Goal: Task Accomplishment & Management: Manage account settings

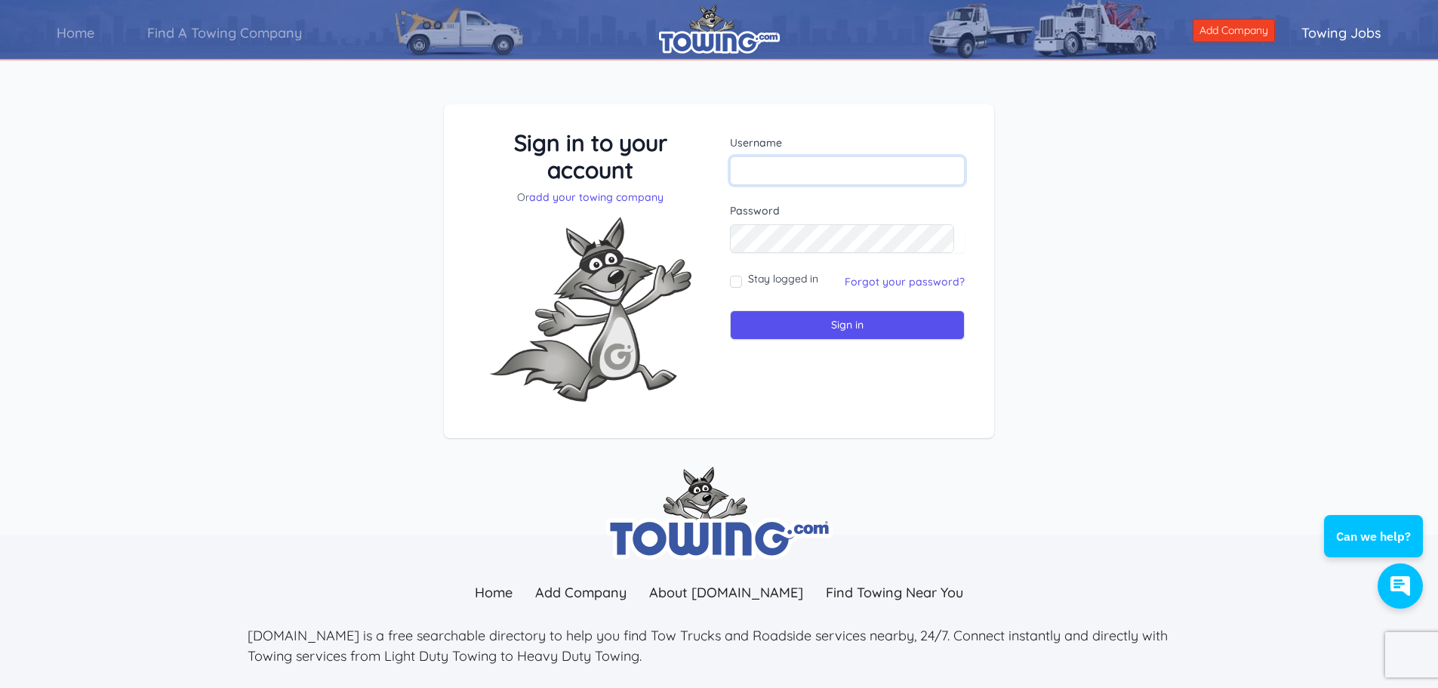
click at [810, 169] on input "text" at bounding box center [847, 170] width 235 height 29
type input "[EMAIL_ADDRESS][DOMAIN_NAME]"
click at [1081, 308] on div "Sign in to your account Or add your towing company Username [EMAIL_ADDRESS][DOM…" at bounding box center [719, 283] width 1438 height 430
click at [735, 281] on input "Stay logged in" at bounding box center [736, 281] width 12 height 12
checkbox input "true"
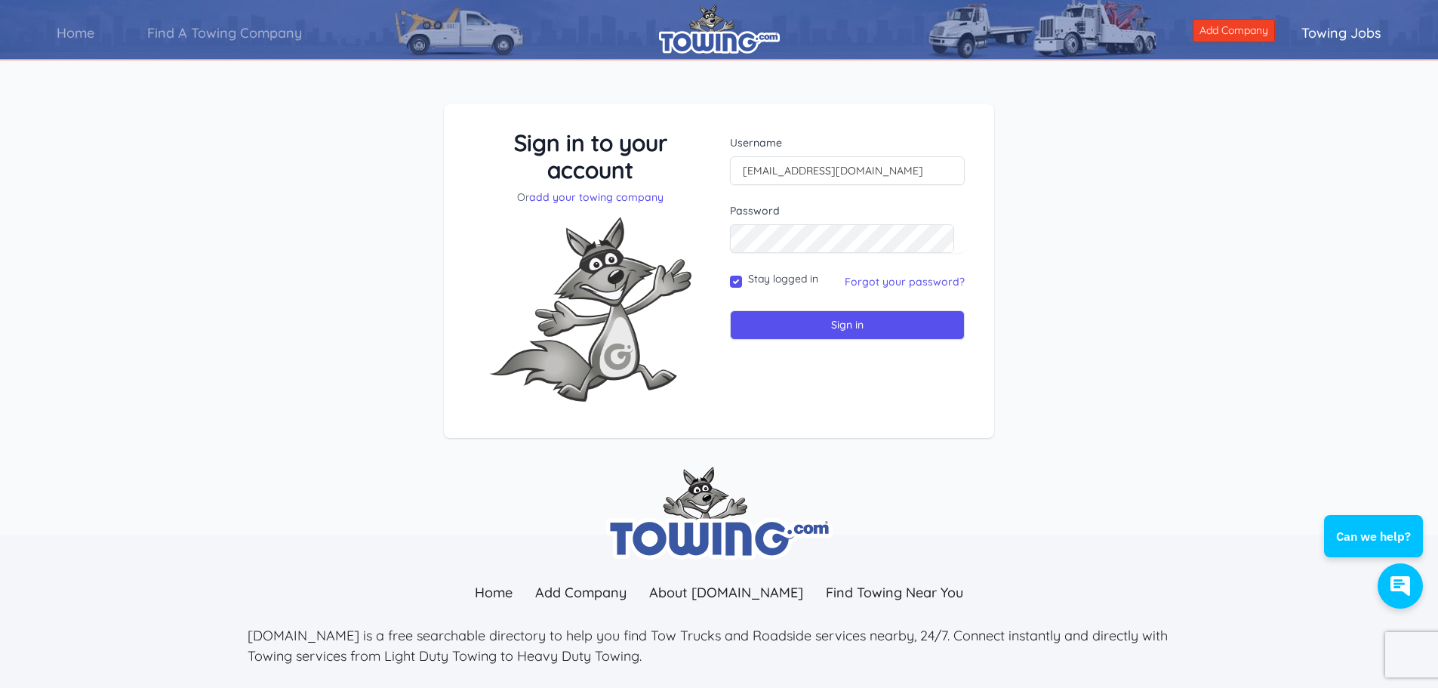
click at [873, 389] on div "Username smithautobody-mn@outlook.com Password Stay logged in Sign in" at bounding box center [846, 271] width 257 height 285
click at [544, 220] on div "Sign in to your account Or add your towing company Username smithautobody-mn@ou…" at bounding box center [719, 271] width 515 height 285
click at [814, 372] on div "Username smithautobody-mn@outlook.com Password Stay logged in Sign in" at bounding box center [846, 271] width 257 height 285
click at [858, 334] on input "Sign in" at bounding box center [847, 324] width 235 height 29
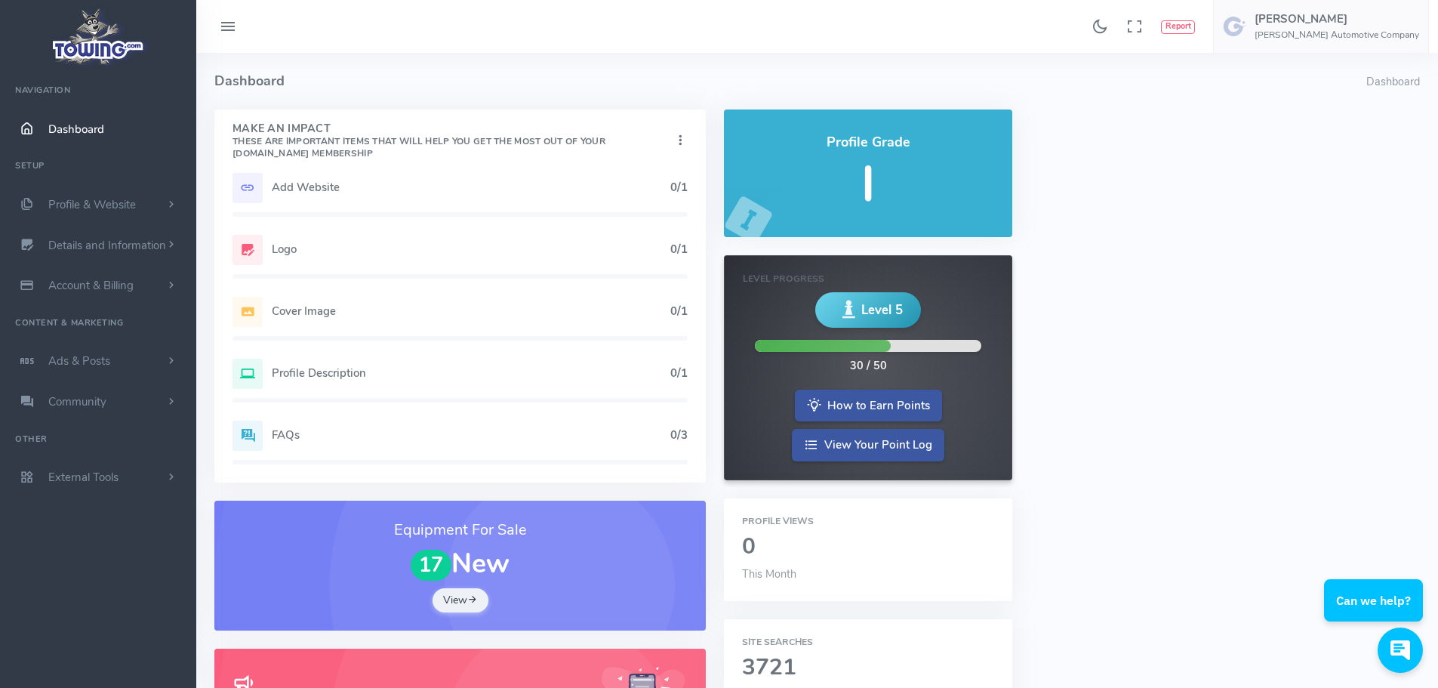
click at [73, 198] on span "Profile & Website" at bounding box center [92, 204] width 88 height 15
click at [72, 126] on span "Dashboard" at bounding box center [76, 129] width 56 height 15
click at [298, 182] on h5 "Add Website" at bounding box center [471, 187] width 398 height 12
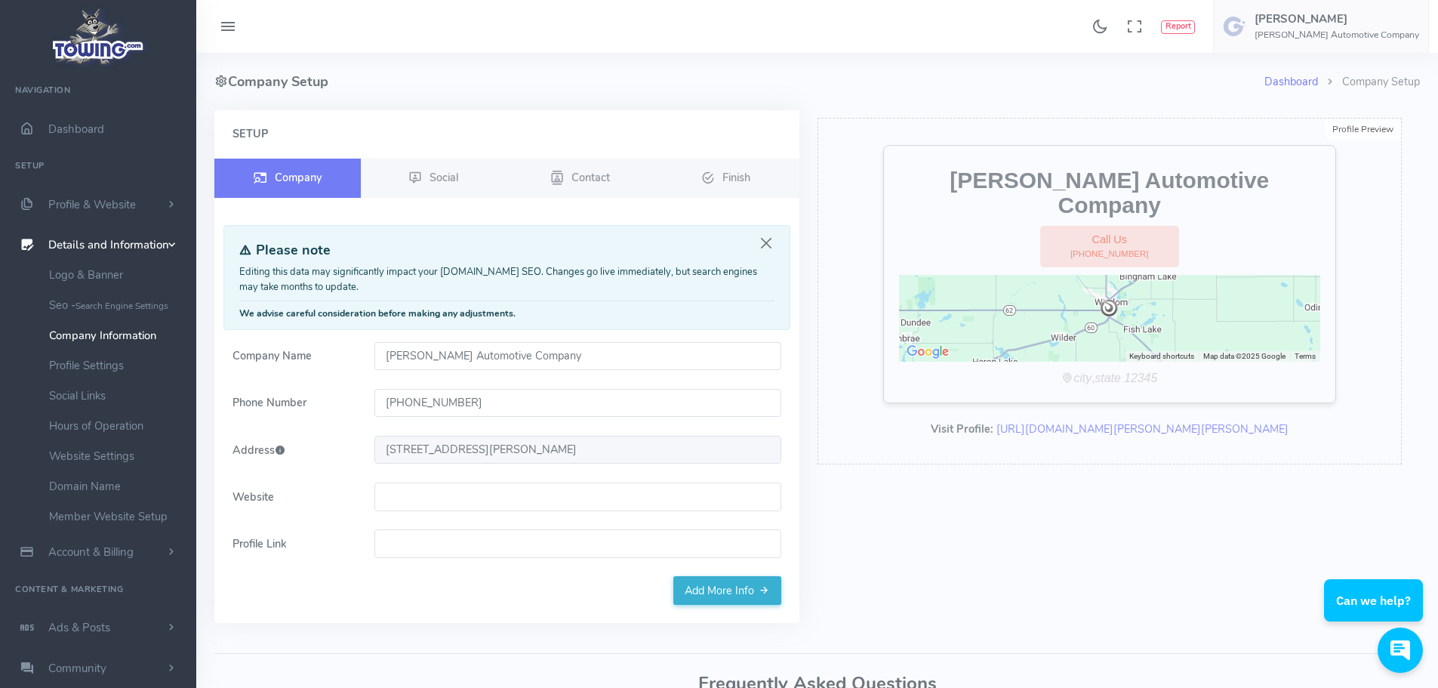
click at [894, 543] on div "Profile Preview Edit [PERSON_NAME] Automotive Company Call Us [PHONE_NUMBER] ← …" at bounding box center [1109, 375] width 603 height 531
click at [445, 503] on input "Website" at bounding box center [577, 496] width 407 height 29
paste input "https://smithautoco.com/"
type input "https://smithautoco.com/"
click at [924, 536] on div "Profile Preview Edit Smith Automotive Company Call Us (507) 831-2079 ← Move lef…" at bounding box center [1109, 375] width 603 height 531
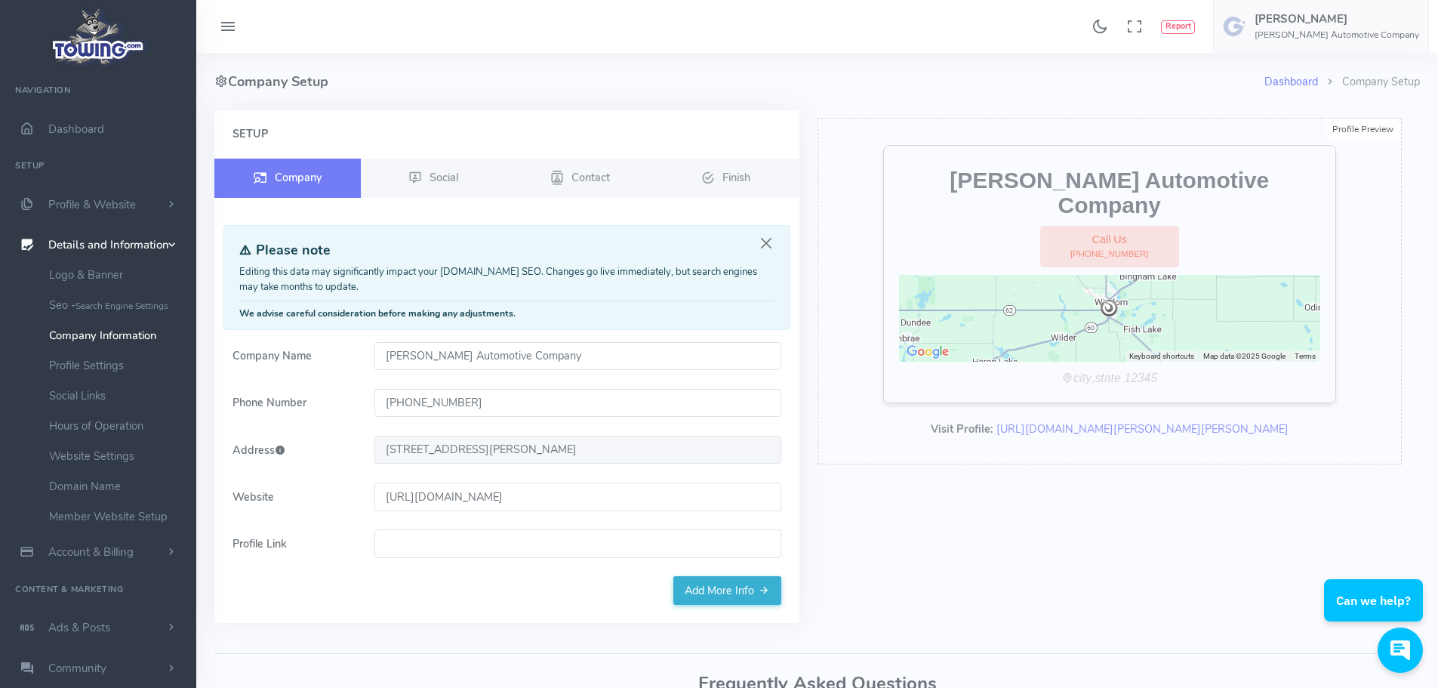
click at [451, 591] on div "Setup Company Social Contact Finish" at bounding box center [506, 366] width 585 height 512
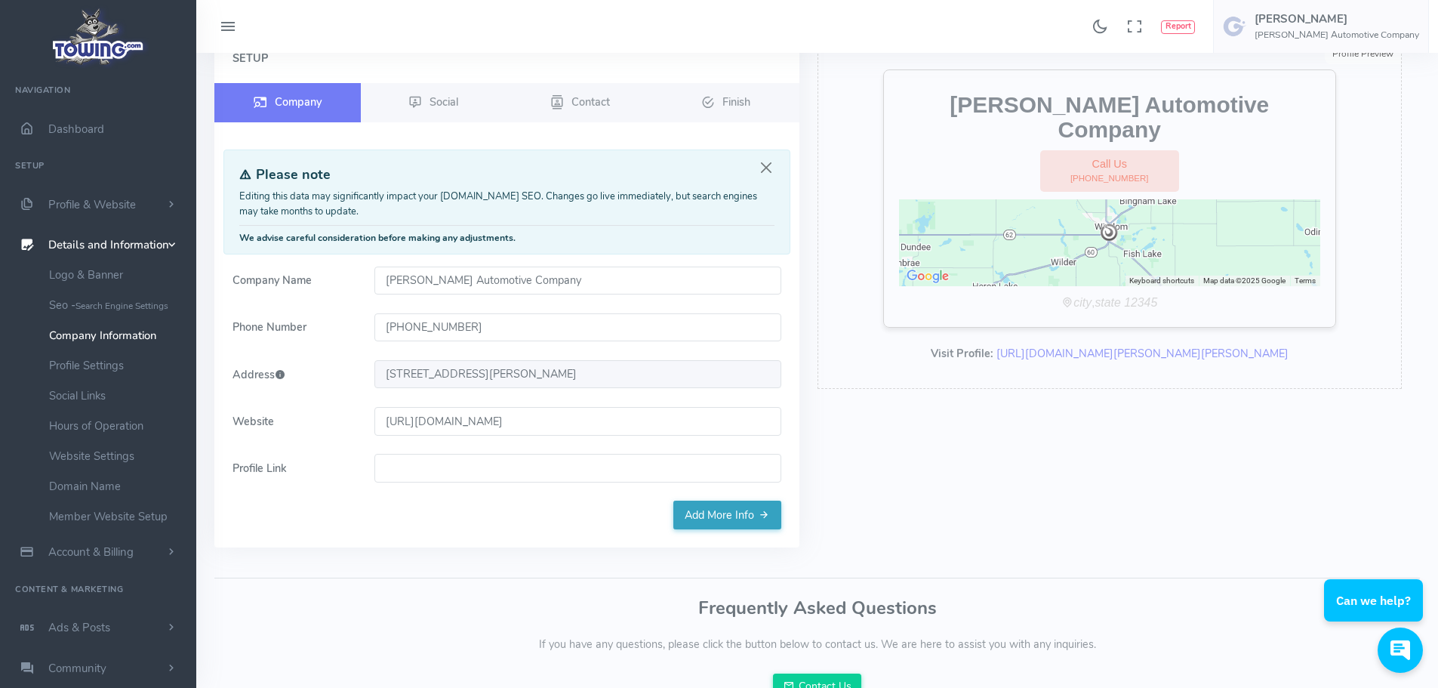
click at [730, 523] on link "Add More Info" at bounding box center [727, 514] width 108 height 29
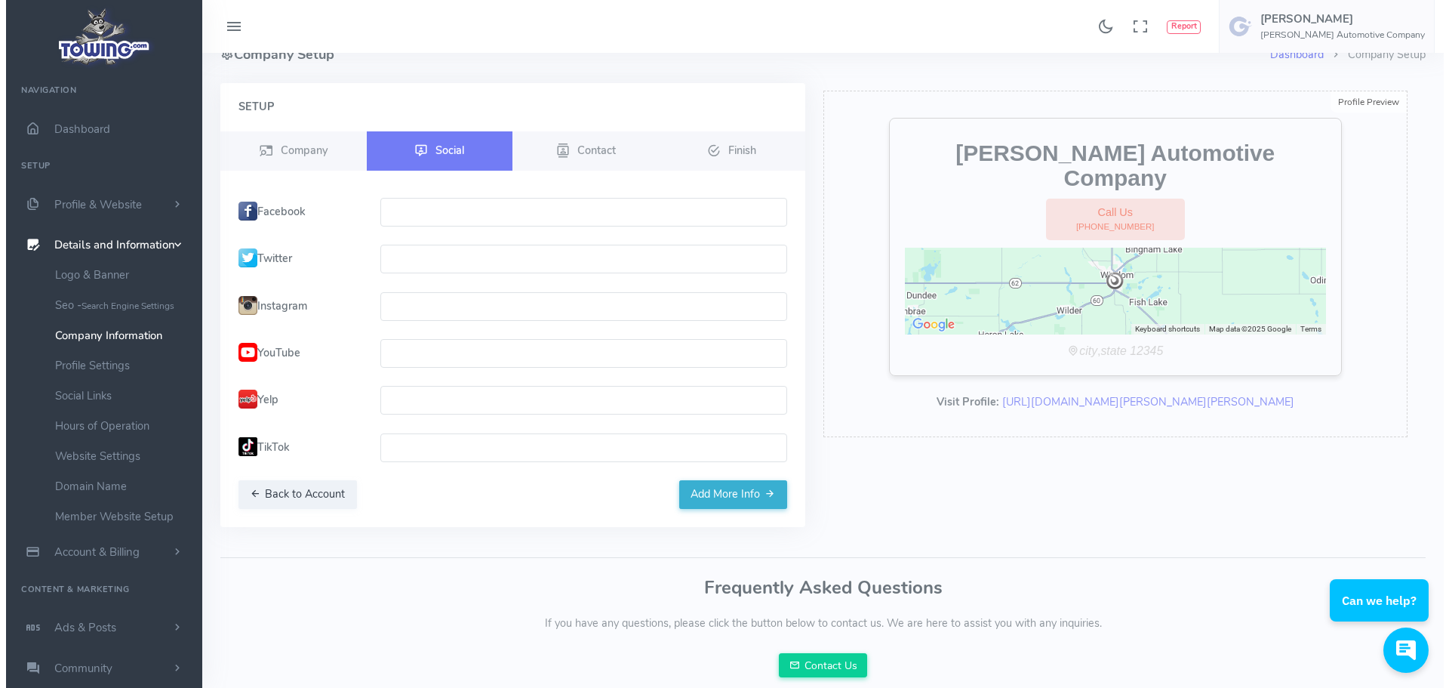
scroll to position [0, 0]
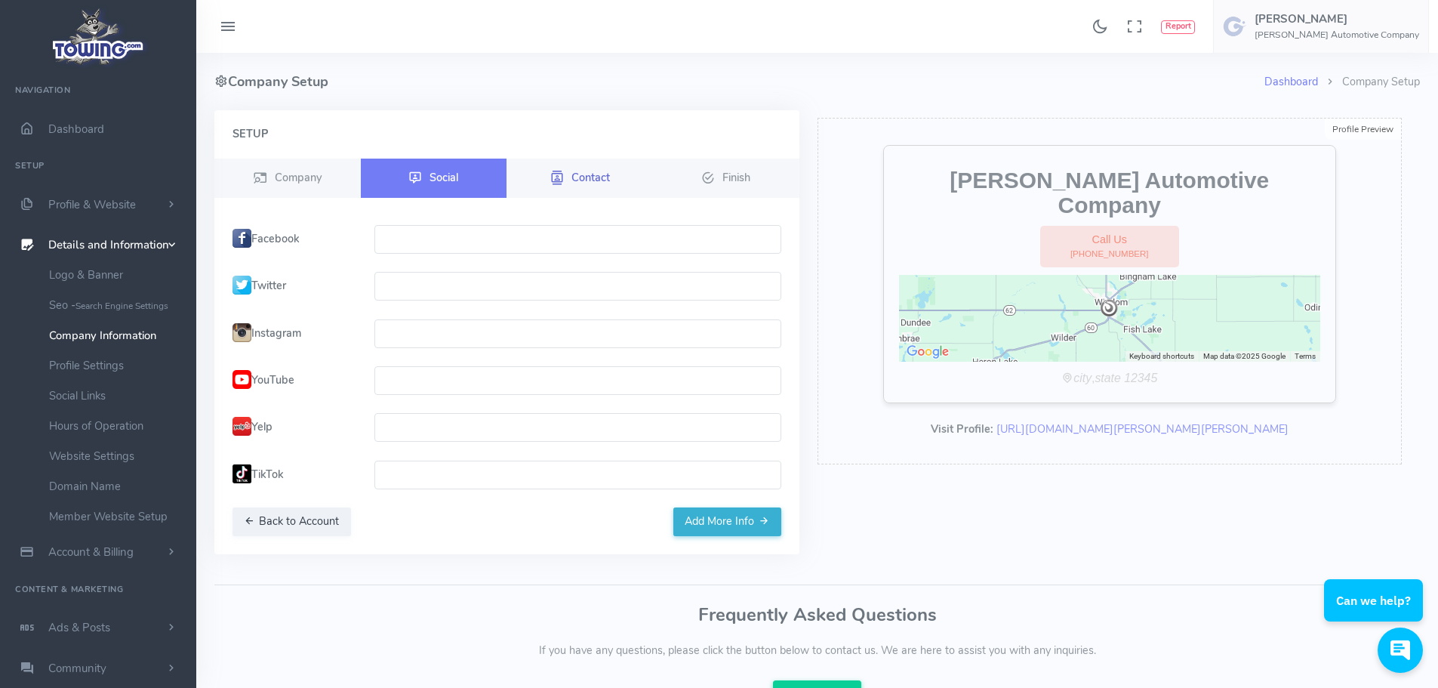
click at [594, 168] on link "Contact" at bounding box center [579, 177] width 146 height 39
click at [518, 546] on div "Setup Company Social Contact Finish" at bounding box center [506, 332] width 585 height 444
click at [579, 183] on span "Contact" at bounding box center [590, 176] width 38 height 15
click at [720, 518] on button "Add More Info" at bounding box center [727, 521] width 108 height 29
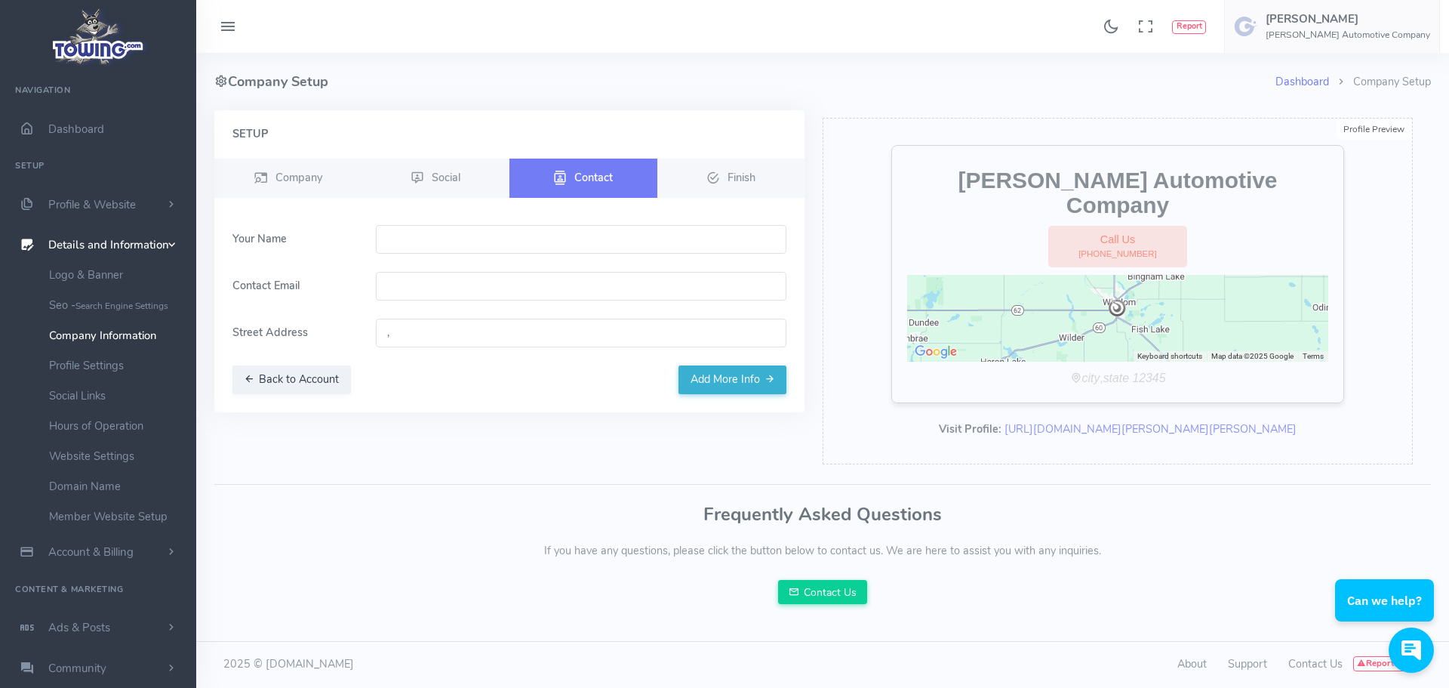
click at [459, 551] on div "Frequently Asked Questions If you have any questions, please click the button b…" at bounding box center [822, 554] width 1217 height 100
click at [286, 377] on button "Back to Account" at bounding box center [291, 379] width 118 height 29
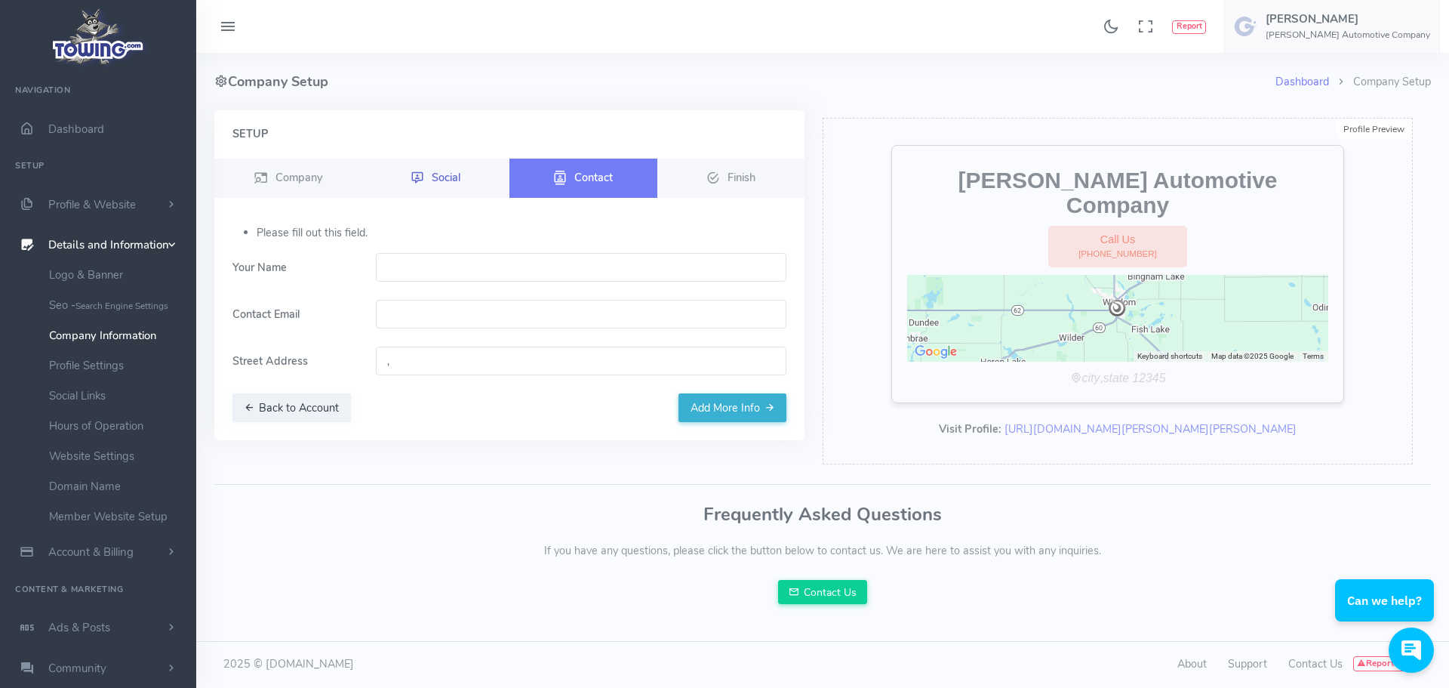
click at [452, 165] on link "Social" at bounding box center [436, 177] width 148 height 39
click at [445, 174] on span "Social" at bounding box center [446, 176] width 29 height 15
click at [300, 171] on span "Company" at bounding box center [298, 176] width 47 height 15
click at [536, 175] on link "Contact" at bounding box center [583, 177] width 148 height 39
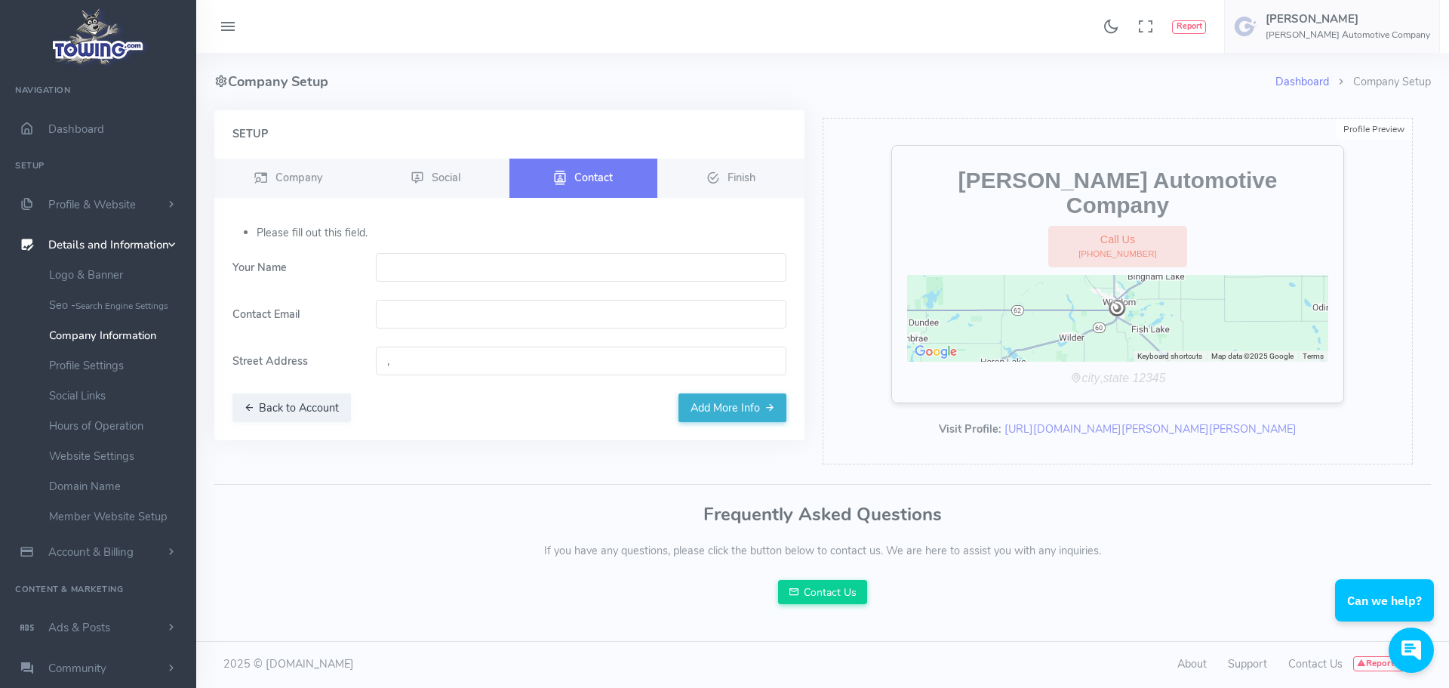
click at [400, 367] on input "," at bounding box center [581, 360] width 411 height 29
click at [481, 405] on ul "Back to Account Add More Info" at bounding box center [509, 407] width 554 height 29
click at [95, 309] on small "Search Engine Settings" at bounding box center [121, 306] width 93 height 12
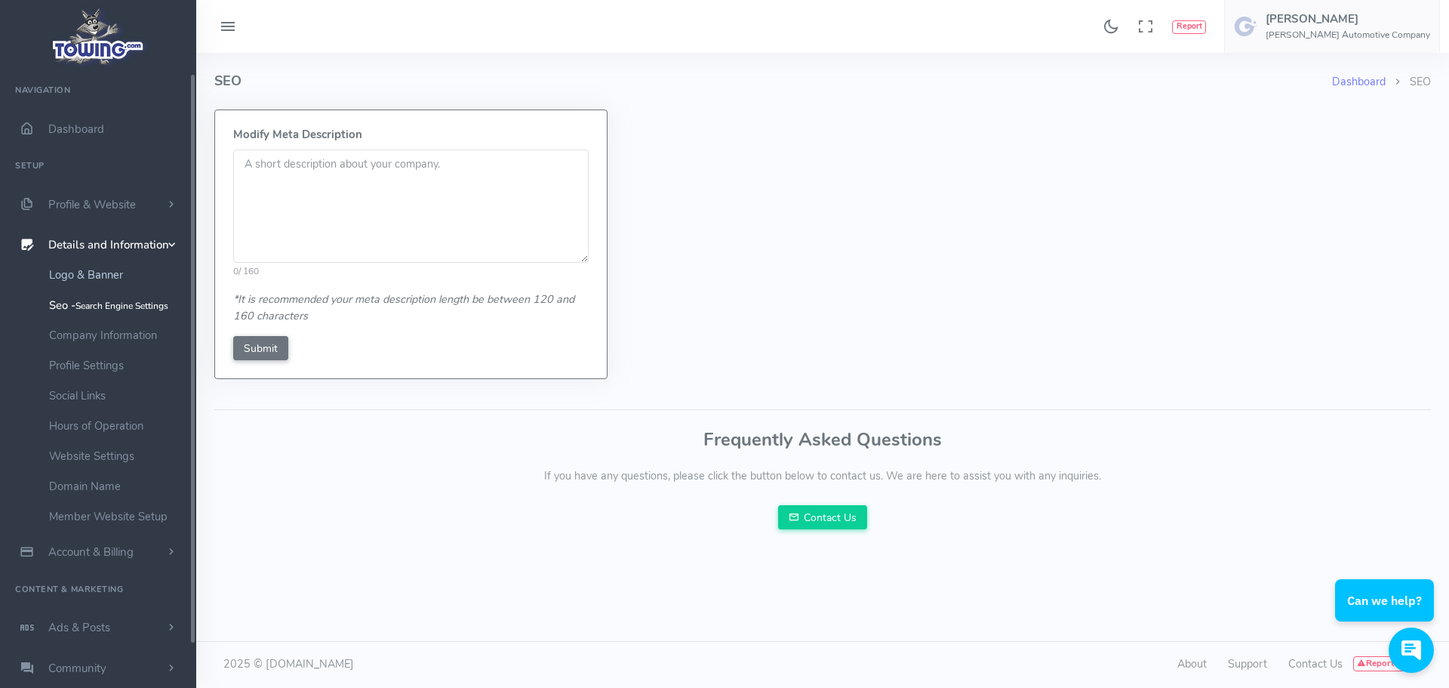
click at [88, 275] on link "Logo & Banner" at bounding box center [117, 275] width 158 height 30
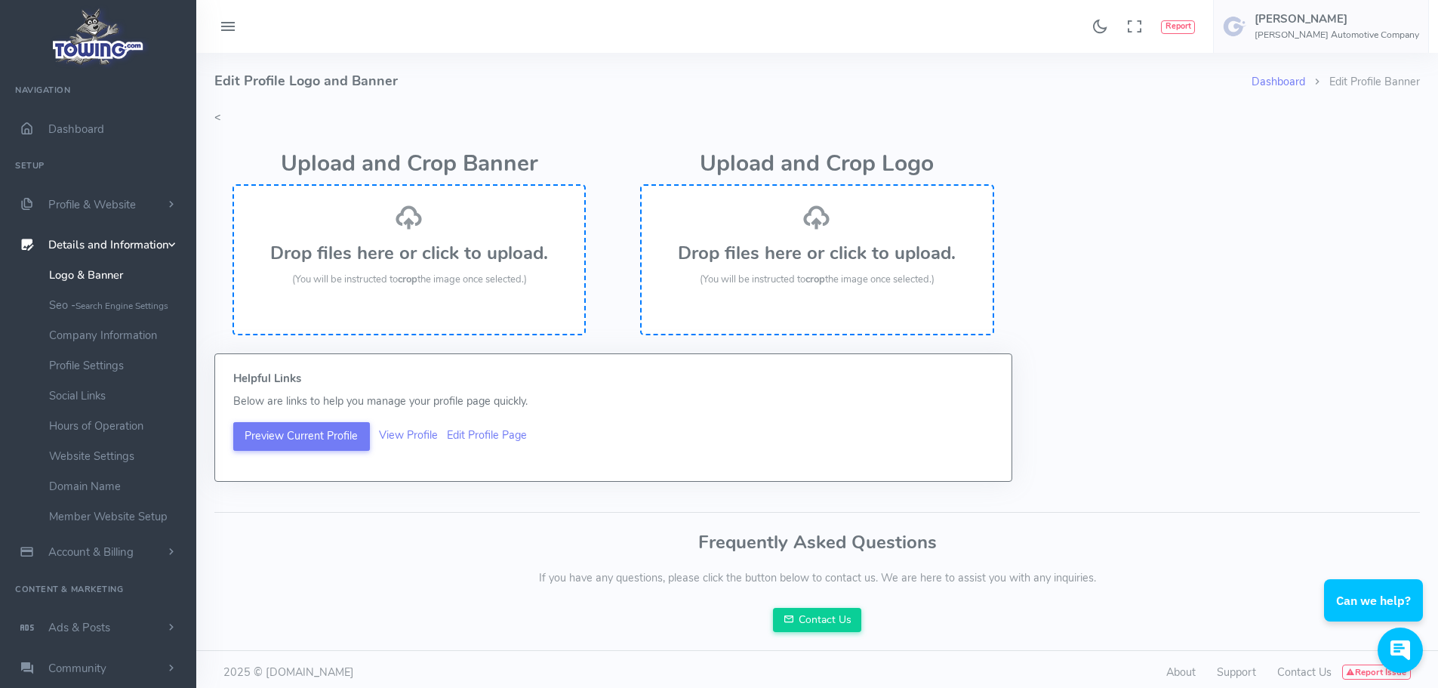
click at [1145, 407] on div "Helpful Links Below are links to help you manage your profile page quickly. Pre…" at bounding box center [816, 426] width 1223 height 146
click at [917, 243] on h3 "Drop files here or click to upload." at bounding box center [817, 253] width 320 height 20
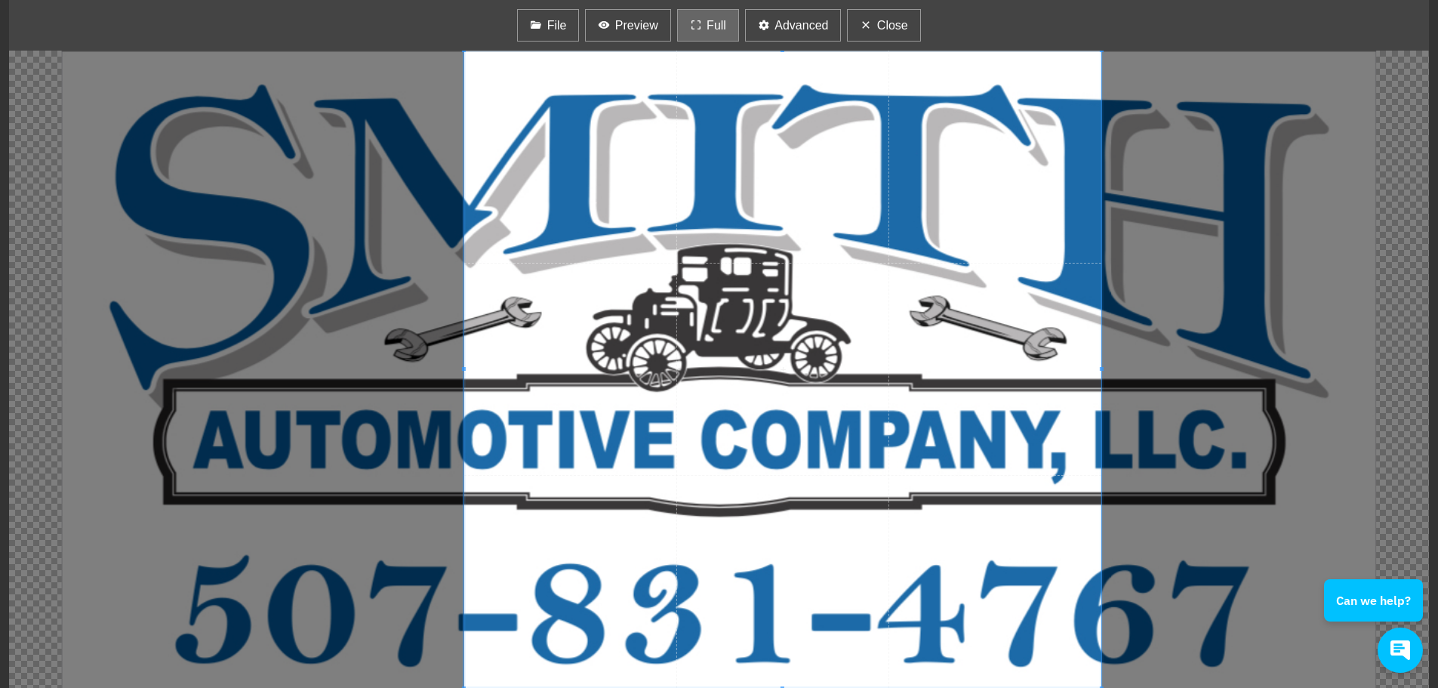
click at [717, 17] on span "Full" at bounding box center [716, 26] width 20 height 18
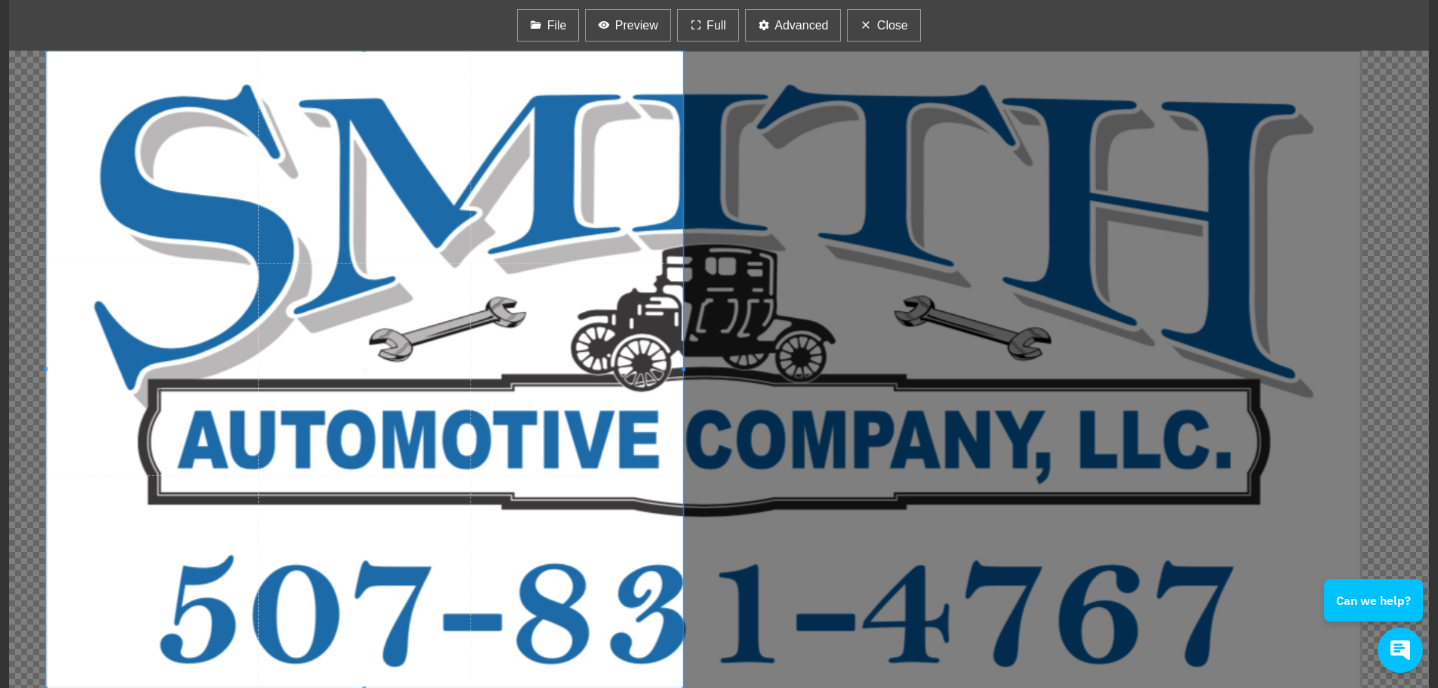
click at [224, 302] on span at bounding box center [364, 369] width 637 height 637
click at [875, 605] on div at bounding box center [719, 369] width 1420 height 637
click at [1186, 8] on div "File Preview Full Advanced Close -45 +45 Zoom In Zoom Out Flip X Flip Y Reset" at bounding box center [719, 344] width 1438 height 688
click at [784, 17] on span "Advanced" at bounding box center [801, 26] width 54 height 18
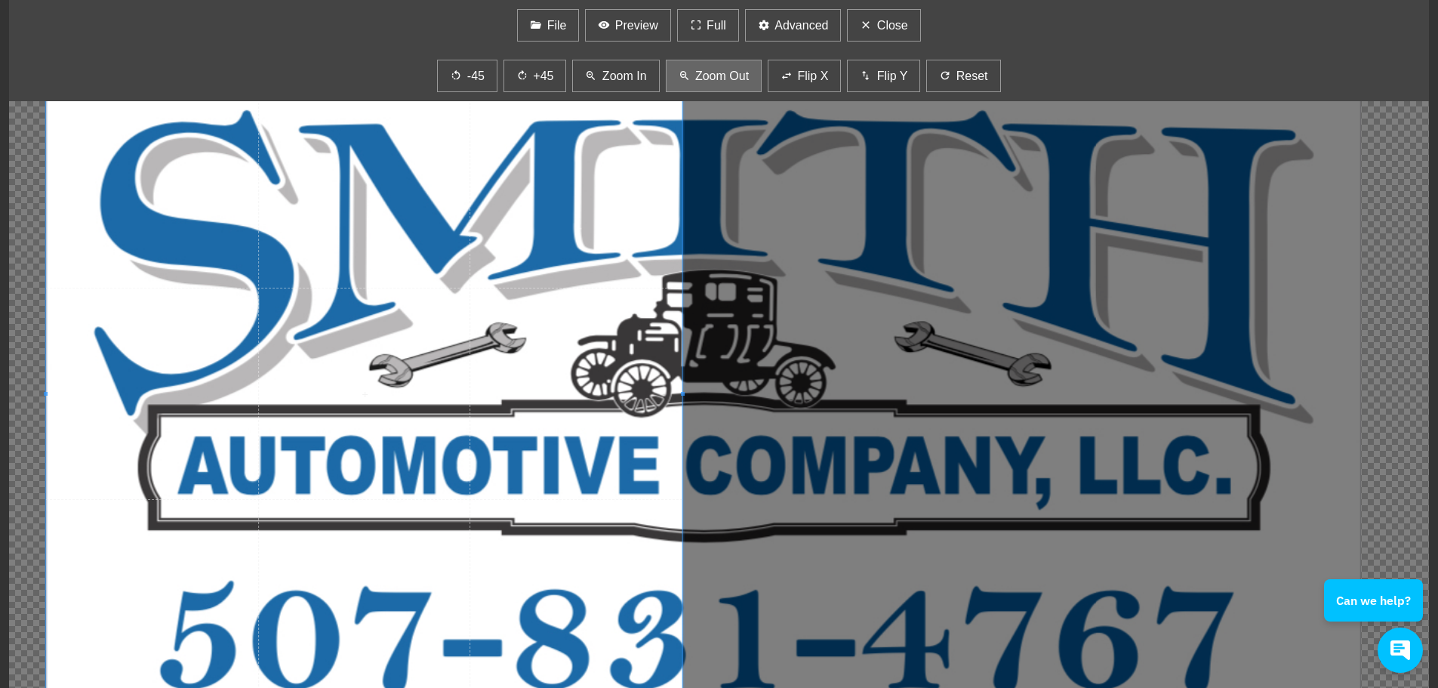
click at [734, 71] on span "Zoom Out" at bounding box center [722, 76] width 54 height 18
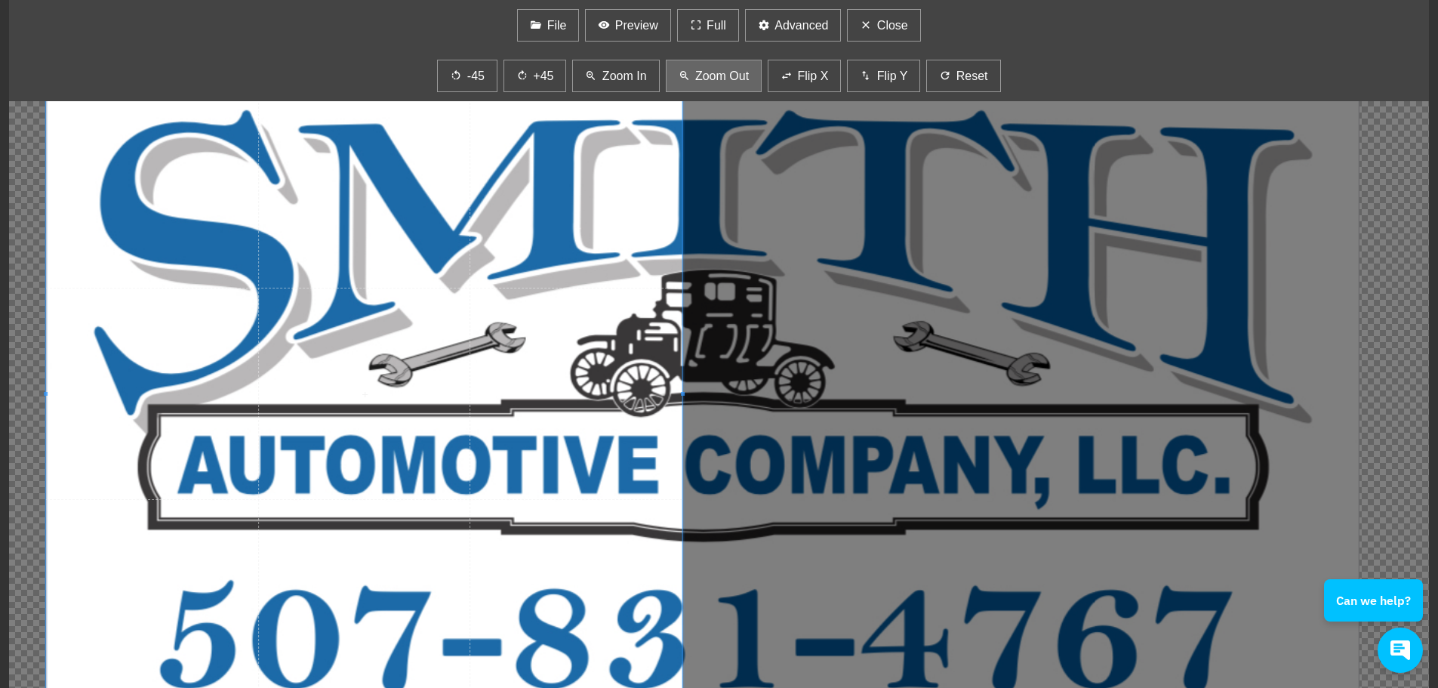
click at [717, 65] on button "Zoom Out" at bounding box center [714, 76] width 97 height 32
click at [721, 72] on span "Zoom Out" at bounding box center [722, 76] width 54 height 18
click at [608, 78] on span "Zoom In" at bounding box center [624, 76] width 45 height 18
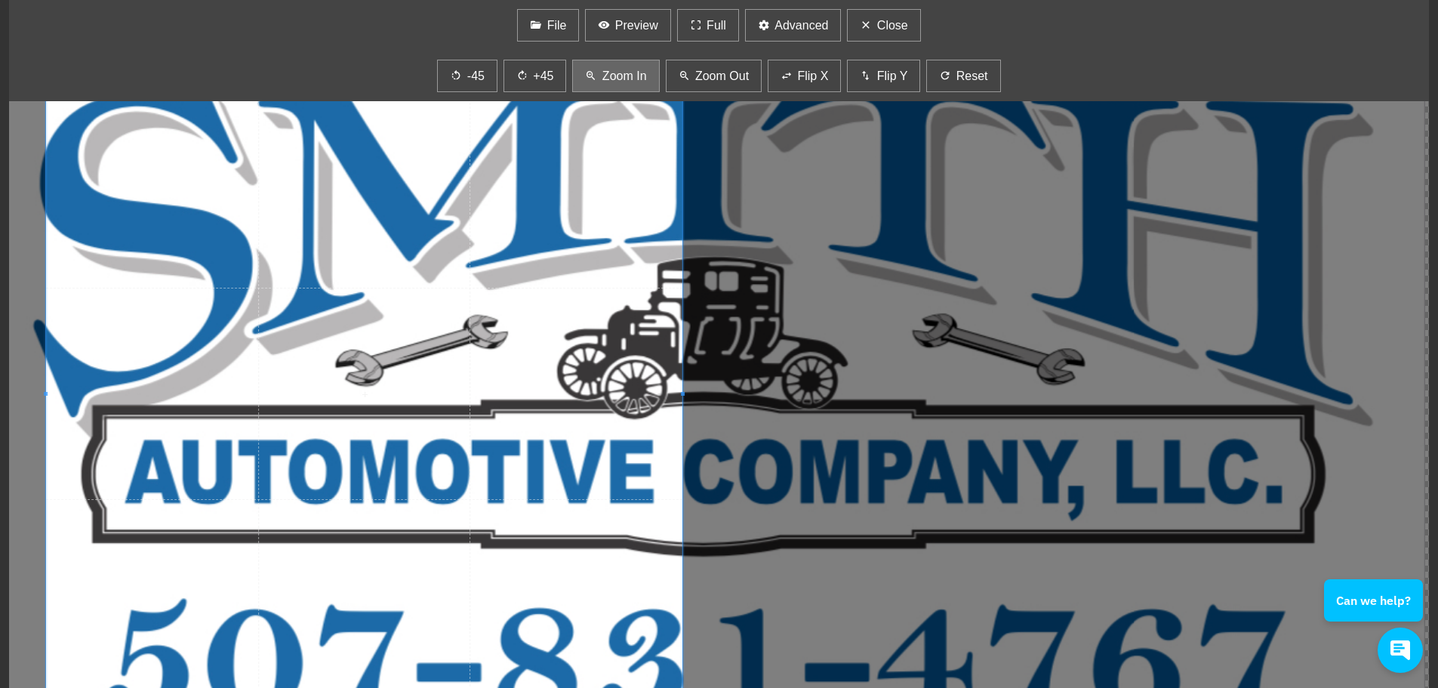
click at [608, 78] on span "Zoom In" at bounding box center [624, 76] width 45 height 18
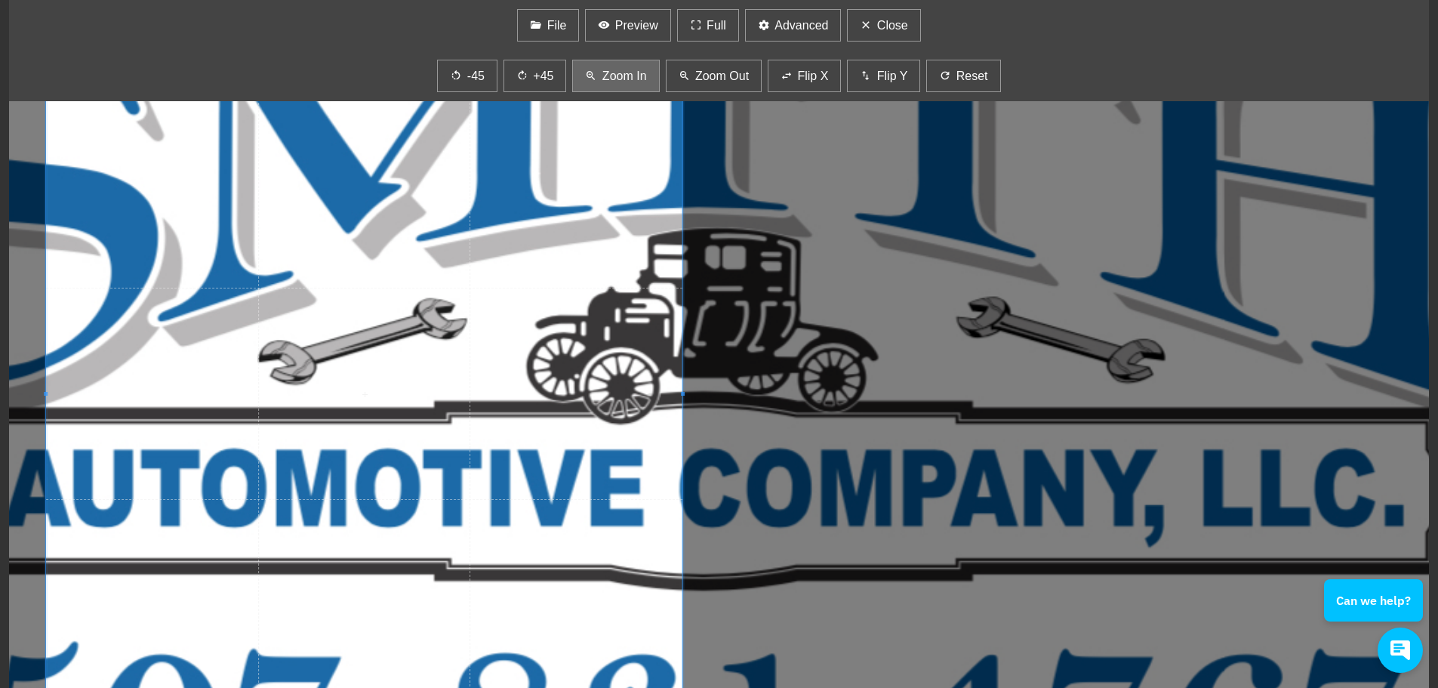
click at [608, 78] on span "Zoom In" at bounding box center [624, 76] width 45 height 18
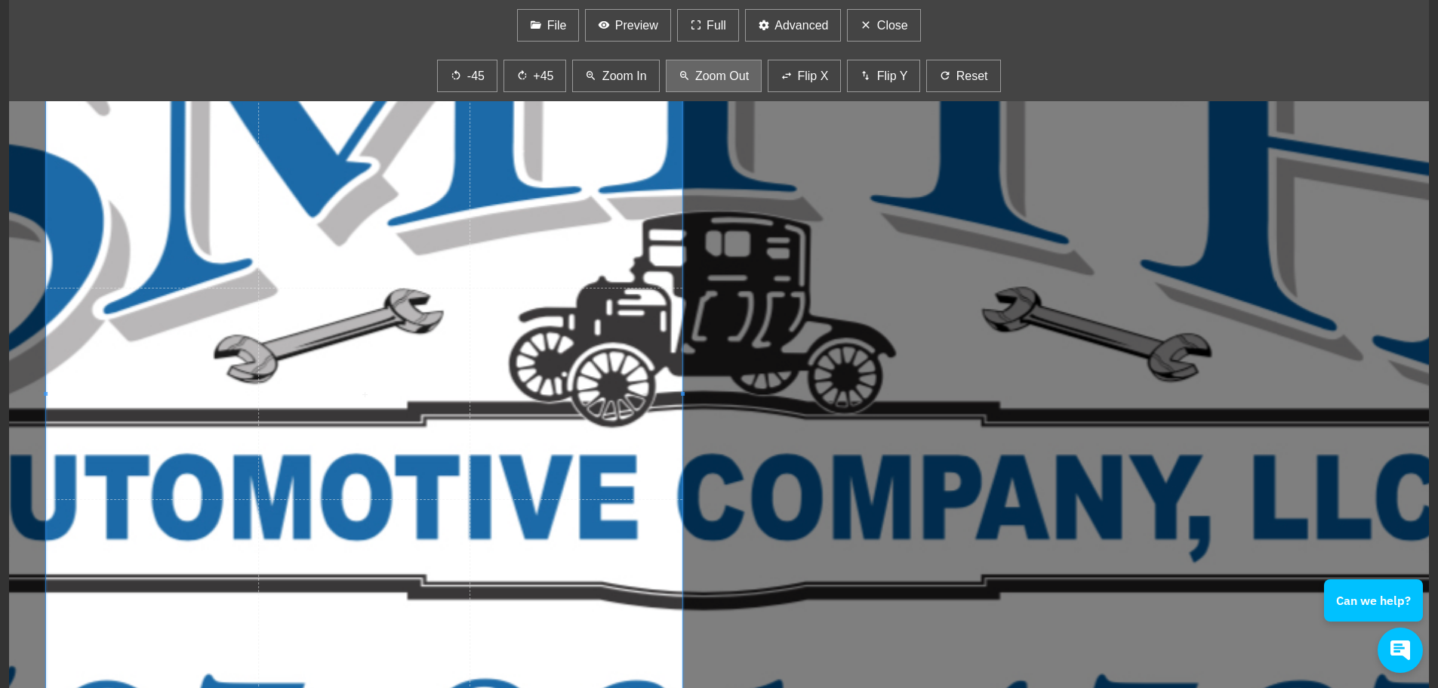
click at [695, 77] on span "Zoom Out" at bounding box center [722, 76] width 54 height 18
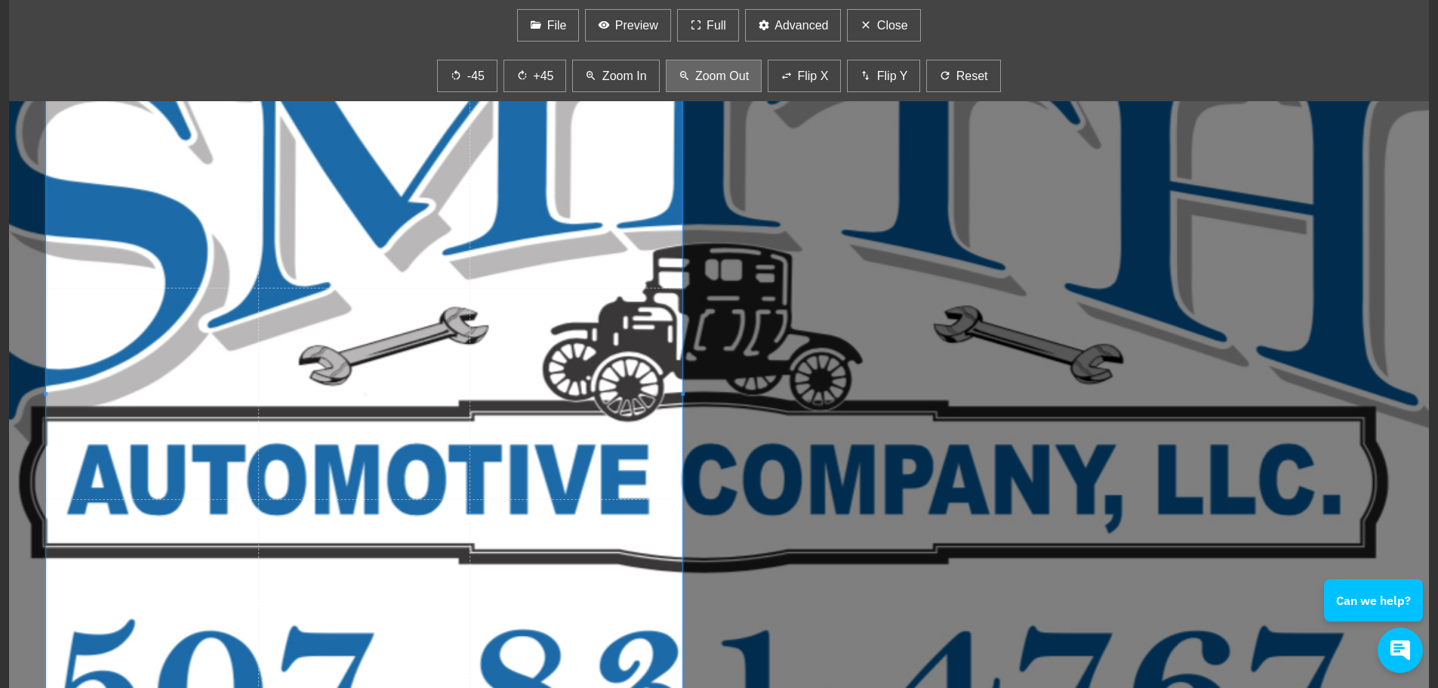
click at [695, 77] on span "Zoom Out" at bounding box center [722, 76] width 54 height 18
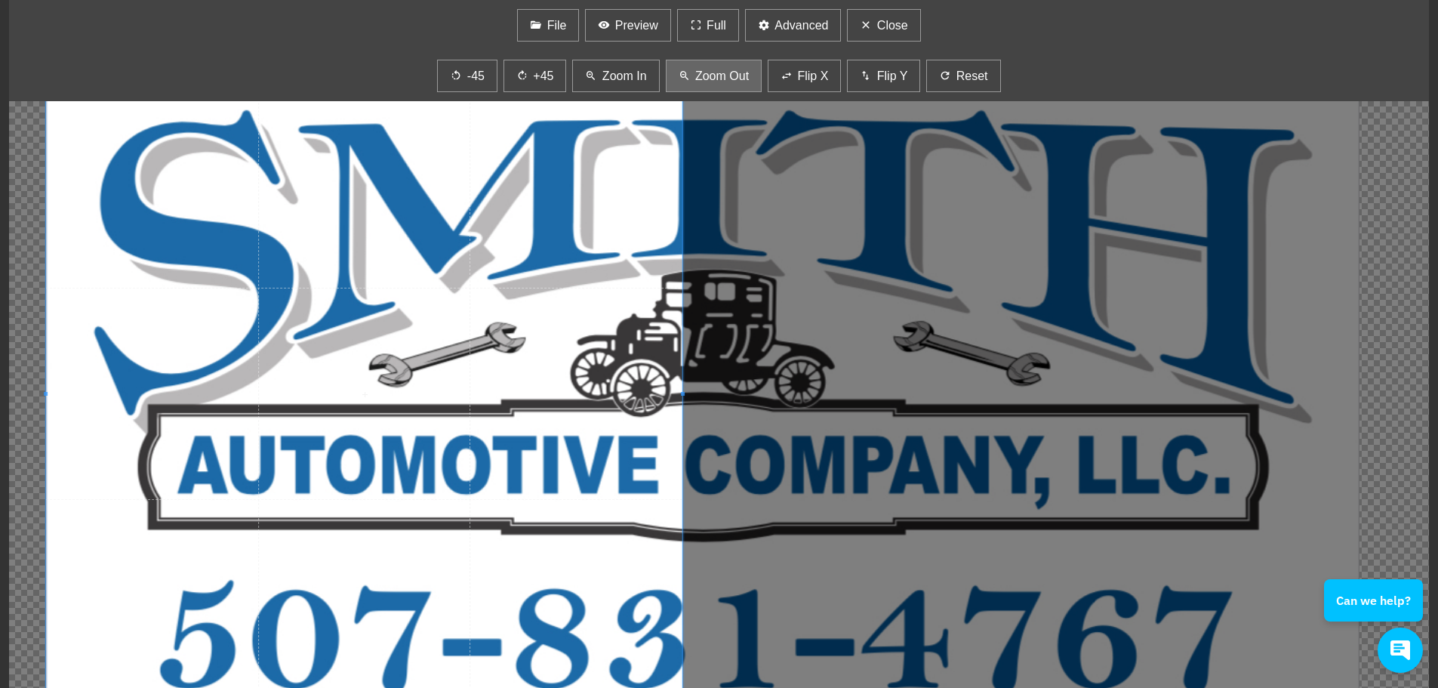
click at [695, 77] on span "Zoom Out" at bounding box center [722, 76] width 54 height 18
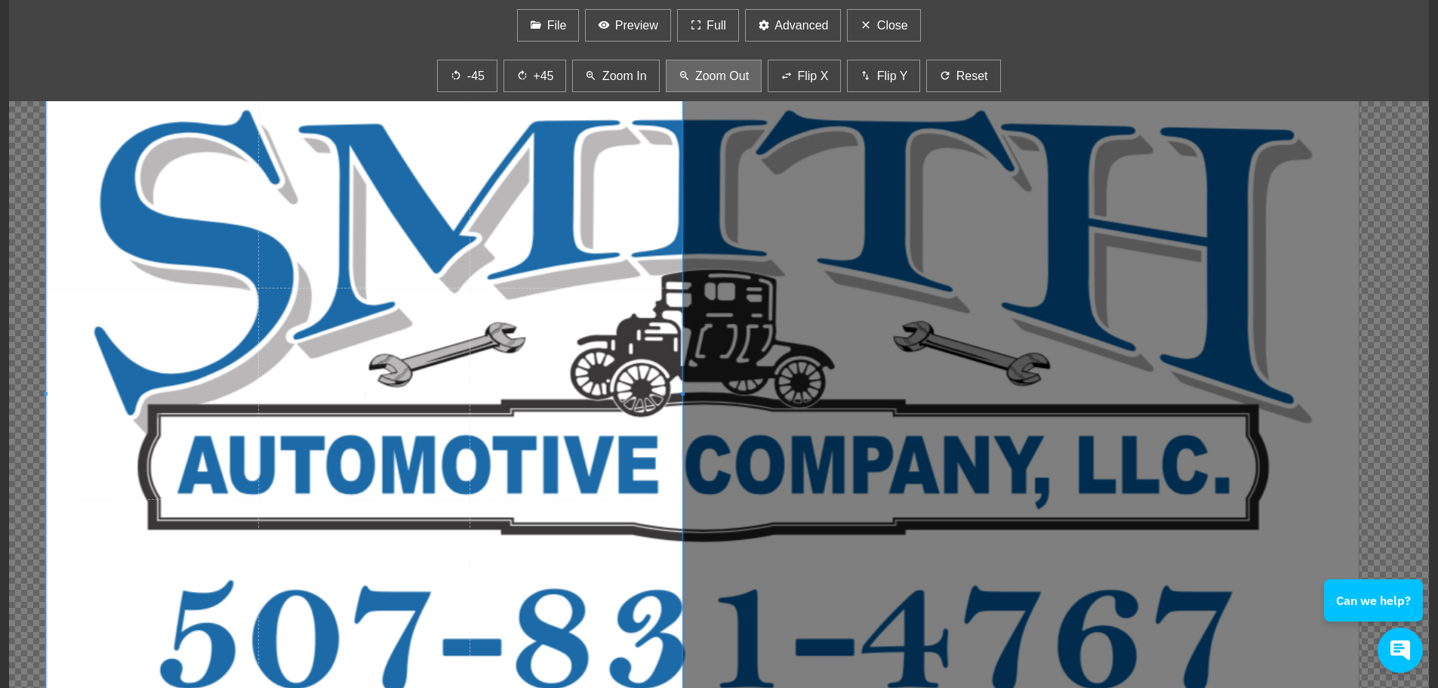
click at [695, 77] on span "Zoom Out" at bounding box center [722, 76] width 54 height 18
click at [882, 28] on span "Close" at bounding box center [892, 26] width 31 height 18
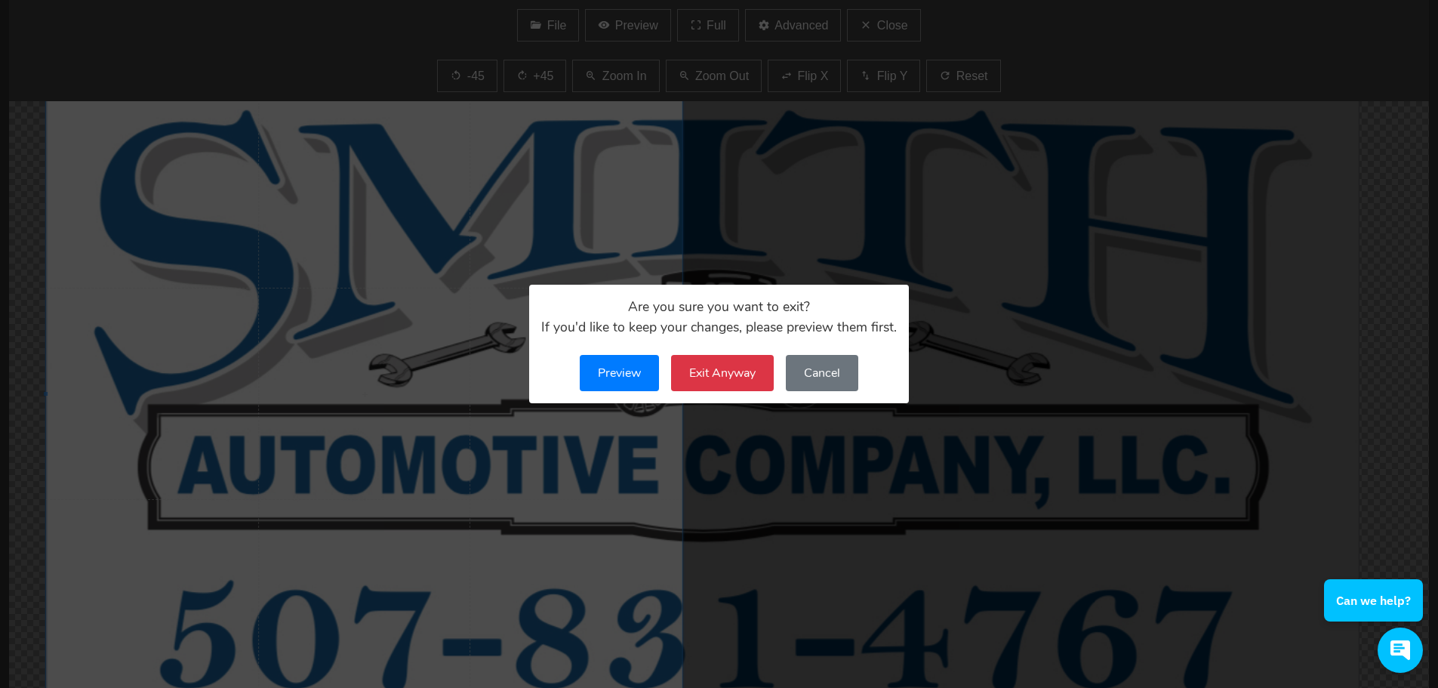
click at [716, 385] on button "Exit Anyway" at bounding box center [722, 373] width 103 height 36
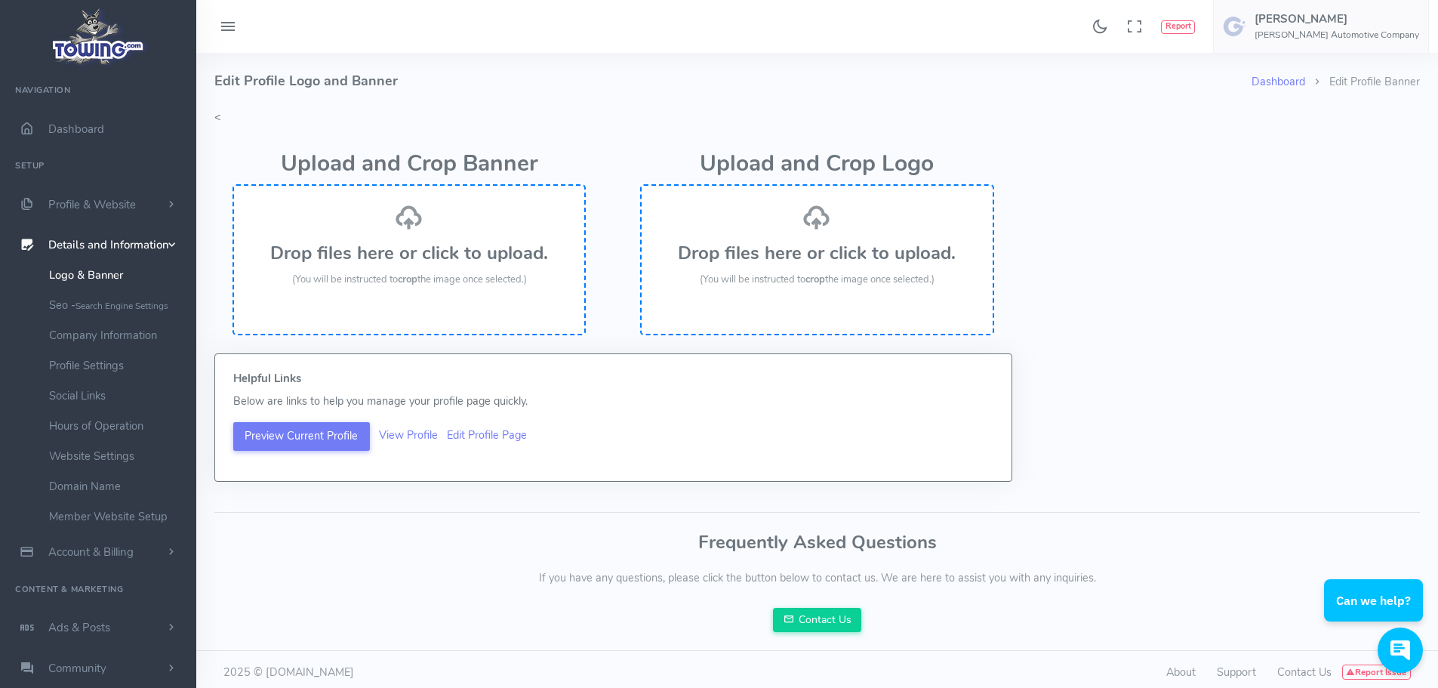
click at [397, 231] on div "Drop files here or click to upload. (You will be instructed to crop the image o…" at bounding box center [409, 245] width 320 height 85
click at [413, 235] on div "Drop files here or click to upload. (You will be instructed to crop the image o…" at bounding box center [409, 245] width 320 height 85
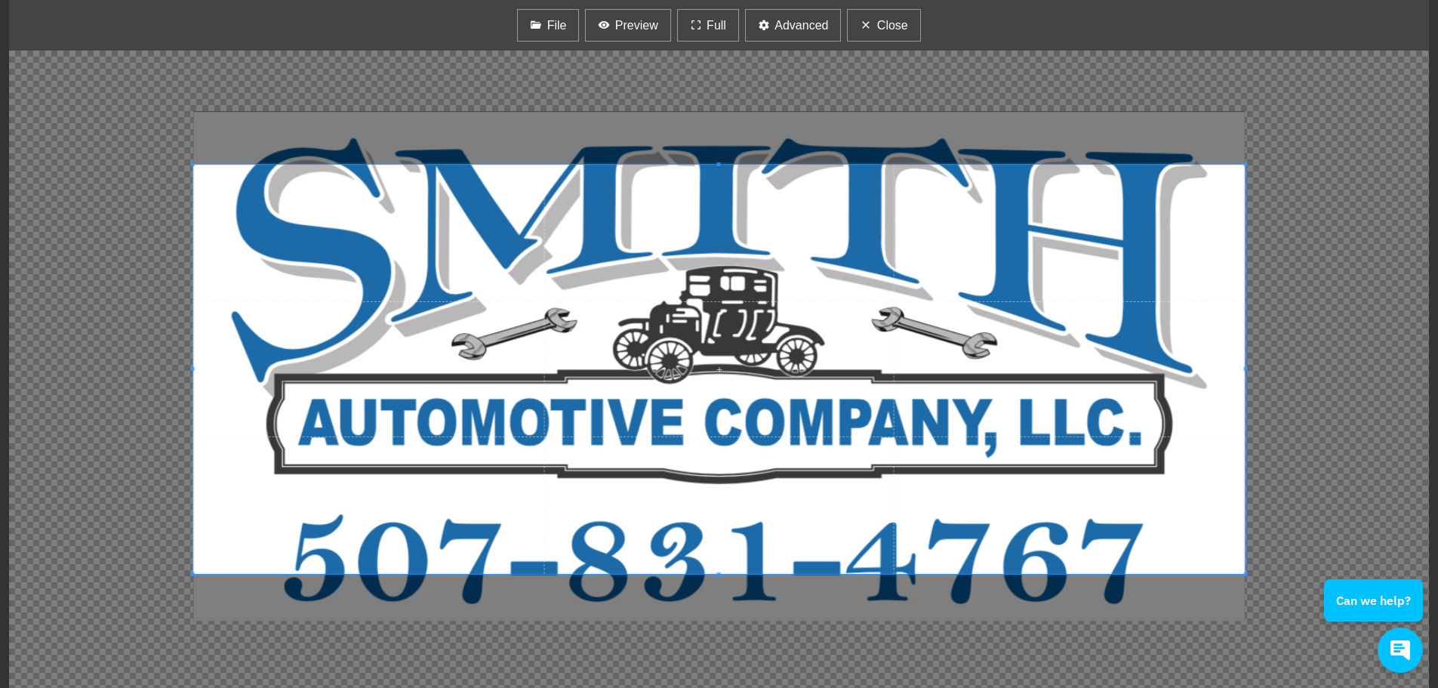
click at [198, 94] on div at bounding box center [719, 369] width 1420 height 637
click at [715, 103] on div at bounding box center [719, 369] width 1420 height 637
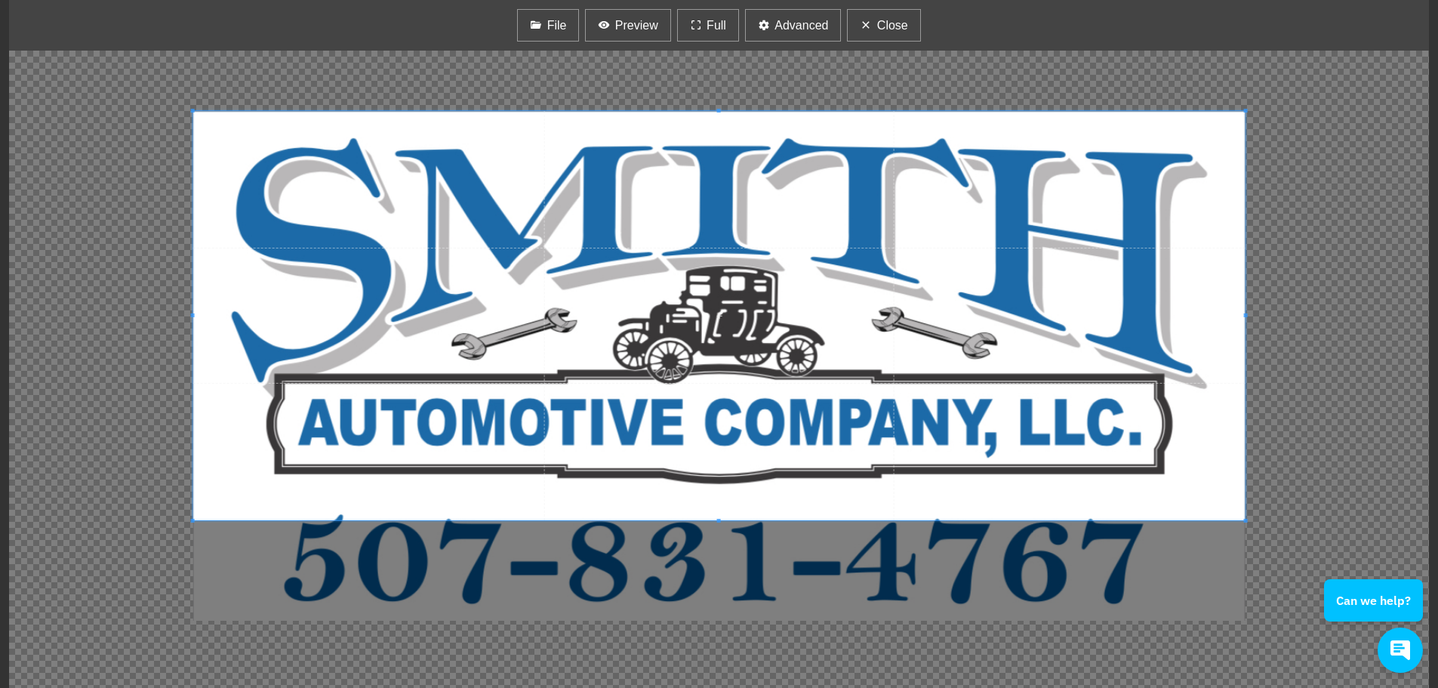
click at [727, 155] on span at bounding box center [719, 315] width 1052 height 409
click at [162, 510] on div at bounding box center [719, 369] width 1420 height 637
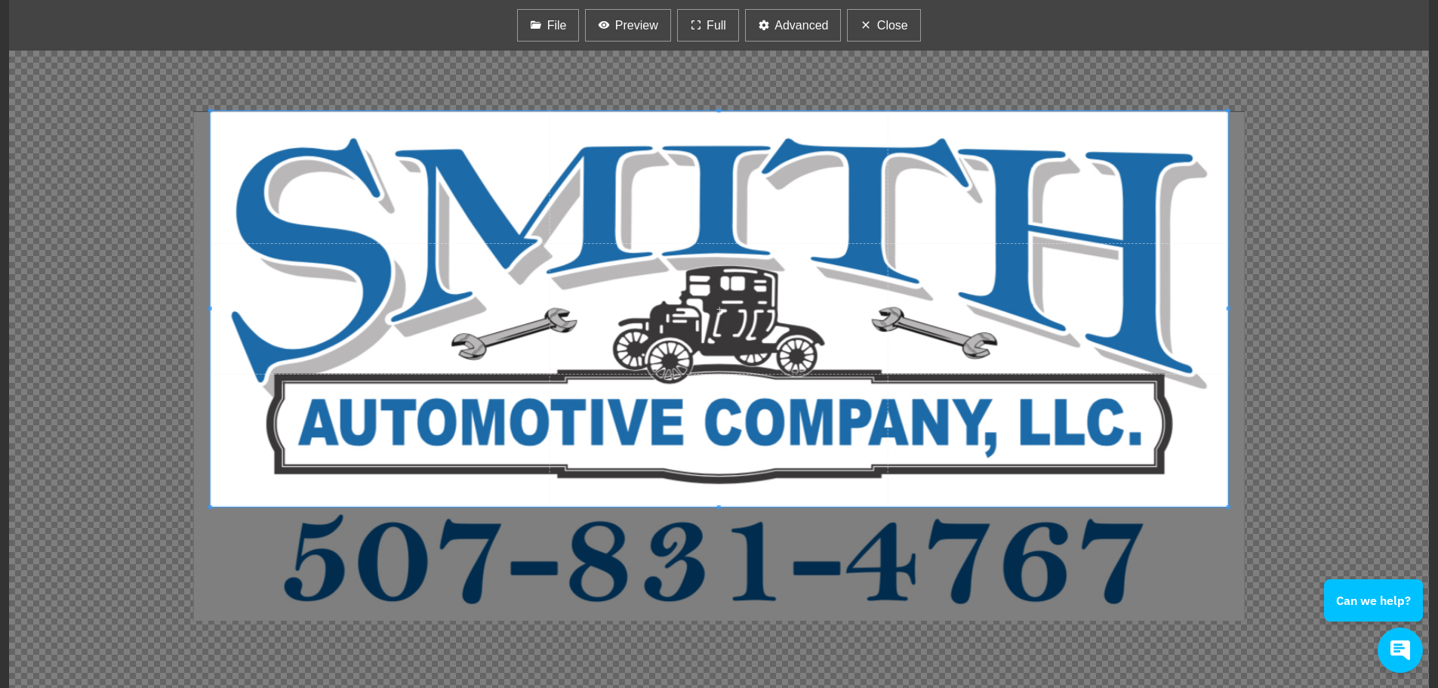
click at [720, 506] on span at bounding box center [718, 507] width 4 height 4
click at [1039, 42] on div "File Preview Full Advanced Close" at bounding box center [719, 25] width 1420 height 51
click at [632, 29] on span "Preview" at bounding box center [636, 26] width 43 height 18
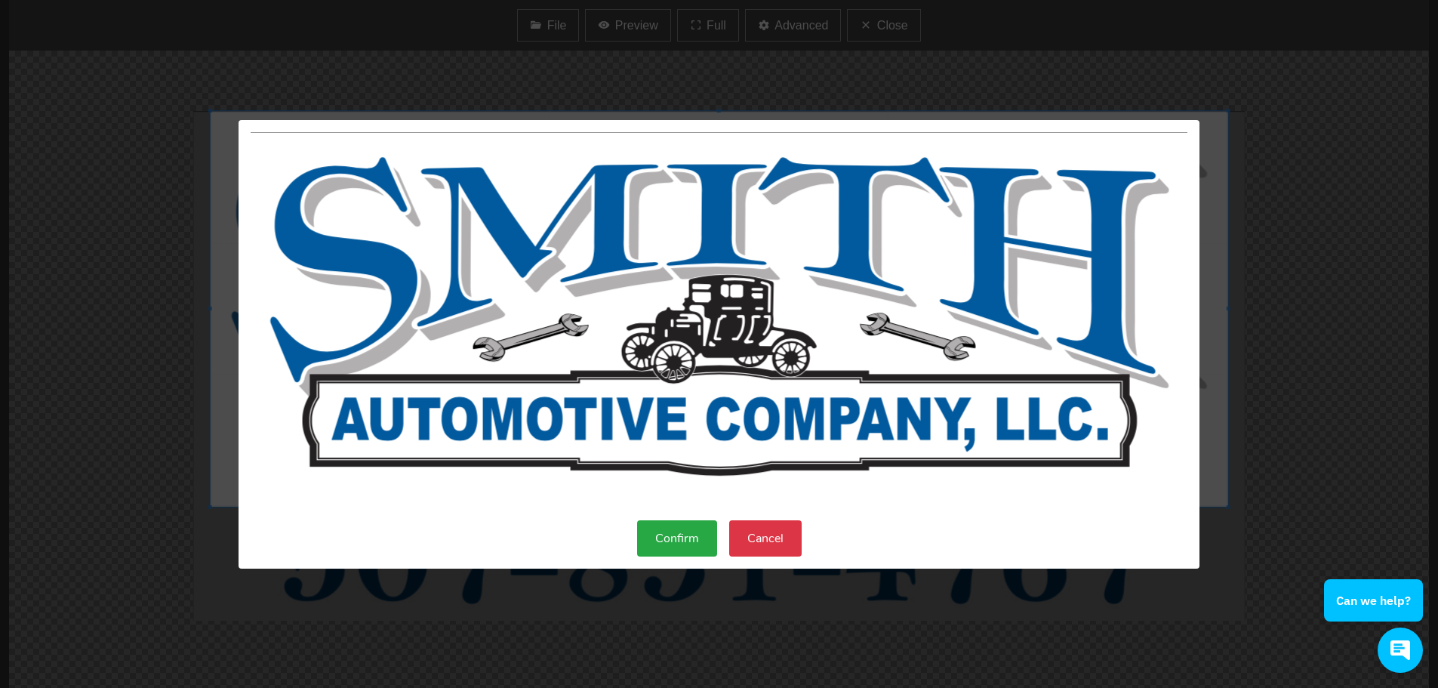
click at [696, 540] on button "Confirm" at bounding box center [677, 538] width 80 height 36
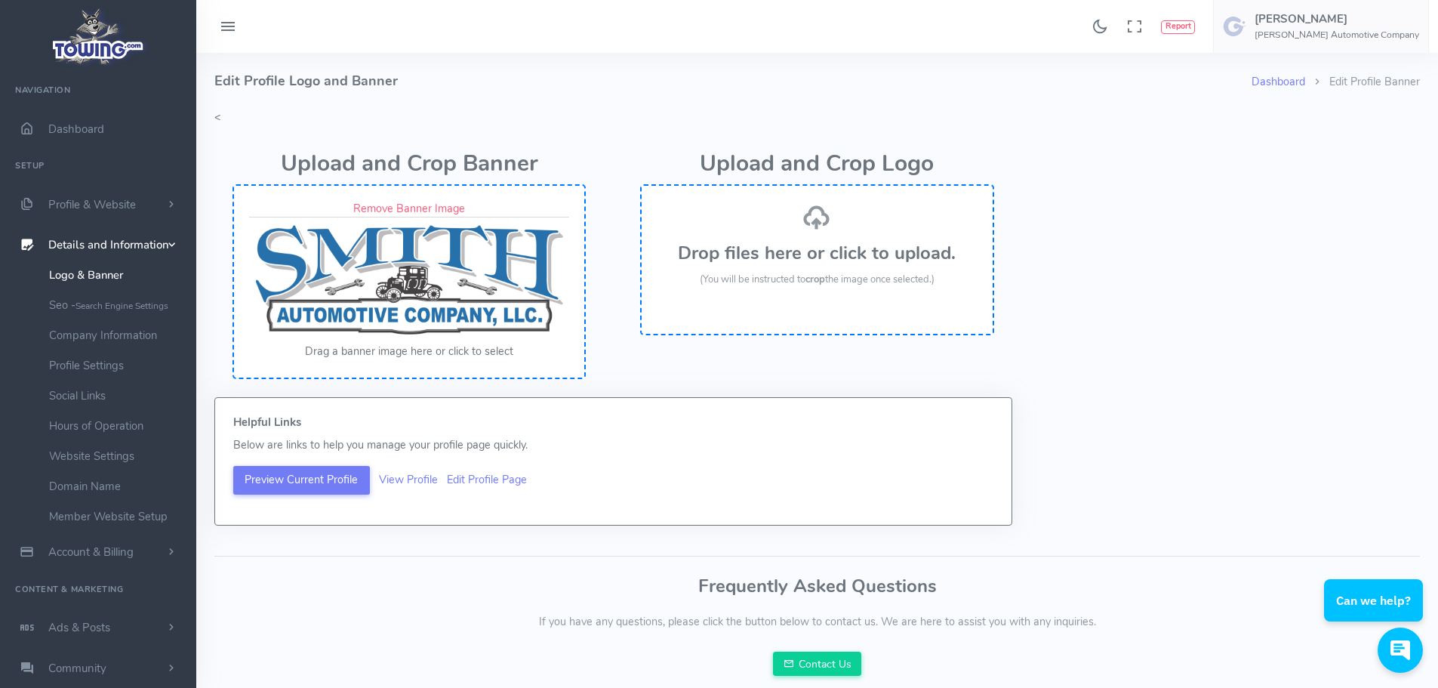
click at [1051, 359] on div "Upload and Crop Banner Remove Banner Image Drag a banner image here or click to…" at bounding box center [816, 261] width 1223 height 271
click at [1133, 260] on div "Upload and Crop Banner Remove Banner Image Drag a banner image here or click to…" at bounding box center [816, 261] width 1223 height 271
click at [91, 423] on link "Hours of Operation" at bounding box center [117, 426] width 158 height 30
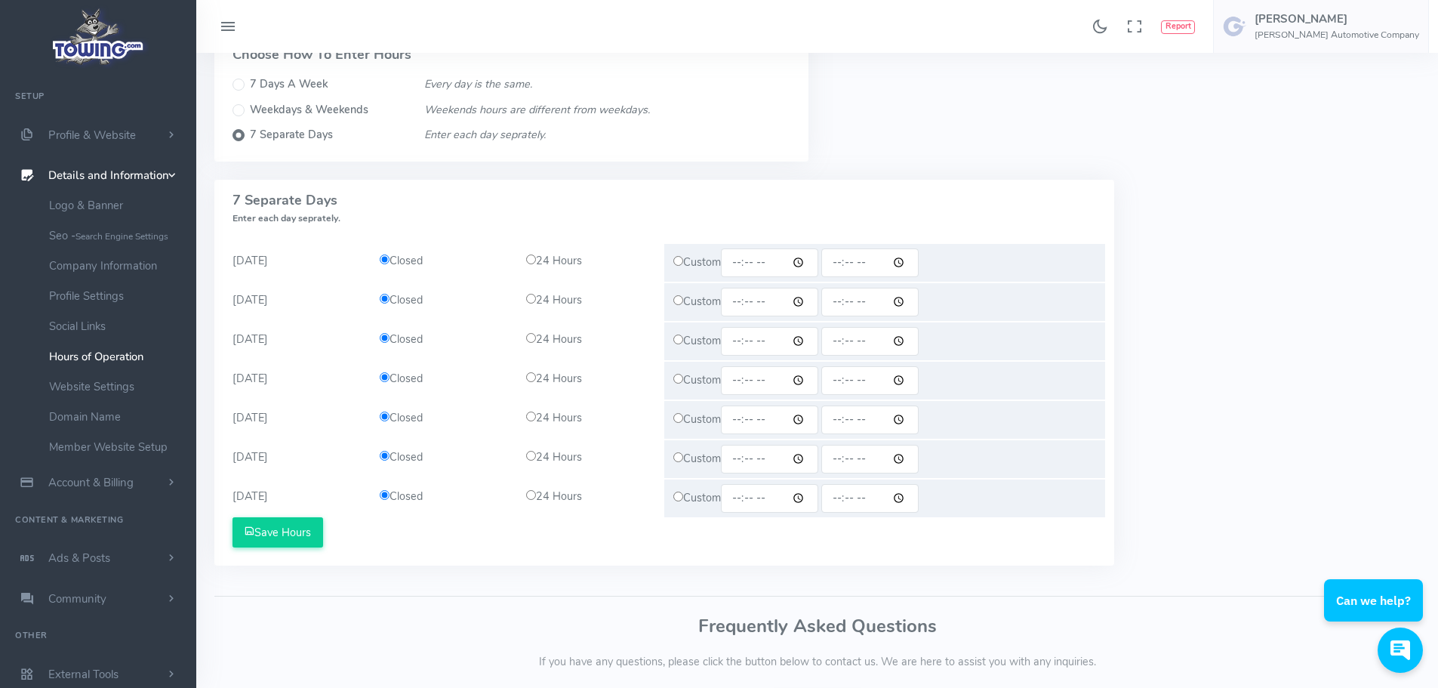
scroll to position [75, 0]
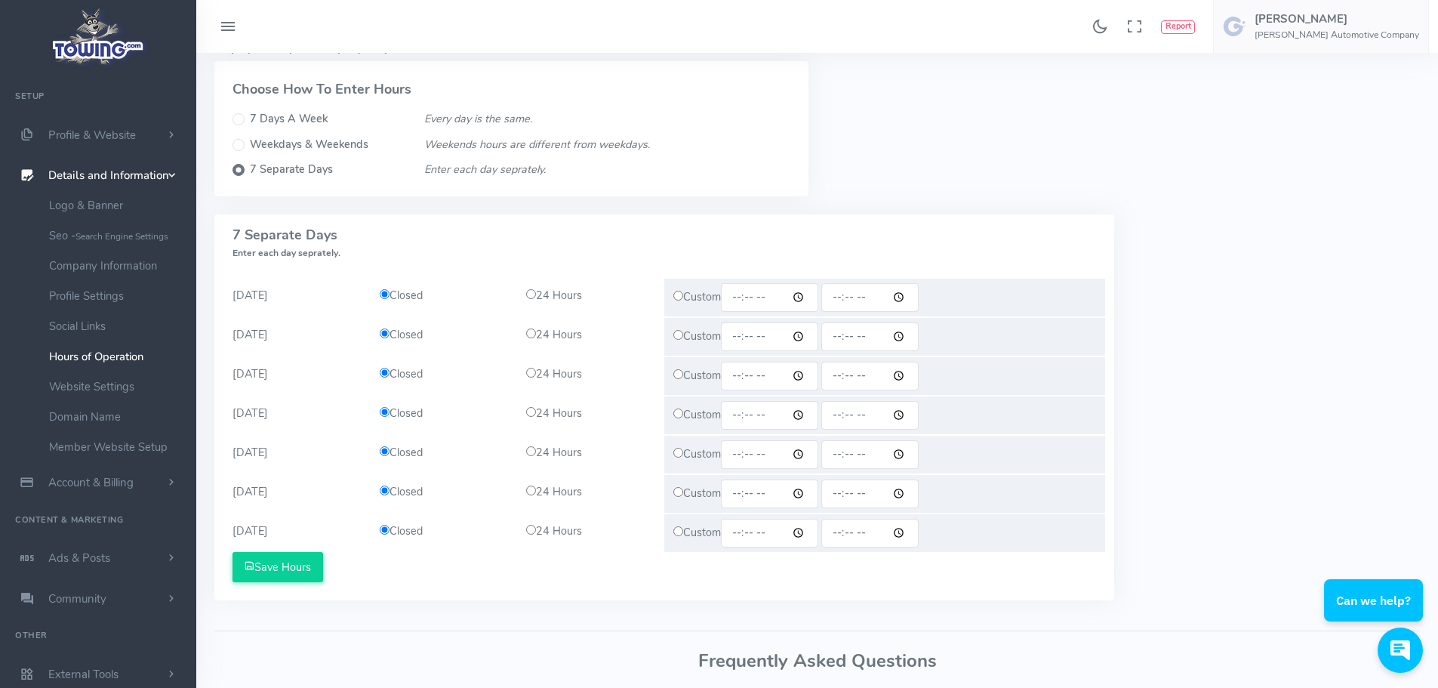
click at [531, 294] on input "radio" at bounding box center [531, 294] width 10 height 10
radio input "true"
click at [532, 335] on input "radio" at bounding box center [531, 333] width 10 height 10
radio input "true"
click at [527, 370] on input "radio" at bounding box center [531, 373] width 10 height 10
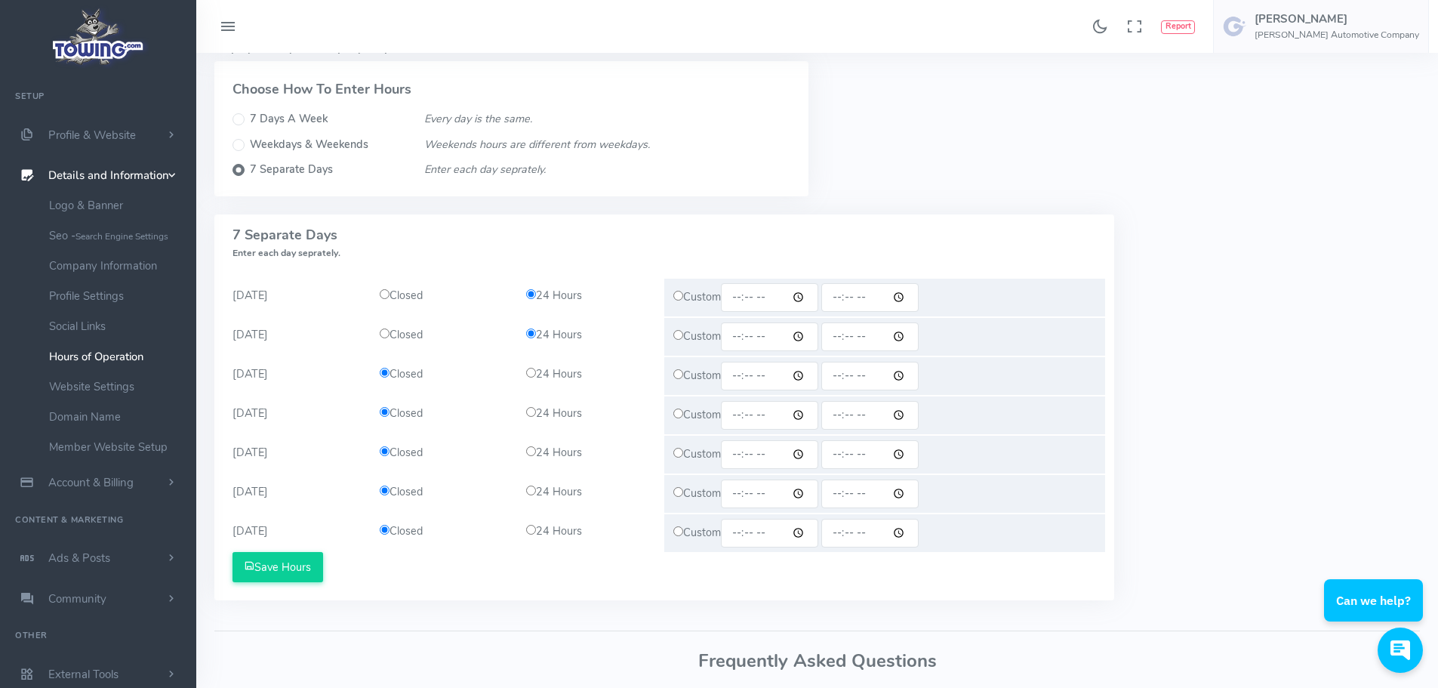
radio input "true"
click at [528, 413] on input "radio" at bounding box center [531, 412] width 10 height 10
radio input "true"
click at [527, 446] on input "radio" at bounding box center [531, 451] width 10 height 10
radio input "true"
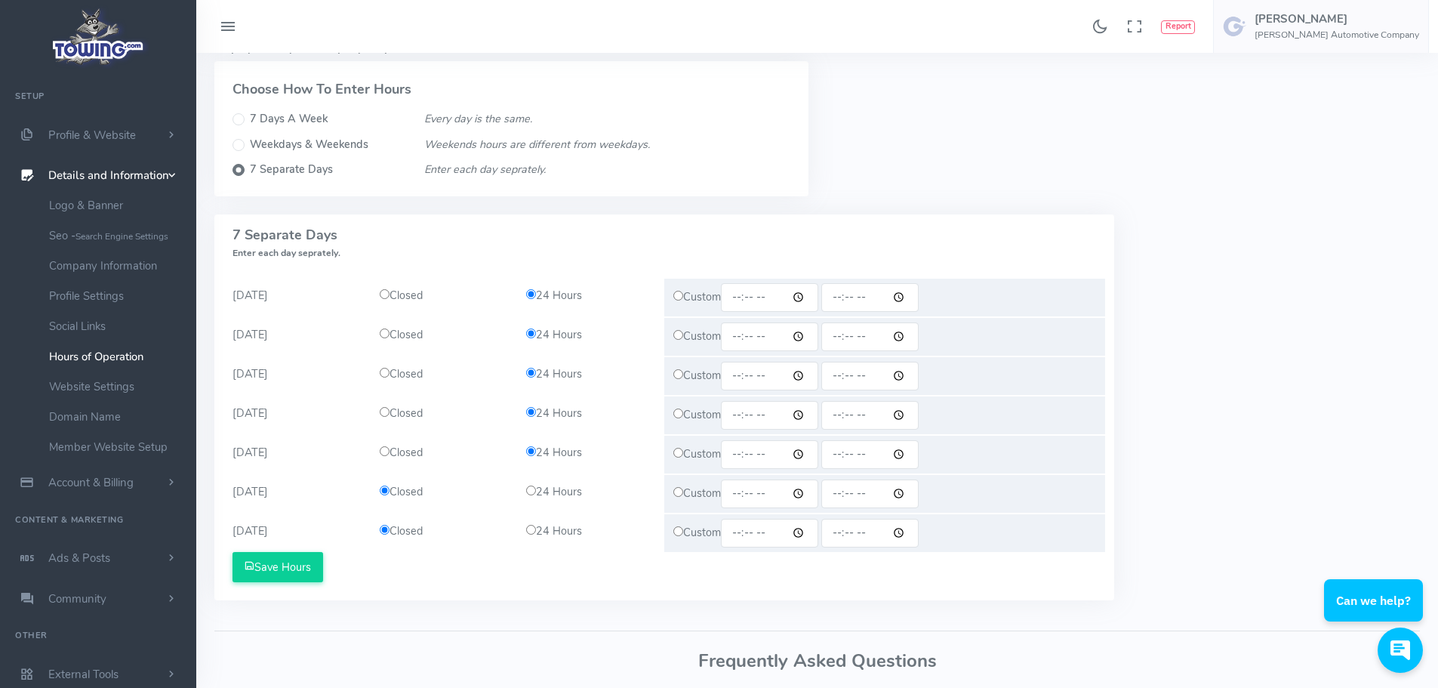
click at [531, 491] on input "radio" at bounding box center [531, 490] width 10 height 10
radio input "true"
click at [529, 533] on input "radio" at bounding box center [531, 529] width 10 height 10
radio input "true"
click at [1189, 370] on div "7 Days a week Every day is the same. All Days (S-S) Closed 24 Hours Custom Save…" at bounding box center [816, 416] width 1223 height 404
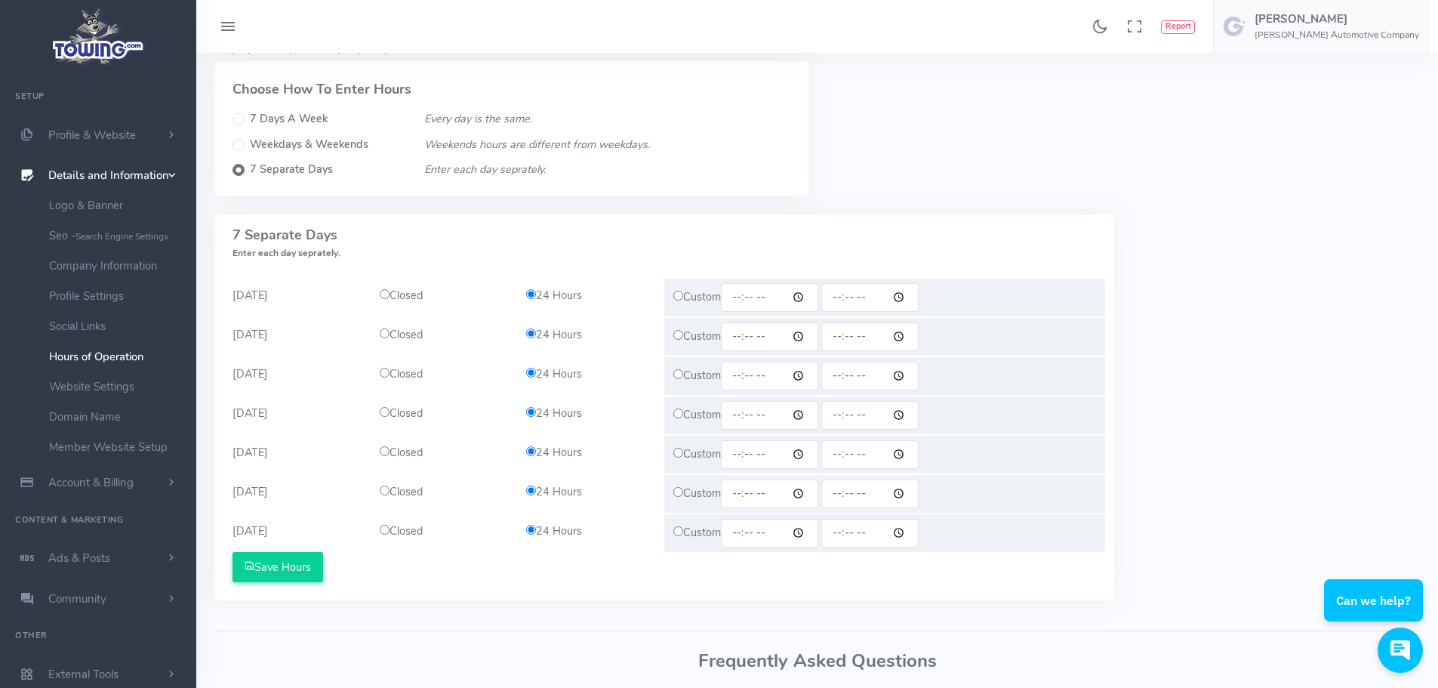
scroll to position [0, 0]
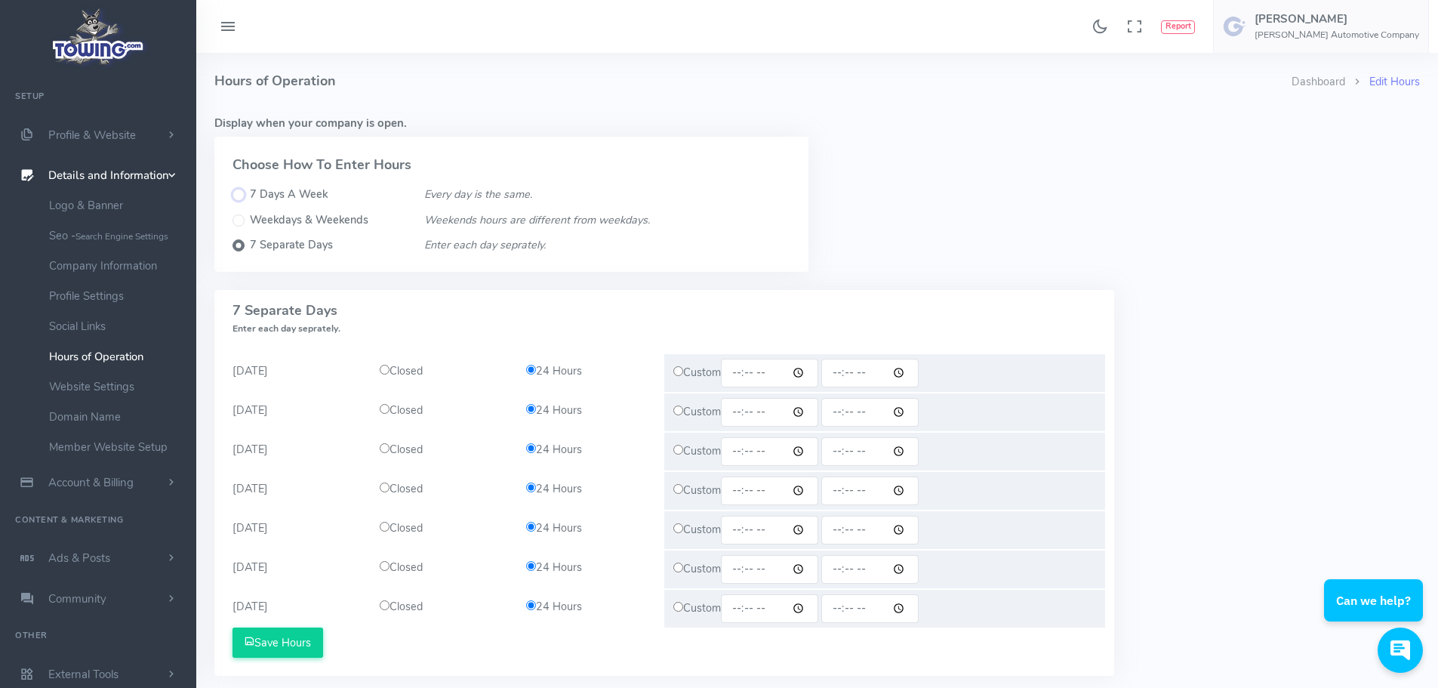
click at [240, 195] on input "7 Days A Week" at bounding box center [238, 195] width 12 height 12
radio input "true"
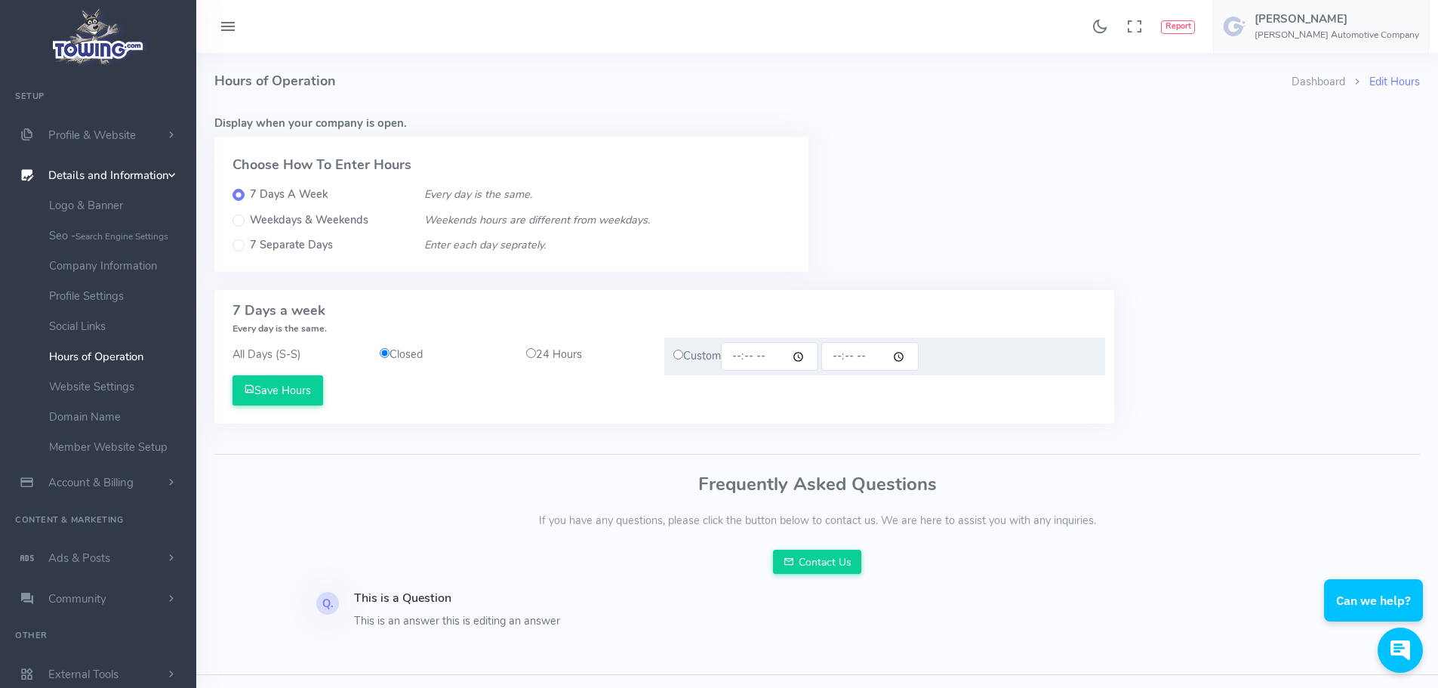
click at [691, 180] on div "Choose How To Enter Hours" at bounding box center [511, 162] width 594 height 50
click at [533, 355] on input "radio" at bounding box center [531, 353] width 10 height 10
radio input "true"
click at [1064, 196] on div "Display when your company is open. Choose How To Enter Hours 7 Days A Week Ever…" at bounding box center [816, 199] width 1223 height 180
click at [263, 389] on button "Save Hours" at bounding box center [277, 390] width 91 height 30
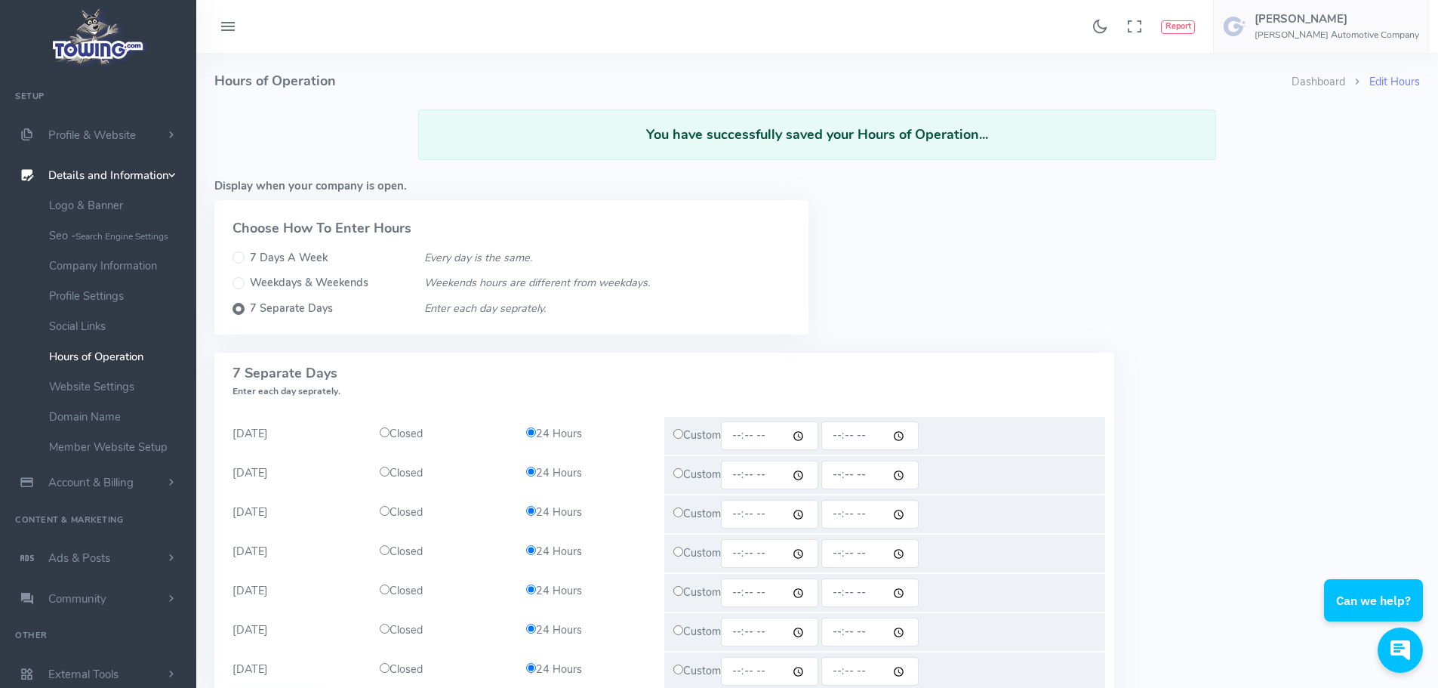
click at [1032, 254] on div "Display when your company is open. Choose How To Enter Hours 7 Days A Week Ever…" at bounding box center [816, 262] width 1223 height 180
click at [90, 392] on link "Website Settings" at bounding box center [117, 386] width 158 height 30
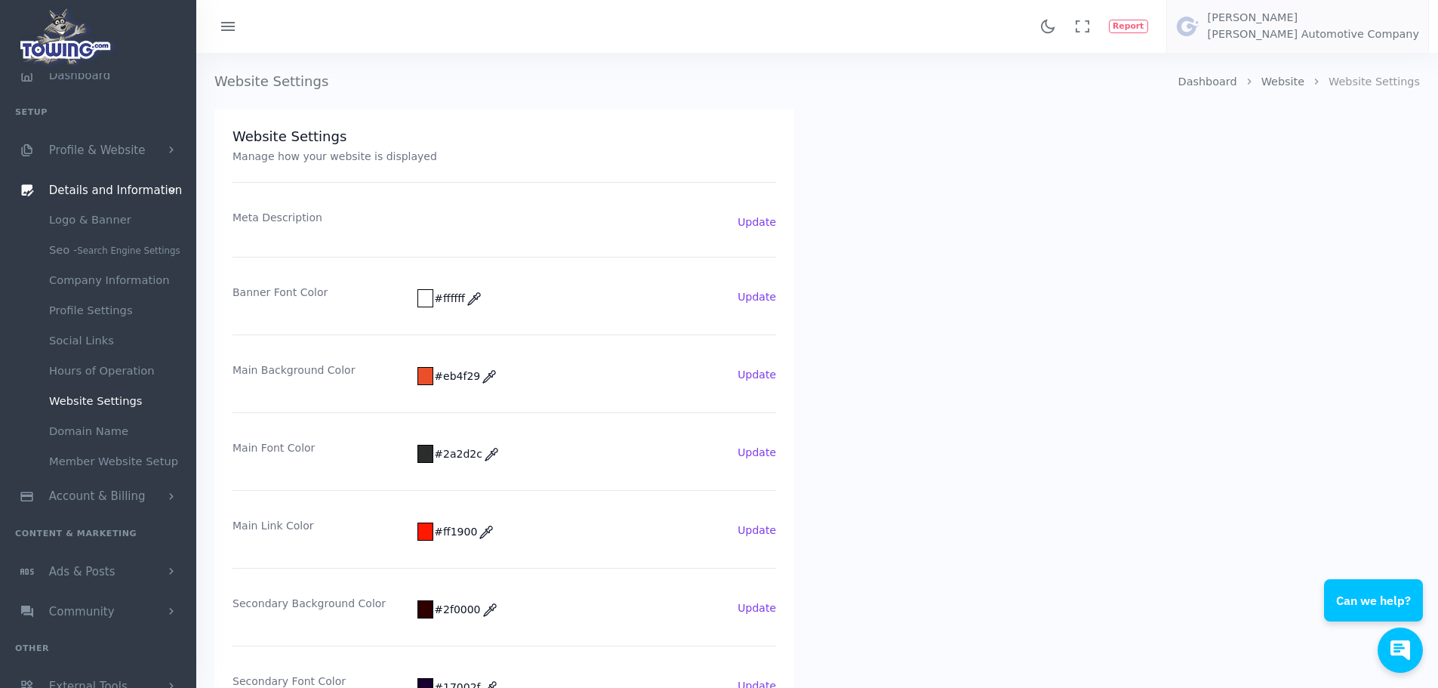
click at [923, 384] on div "Dashboard Website Website Settings Website Settings Website Settings Manage how…" at bounding box center [816, 566] width 1223 height 1027
click at [1035, 472] on div "Dashboard Website Website Settings Website Settings Website Settings Manage how…" at bounding box center [816, 566] width 1223 height 1027
click at [1025, 512] on div "Dashboard Website Website Settings Website Settings Website Settings Manage how…" at bounding box center [816, 566] width 1223 height 1027
click at [1193, 389] on div "Dashboard Website Website Settings Website Settings Website Settings Manage how…" at bounding box center [816, 566] width 1223 height 1027
click at [91, 425] on link "Domain Name" at bounding box center [117, 431] width 158 height 30
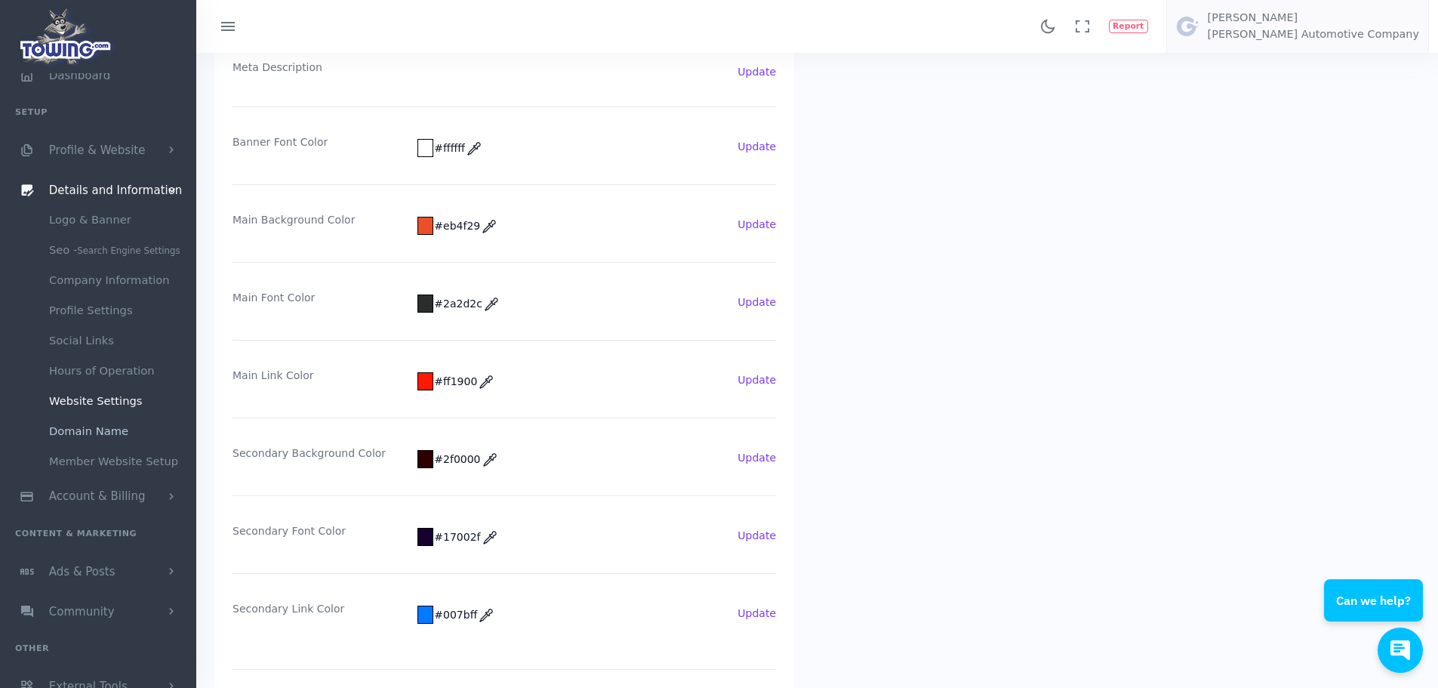
scroll to position [151, 0]
click at [79, 428] on link "Domain Name" at bounding box center [117, 431] width 158 height 30
click at [78, 183] on span "Details and Information" at bounding box center [116, 190] width 134 height 14
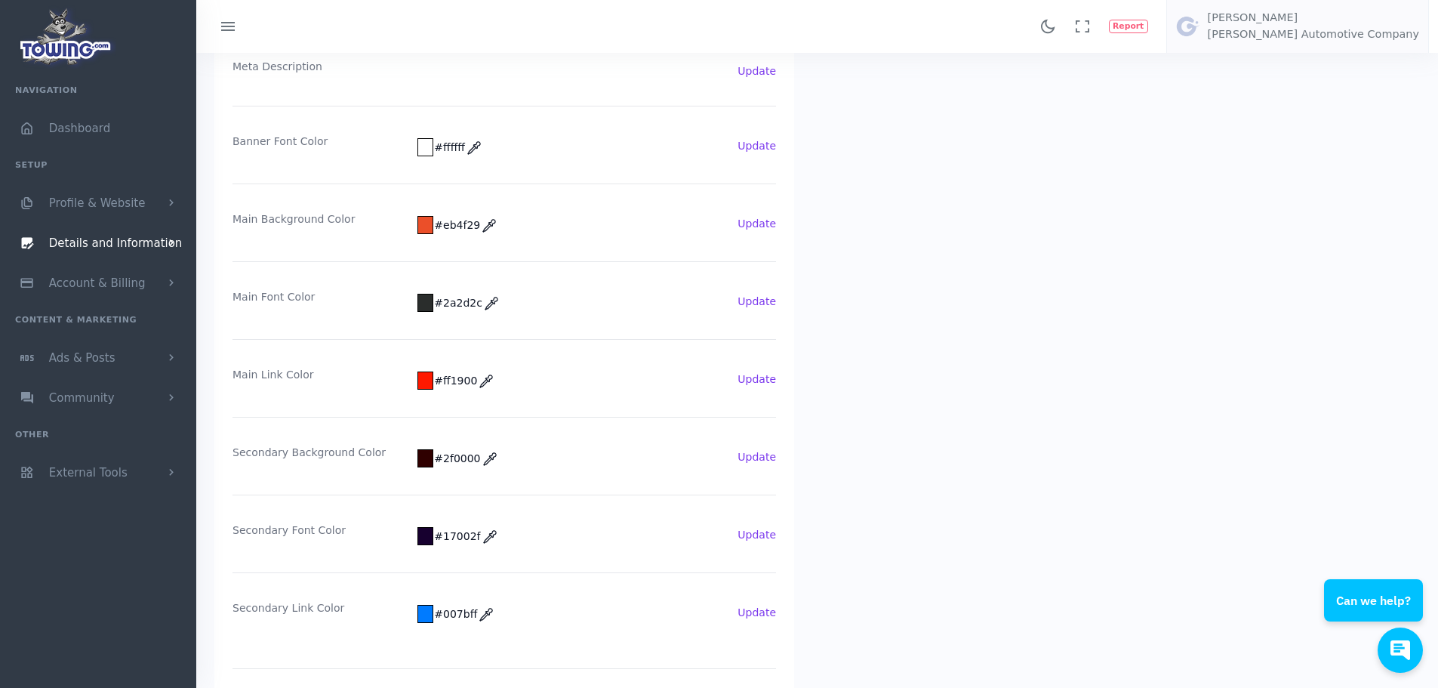
scroll to position [0, 0]
click at [78, 284] on span "Account & Billing" at bounding box center [97, 283] width 97 height 14
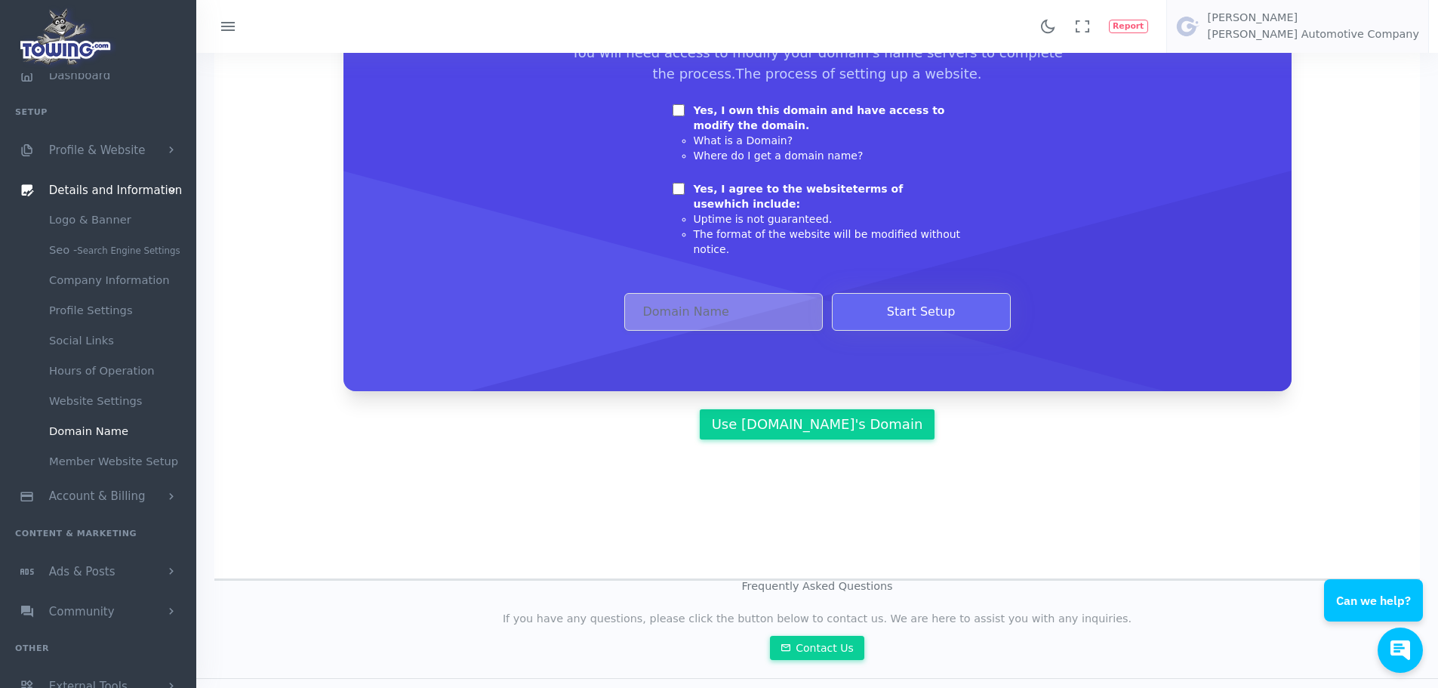
scroll to position [284, 0]
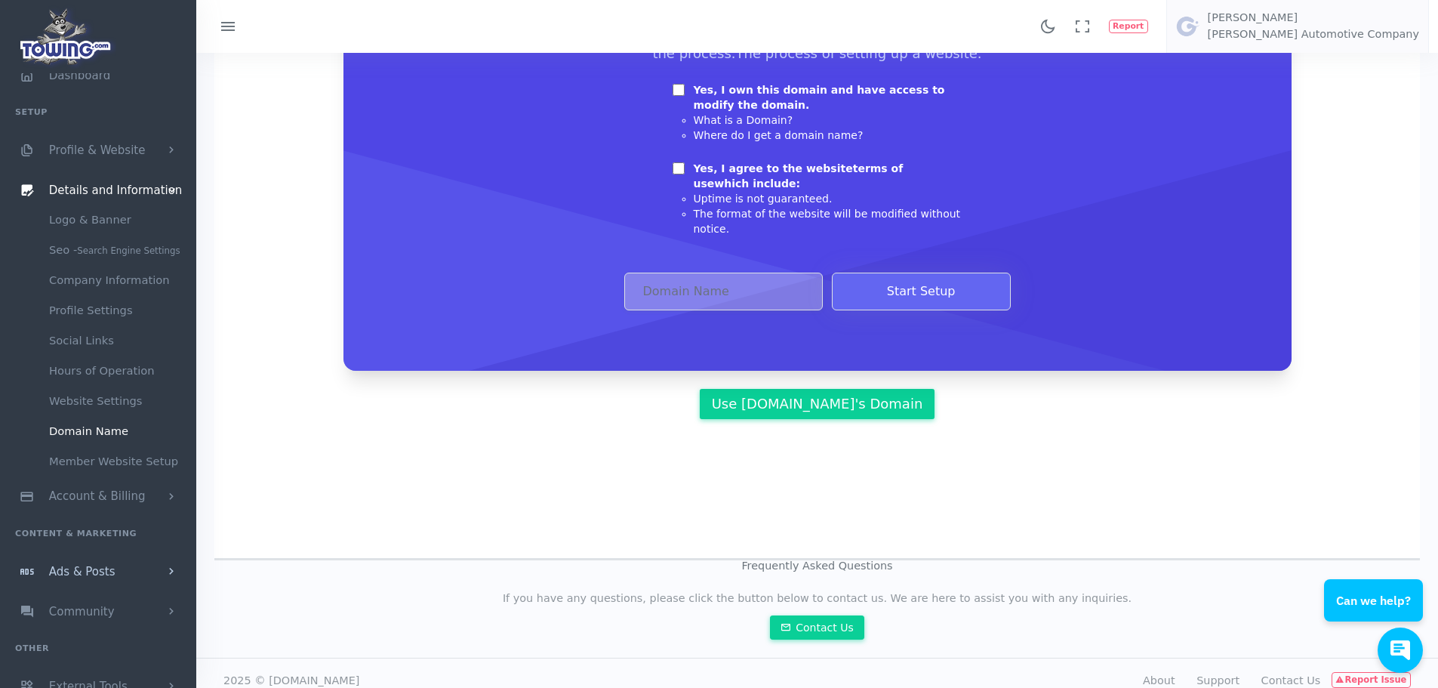
click at [82, 570] on span "Ads & Posts" at bounding box center [82, 571] width 66 height 14
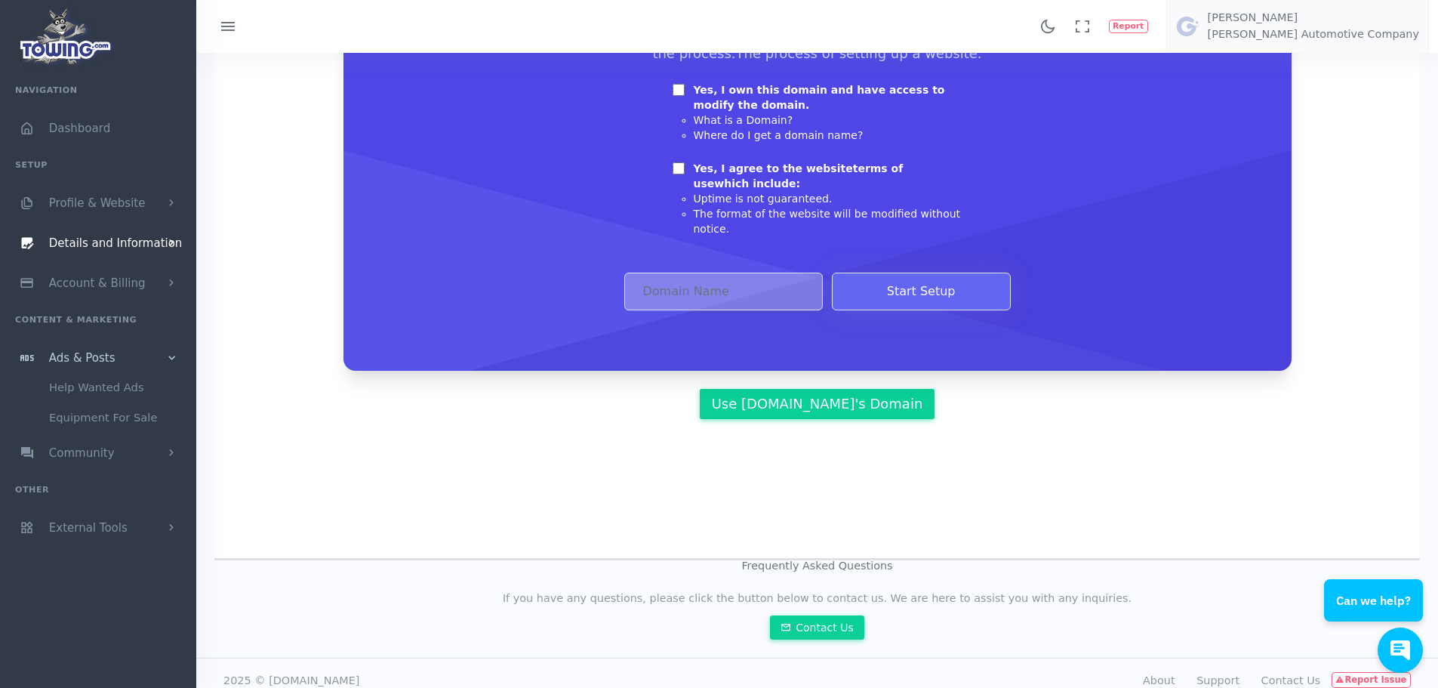
scroll to position [0, 0]
click at [91, 395] on link "Help Wanted Ads" at bounding box center [117, 387] width 158 height 30
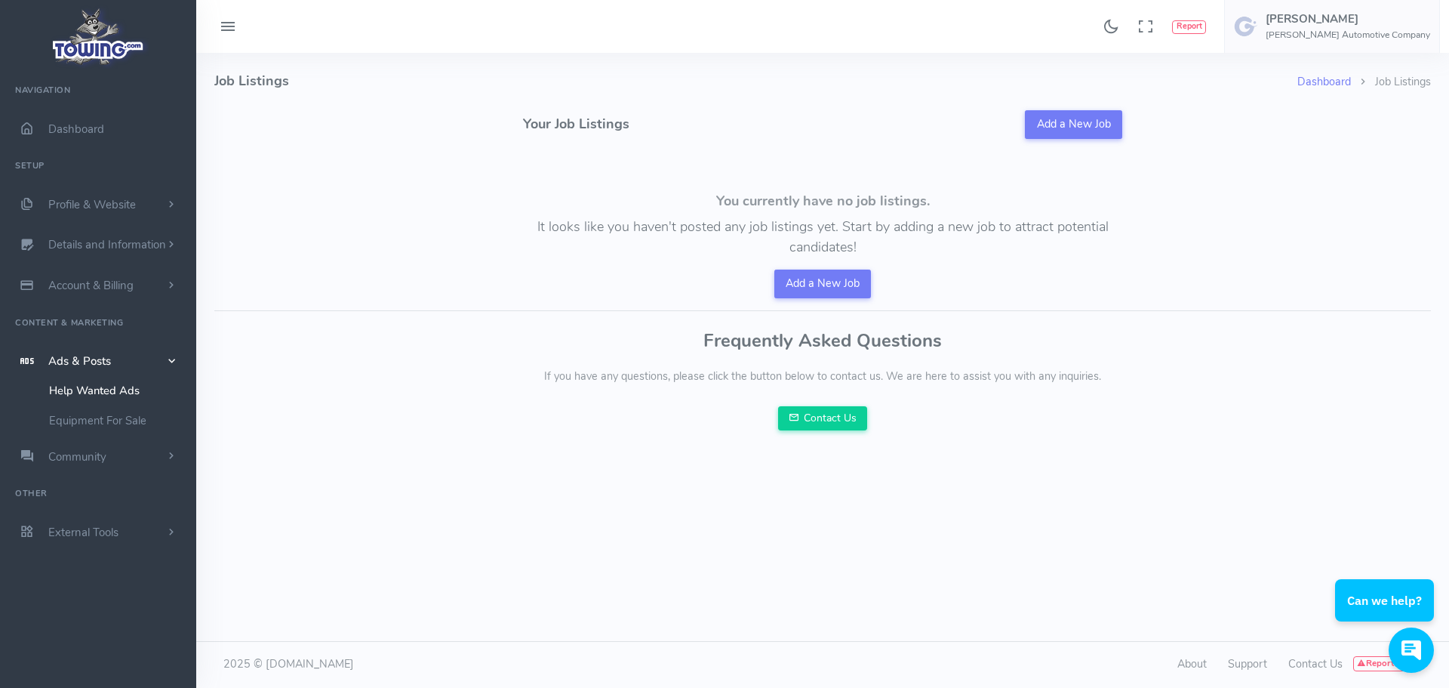
click at [443, 407] on div "Frequently Asked Questions If you have any questions, please click the button b…" at bounding box center [822, 381] width 1217 height 100
click at [1092, 373] on p "If you have any questions, please click the button below to contact us. We are …" at bounding box center [822, 376] width 1217 height 17
click at [78, 209] on span "Profile & Website" at bounding box center [92, 204] width 88 height 15
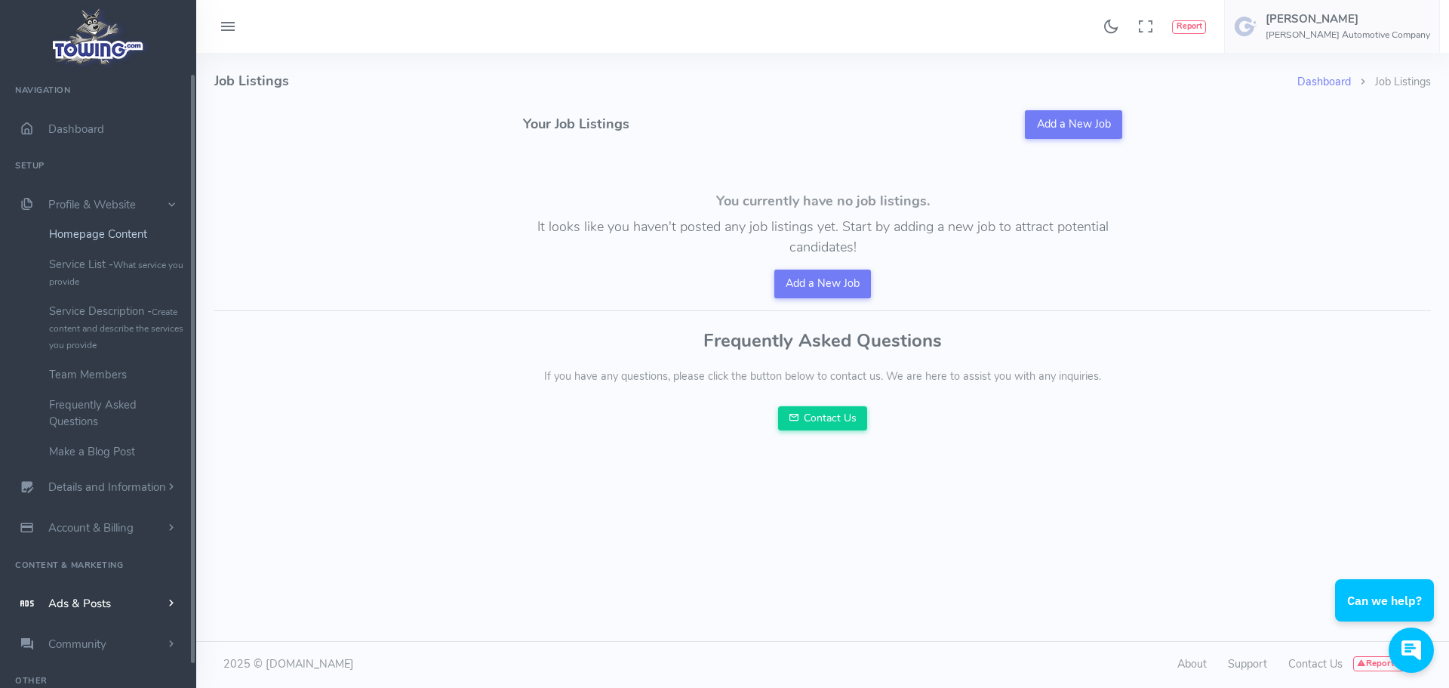
click at [88, 236] on link "Homepage Content" at bounding box center [117, 234] width 158 height 30
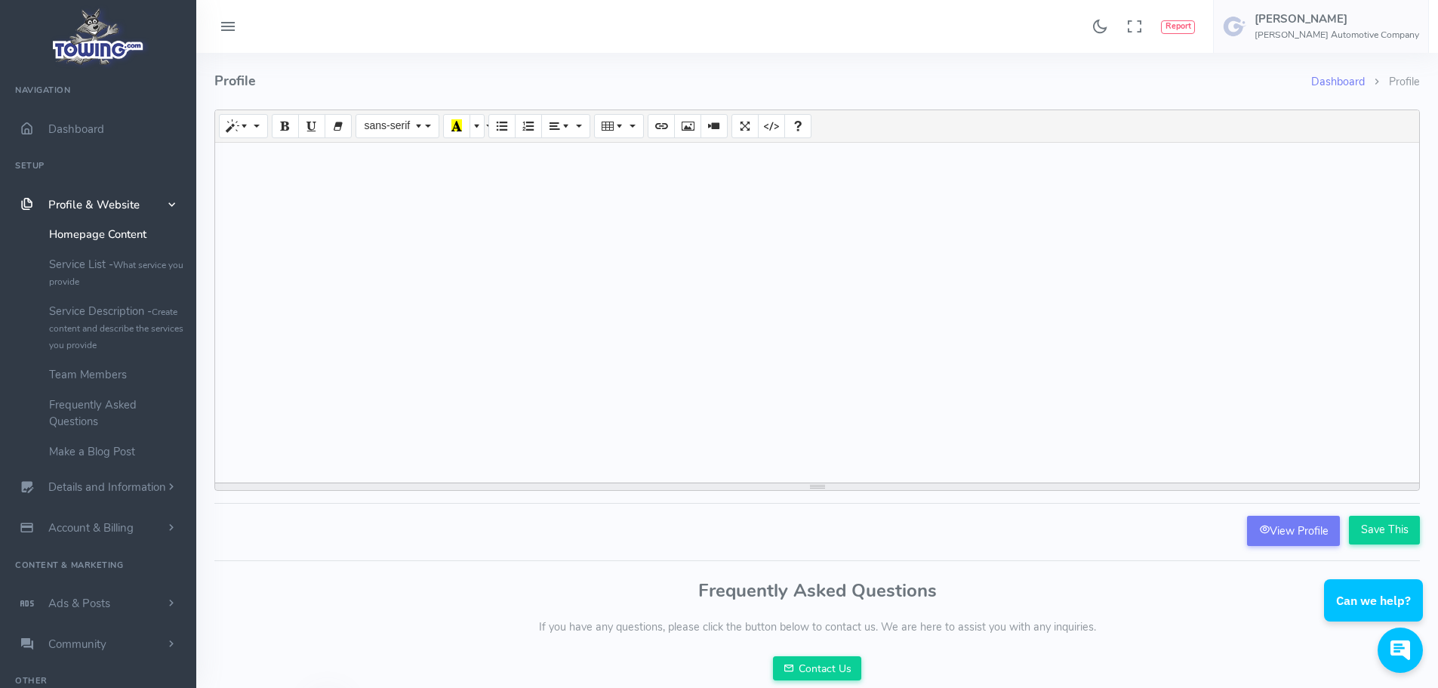
click at [525, 23] on div "Found 17 results Analytics Report Users Erwin Brown" at bounding box center [816, 26] width 1241 height 53
click at [1294, 527] on link "View Profile" at bounding box center [1293, 530] width 93 height 30
click at [560, 245] on div at bounding box center [817, 313] width 1204 height 340
click at [77, 259] on link "Service List - What service you provide" at bounding box center [117, 272] width 158 height 47
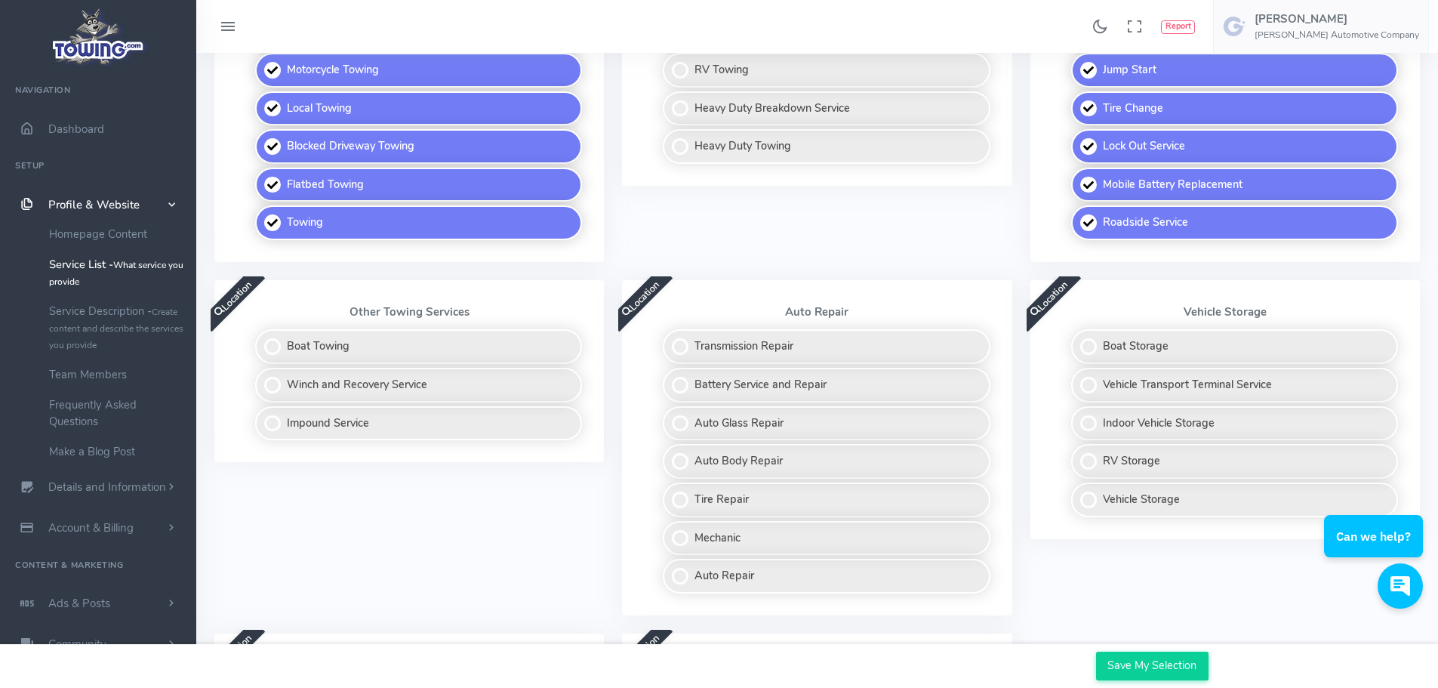
scroll to position [453, 0]
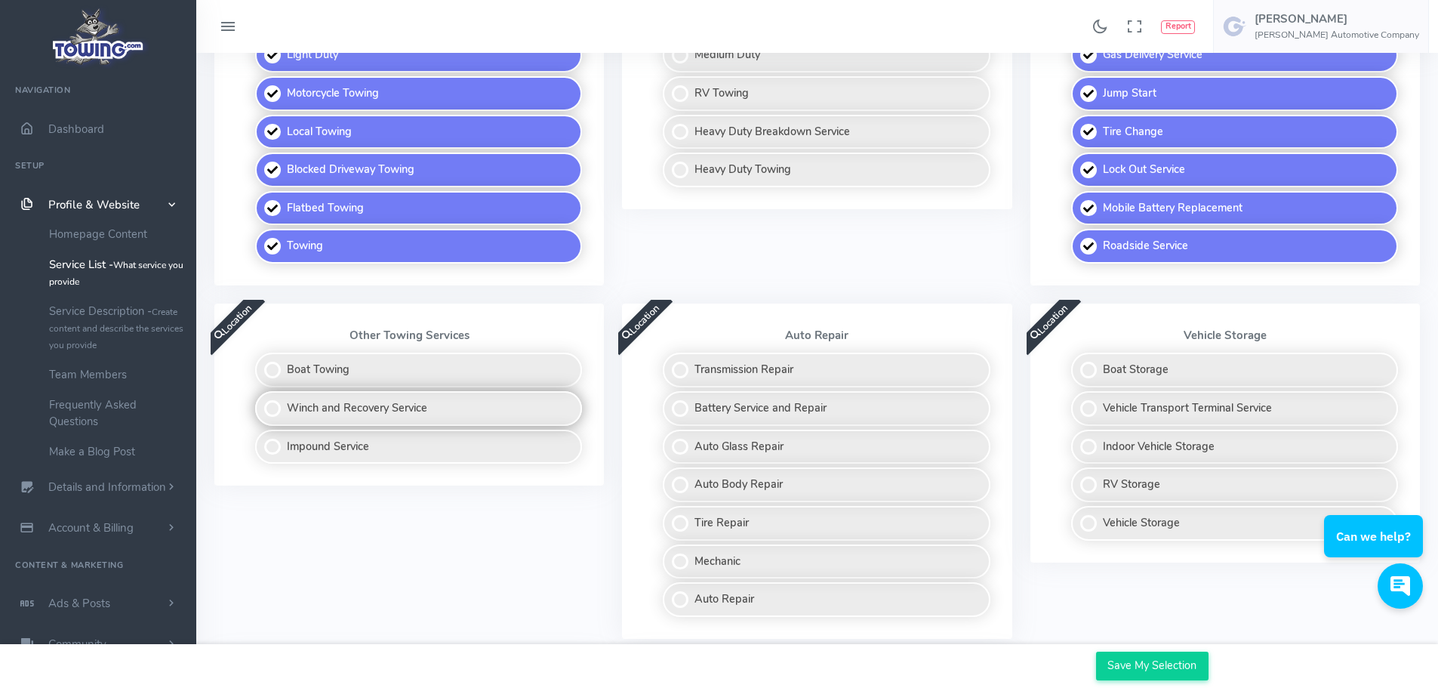
click at [326, 404] on label "Winch and Recovery Service" at bounding box center [418, 408] width 327 height 35
click at [261, 401] on input "Winch and Recovery Service" at bounding box center [256, 396] width 10 height 10
checkbox input "true"
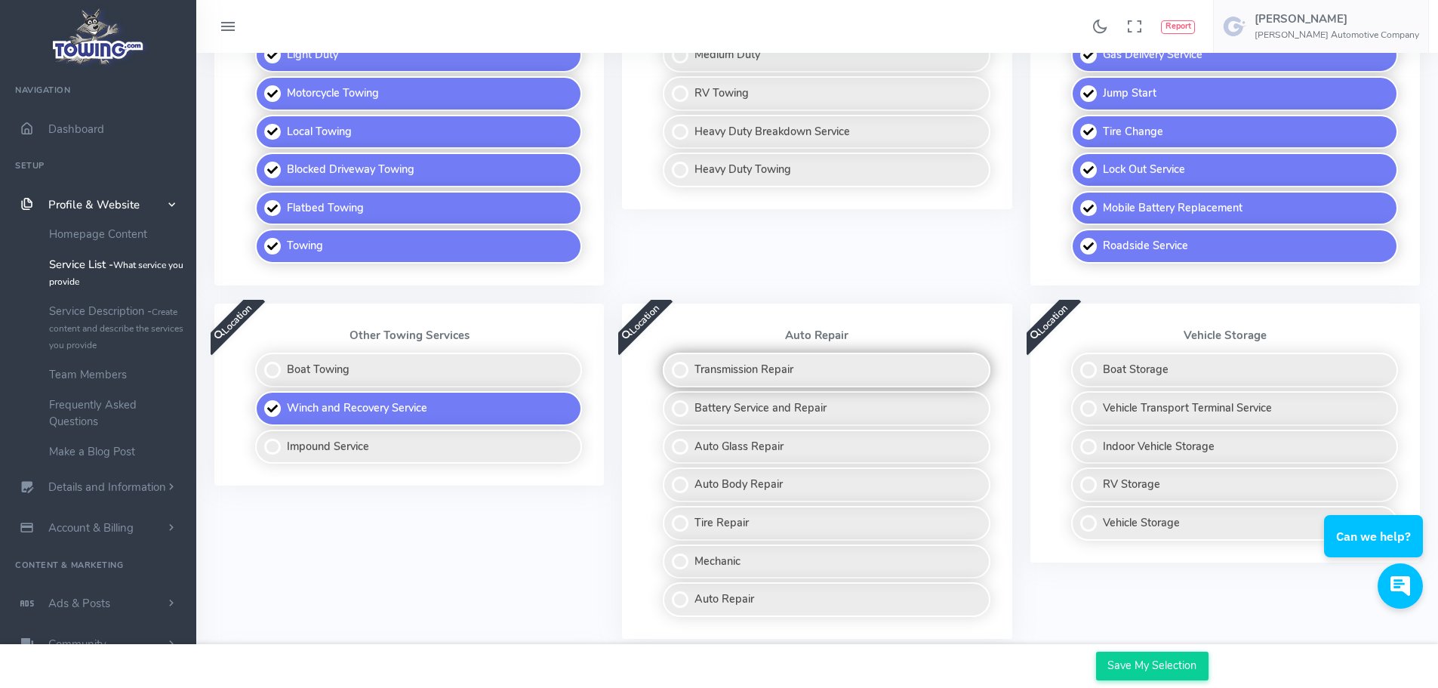
click at [874, 378] on label "Transmission Repair" at bounding box center [826, 369] width 327 height 35
click at [669, 362] on input "Transmission Repair" at bounding box center [664, 357] width 10 height 10
checkbox input "true"
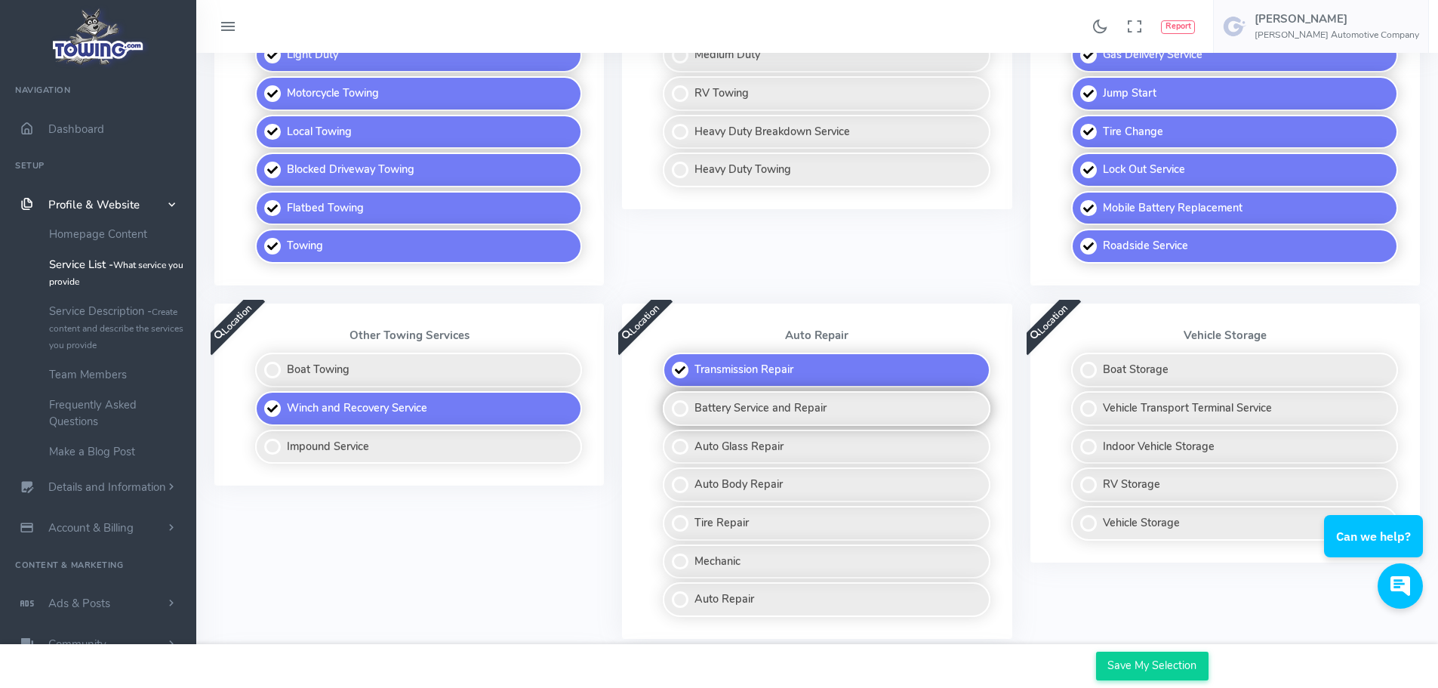
click at [872, 406] on label "Battery Service and Repair" at bounding box center [826, 408] width 327 height 35
click at [669, 401] on input "Battery Service and Repair" at bounding box center [664, 396] width 10 height 10
checkbox input "true"
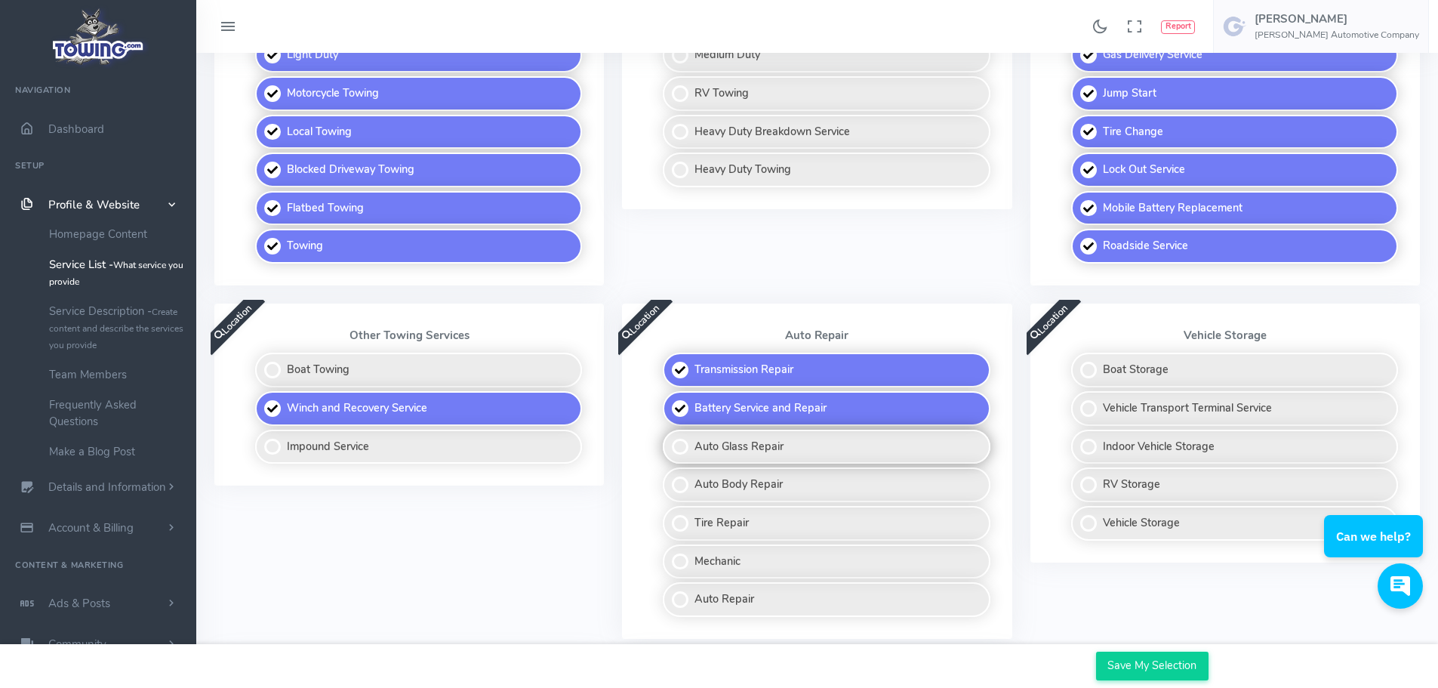
click at [870, 440] on label "Auto Glass Repair" at bounding box center [826, 446] width 327 height 35
click at [669, 439] on input "Auto Glass Repair" at bounding box center [664, 434] width 10 height 10
checkbox input "true"
click at [847, 491] on label "Auto Body Repair" at bounding box center [826, 484] width 327 height 35
click at [669, 477] on input "Auto Body Repair" at bounding box center [664, 472] width 10 height 10
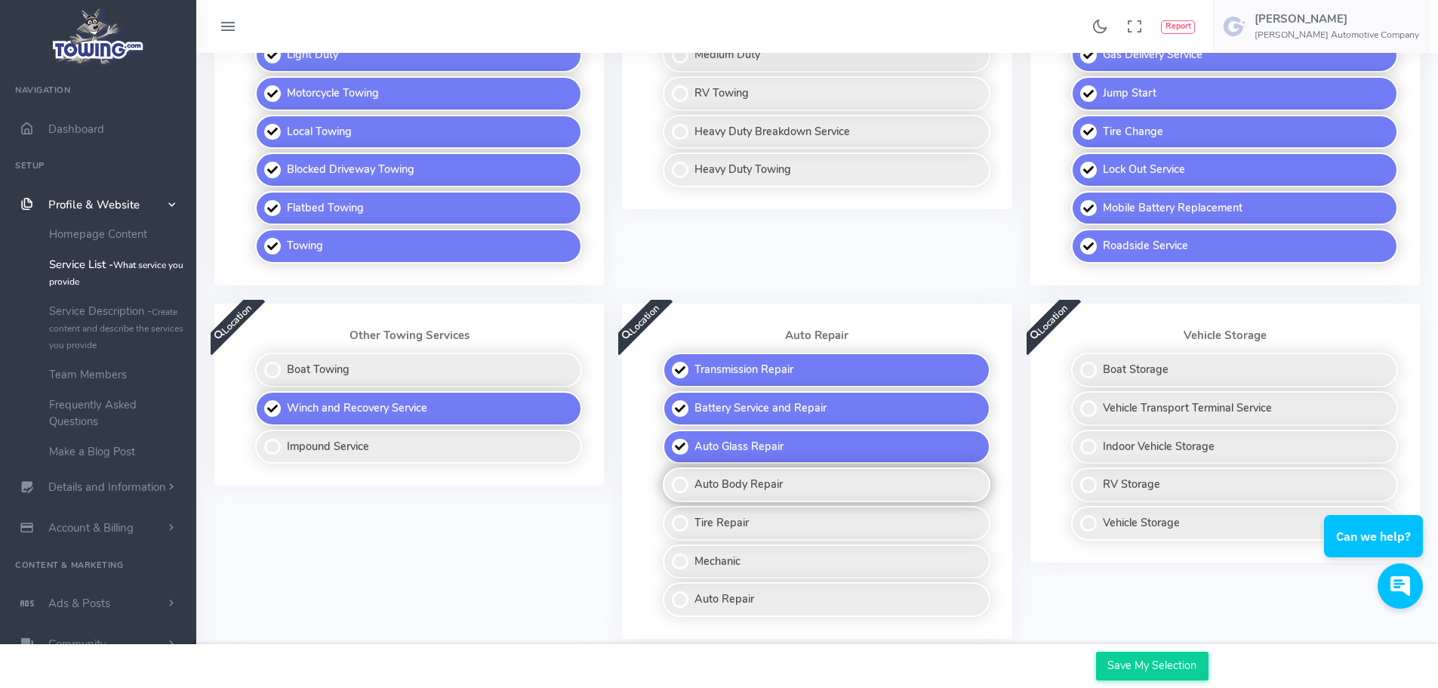
checkbox input "true"
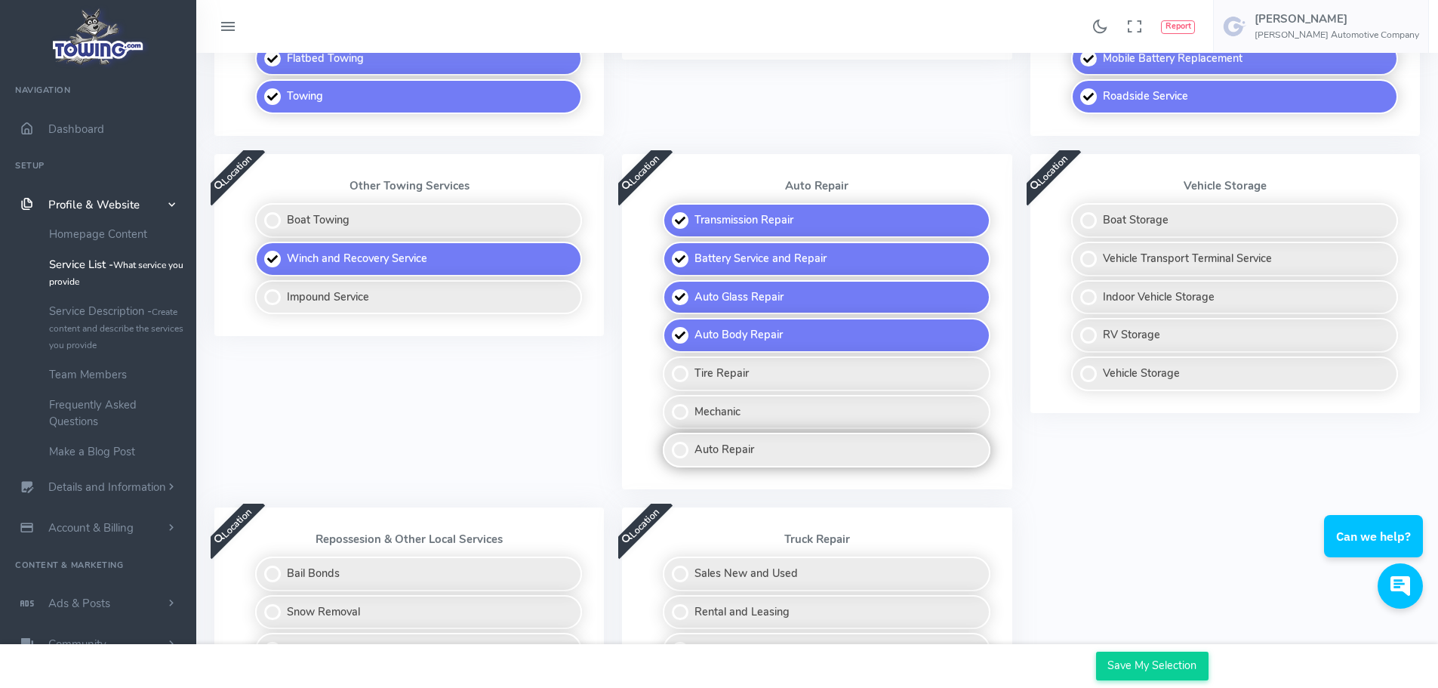
scroll to position [604, 0]
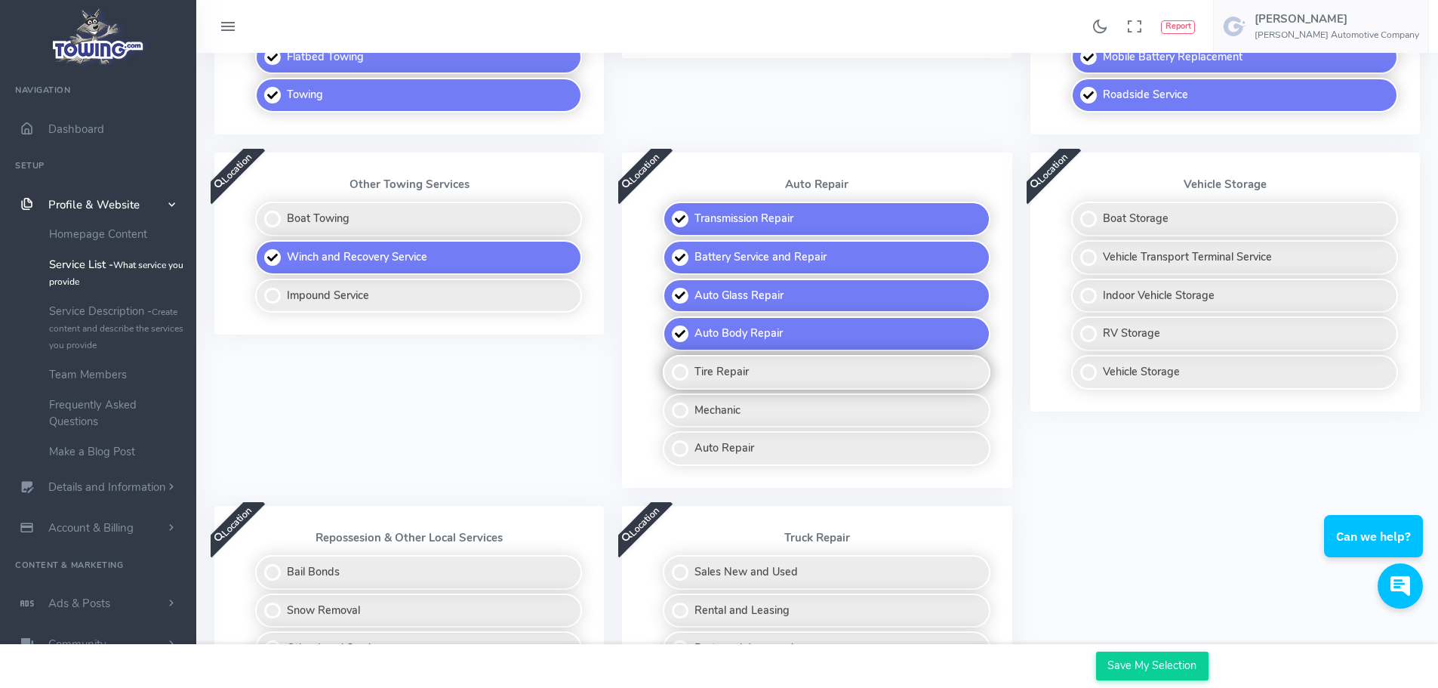
click at [790, 372] on label "Tire Repair" at bounding box center [826, 372] width 327 height 35
click at [669, 365] on input "Tire Repair" at bounding box center [664, 360] width 10 height 10
checkbox input "true"
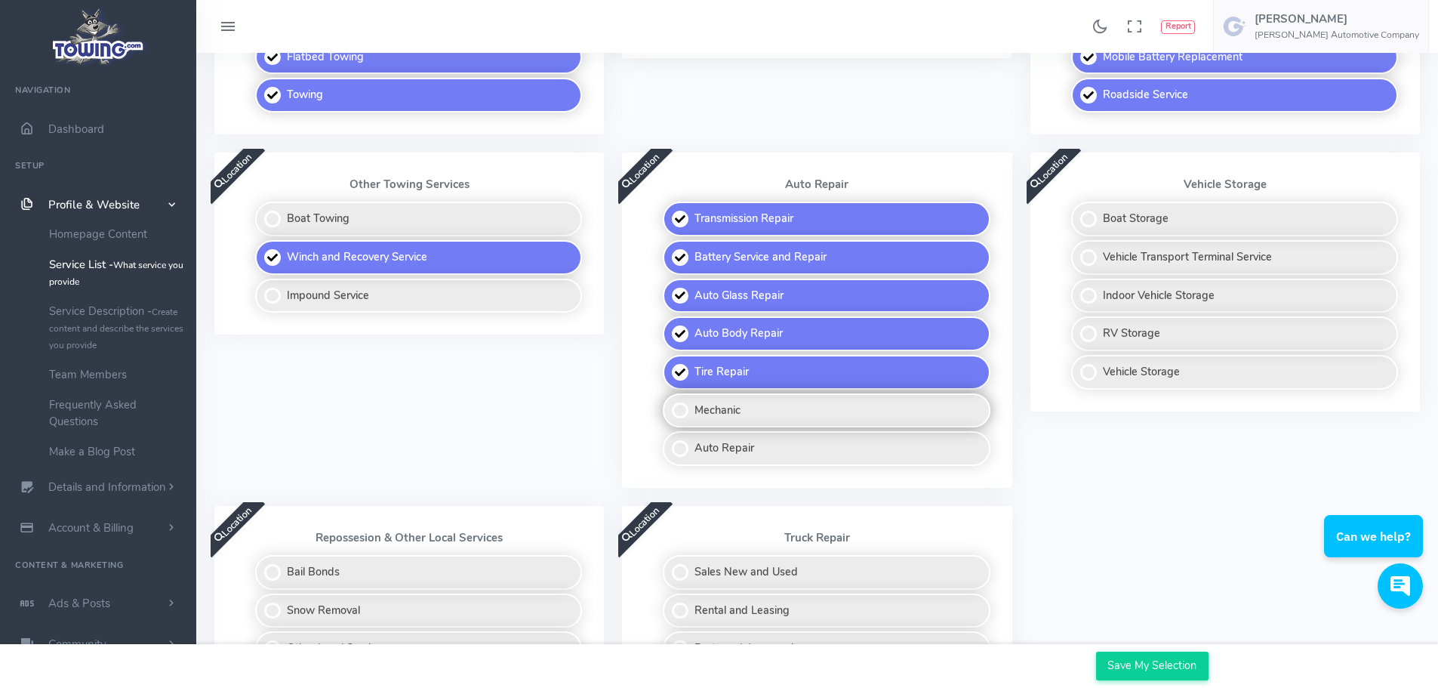
click at [786, 410] on label "Mechanic" at bounding box center [826, 410] width 327 height 35
click at [669, 403] on input "Mechanic" at bounding box center [664, 398] width 10 height 10
checkbox input "true"
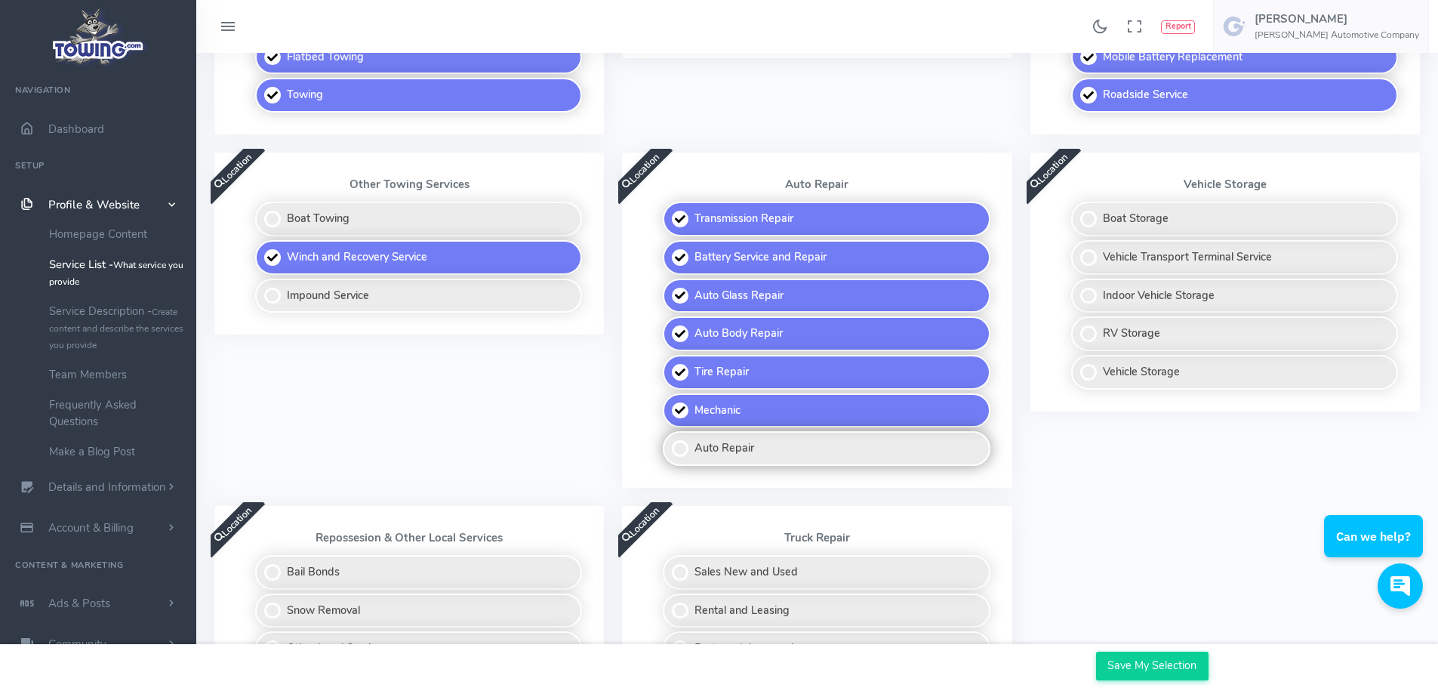
click at [782, 445] on label "Auto Repair" at bounding box center [826, 448] width 327 height 35
click at [669, 441] on input "Auto Repair" at bounding box center [664, 436] width 10 height 10
checkbox input "true"
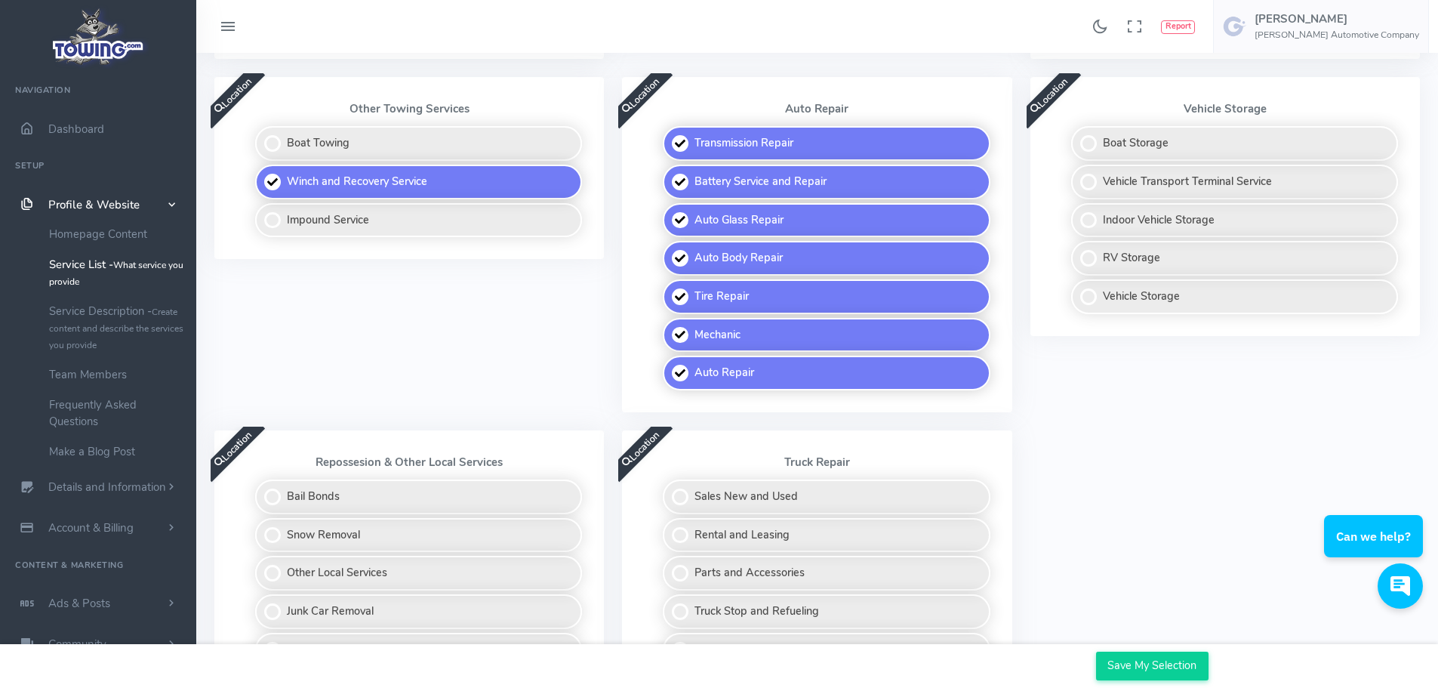
click at [1160, 425] on div "Location Vehicle Storage Boat Storage Vehicle Transport Terminal Service Indoor…" at bounding box center [1225, 253] width 408 height 353
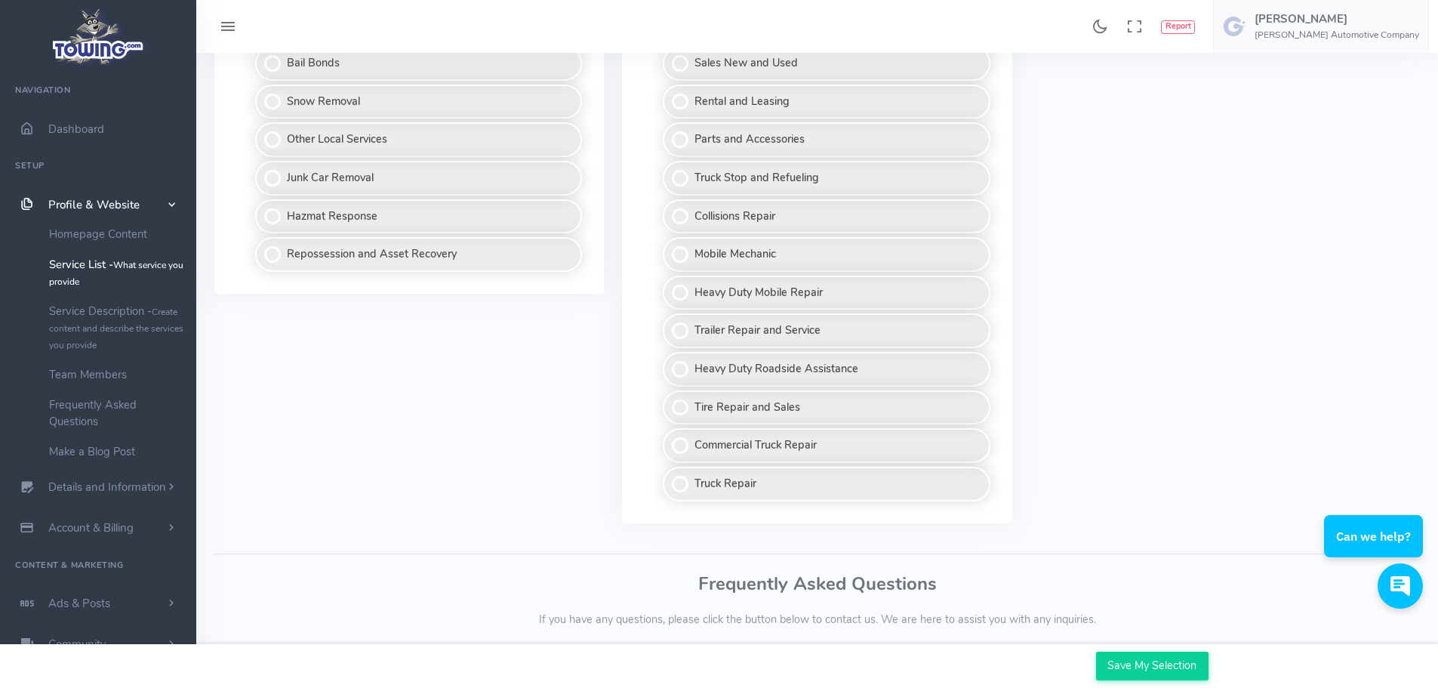
scroll to position [1085, 0]
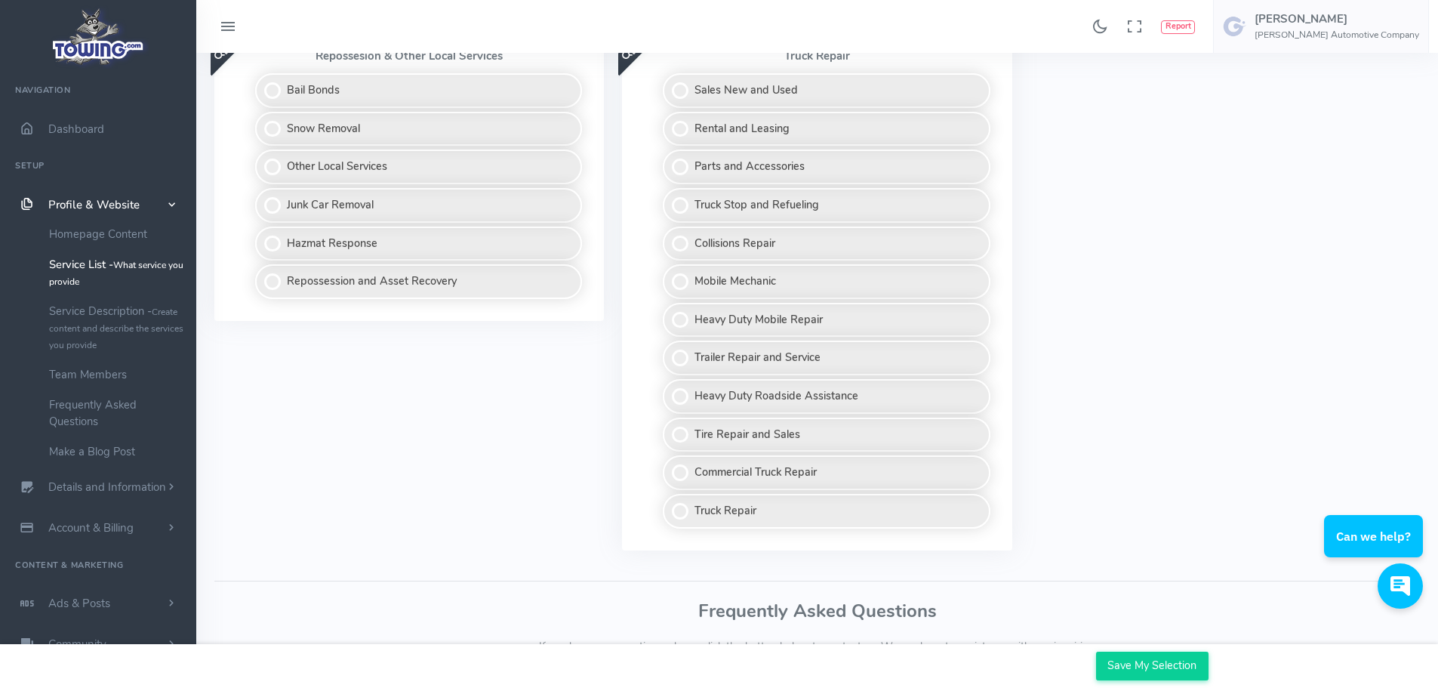
click at [430, 482] on div "Location Repossesion & Other Local Services Bail Bonds Snow Removal Other Local…" at bounding box center [409, 296] width 408 height 544
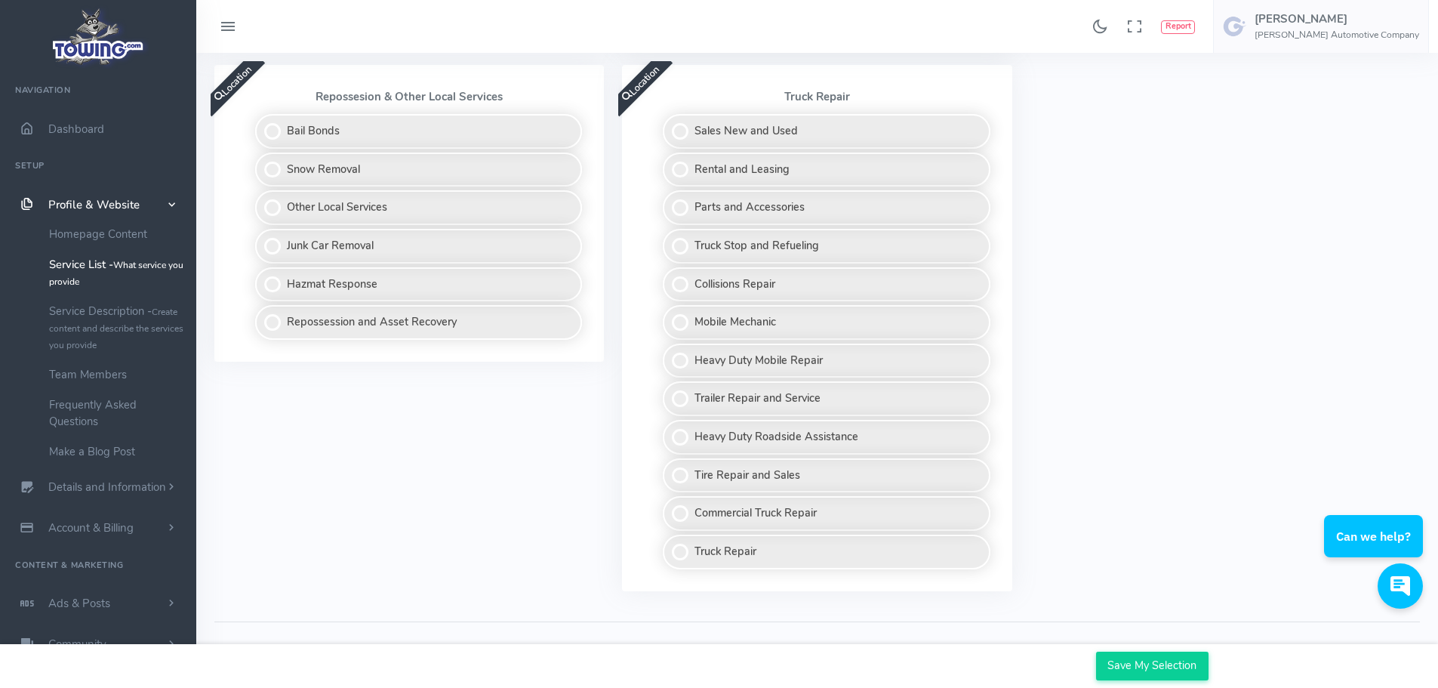
scroll to position [1010, 0]
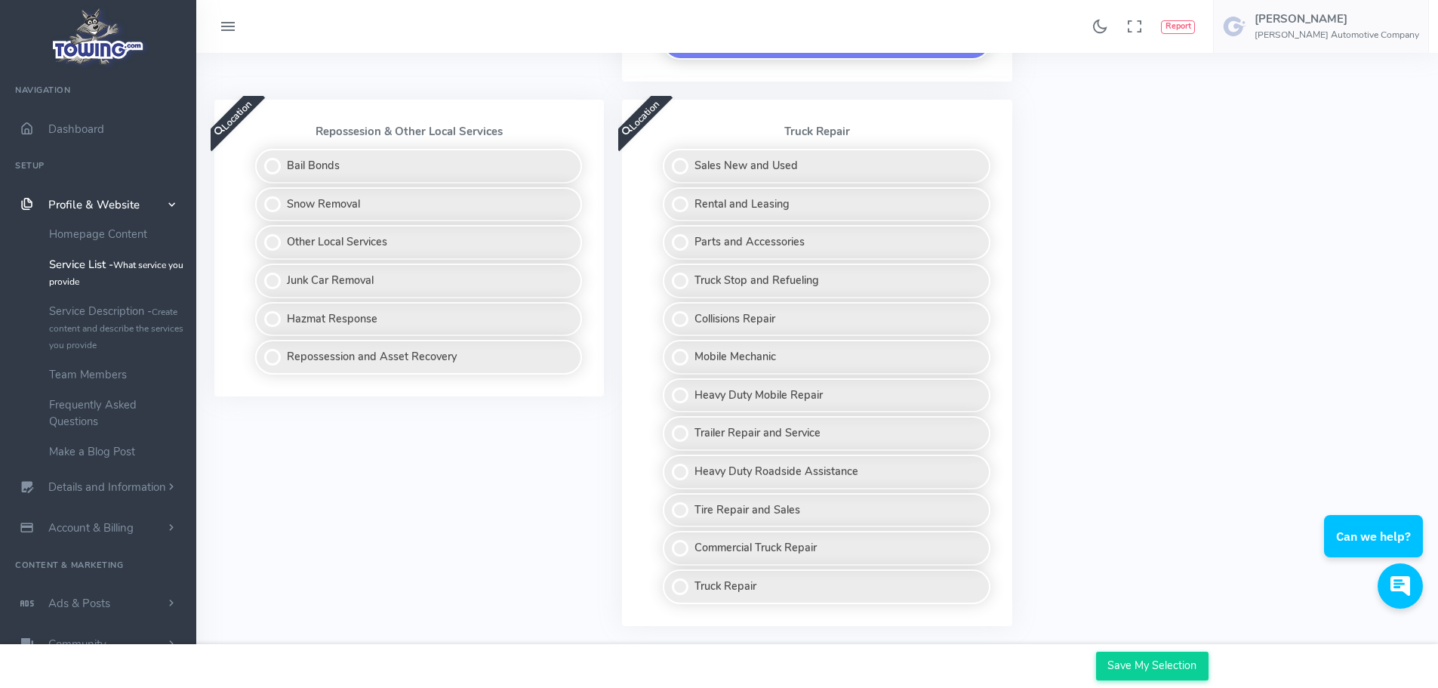
click at [429, 496] on div "Location Repossesion & Other Local Services Bail Bonds Snow Removal Other Local…" at bounding box center [409, 372] width 408 height 544
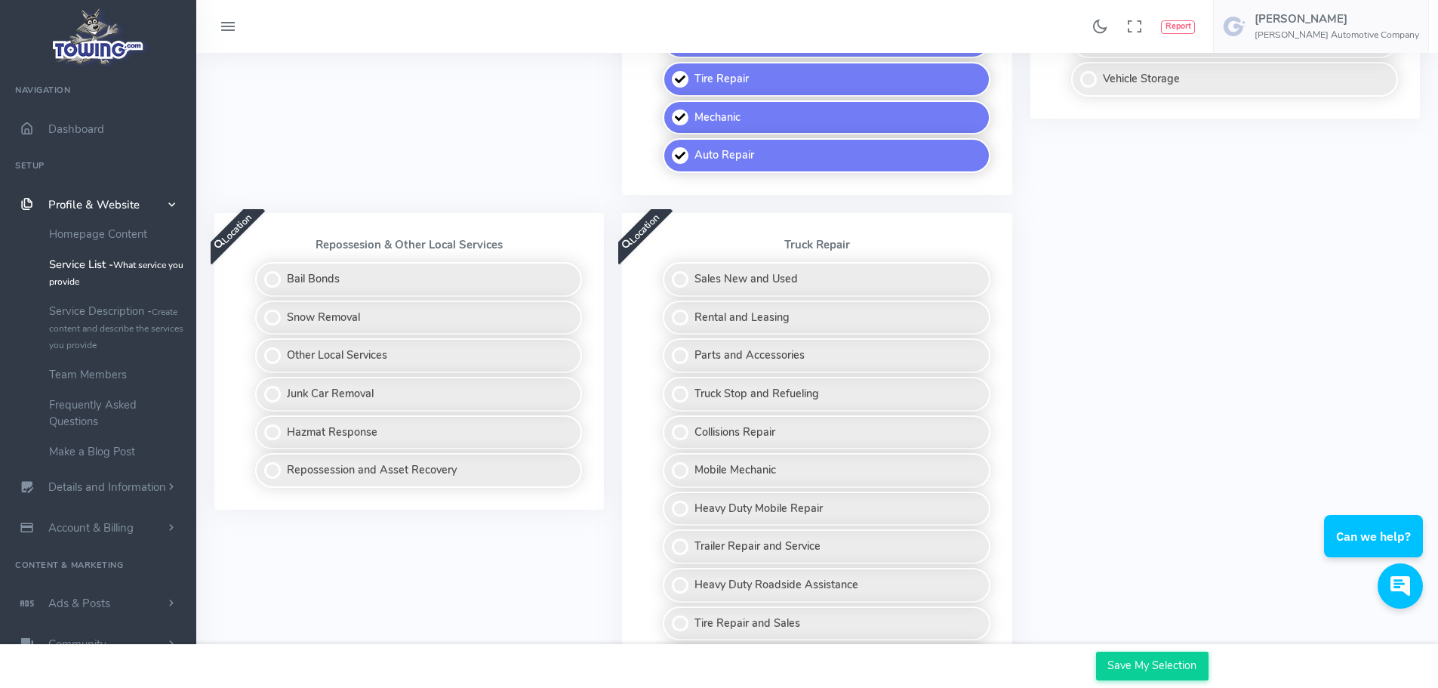
scroll to position [859, 0]
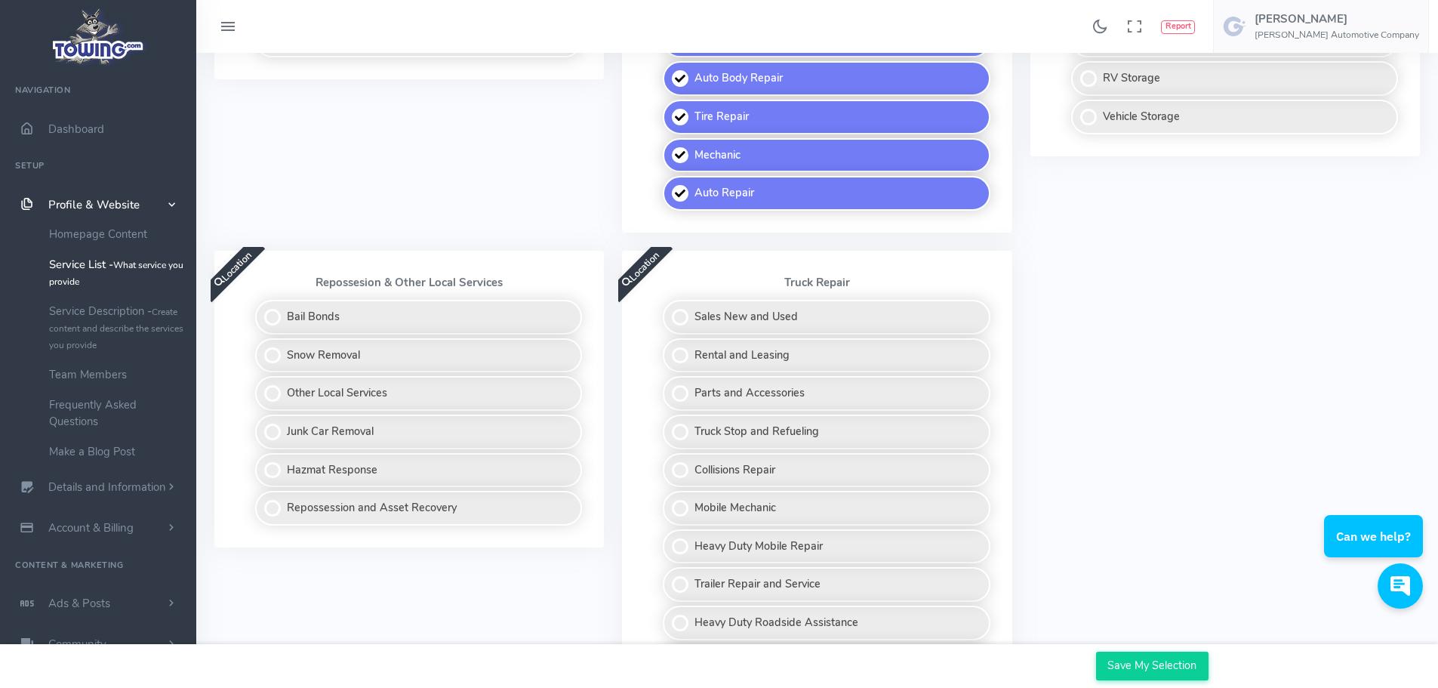
click at [423, 209] on div "Location Other Towing Services Boat Towing Winch and Recovery Service Impound S…" at bounding box center [409, 73] width 408 height 353
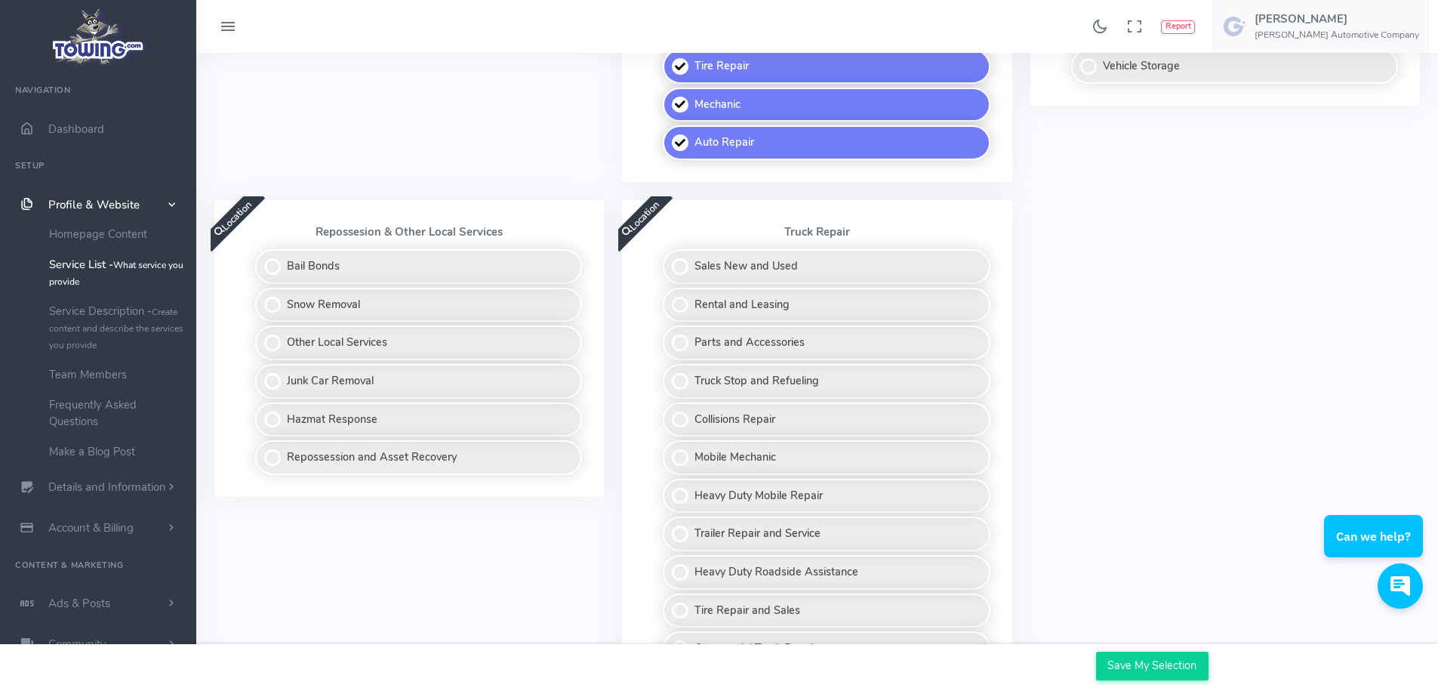
scroll to position [934, 0]
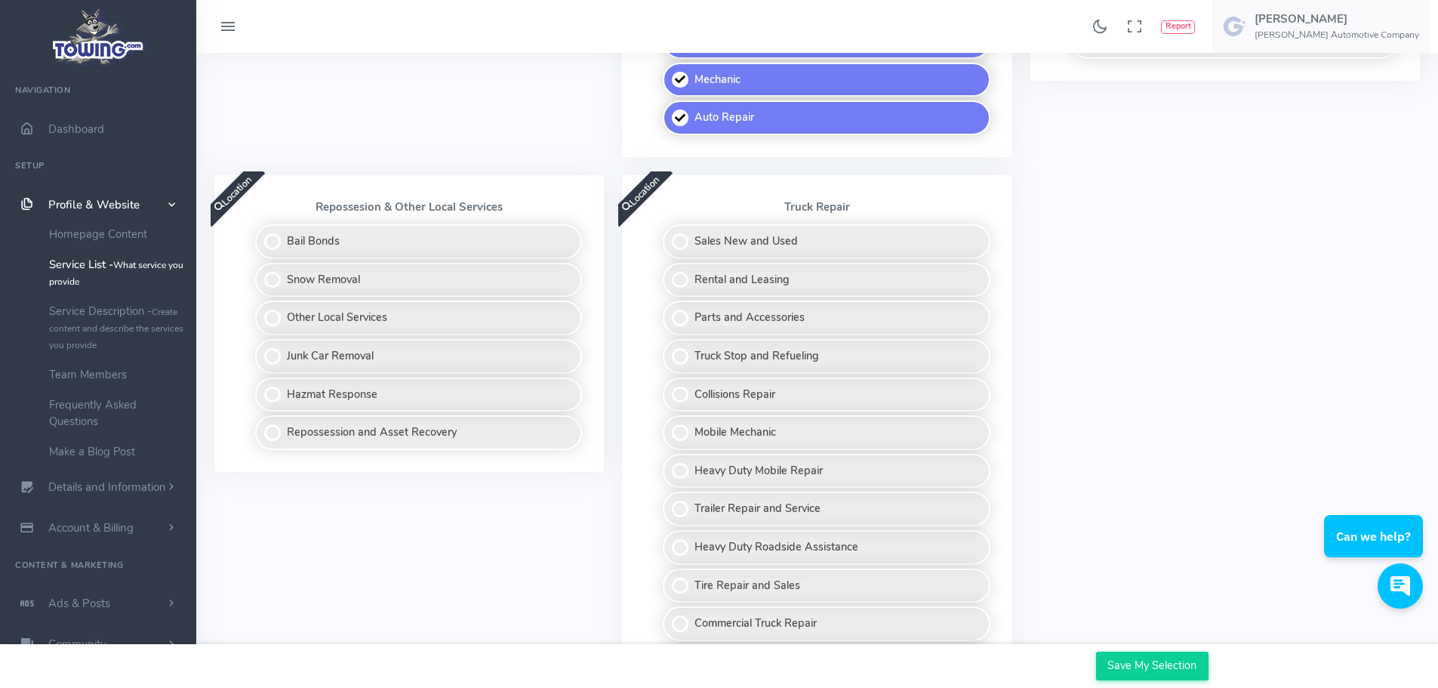
click at [418, 577] on div "Location Repossesion & Other Local Services Bail Bonds Snow Removal Other Local…" at bounding box center [409, 447] width 408 height 544
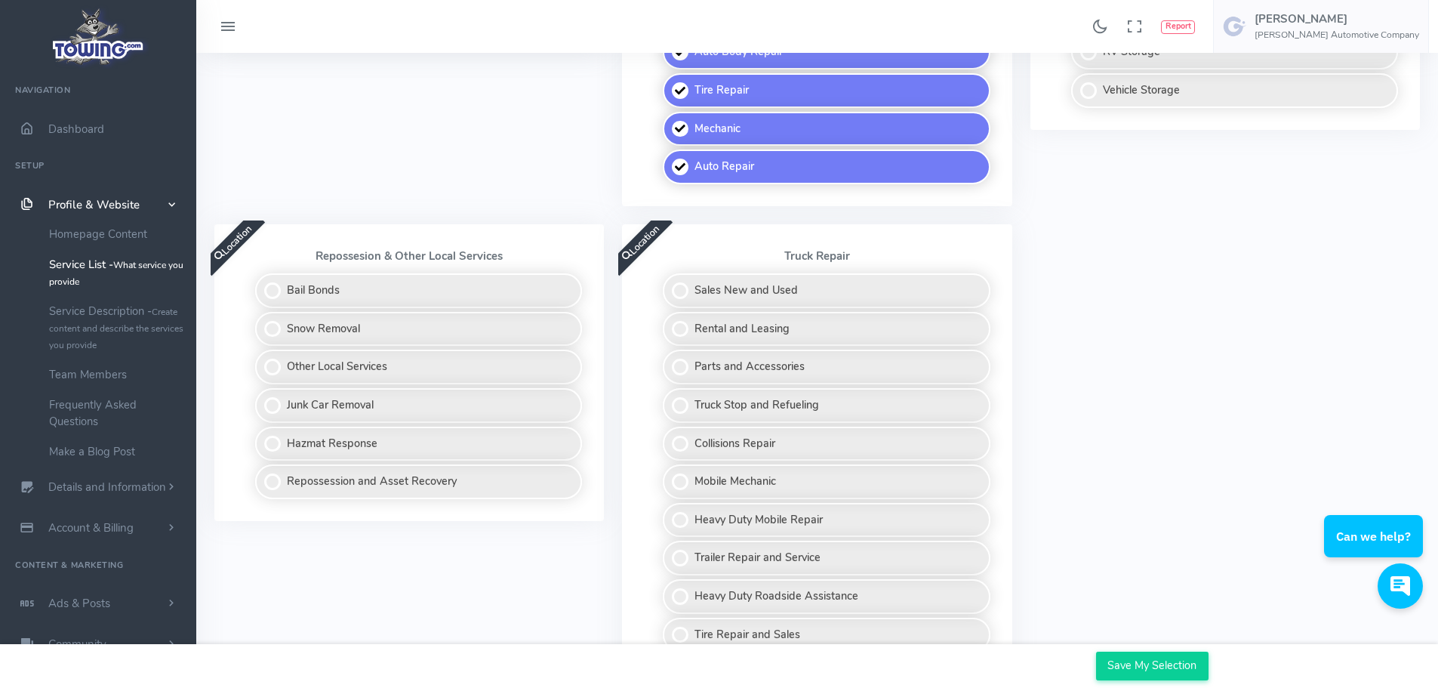
scroll to position [859, 0]
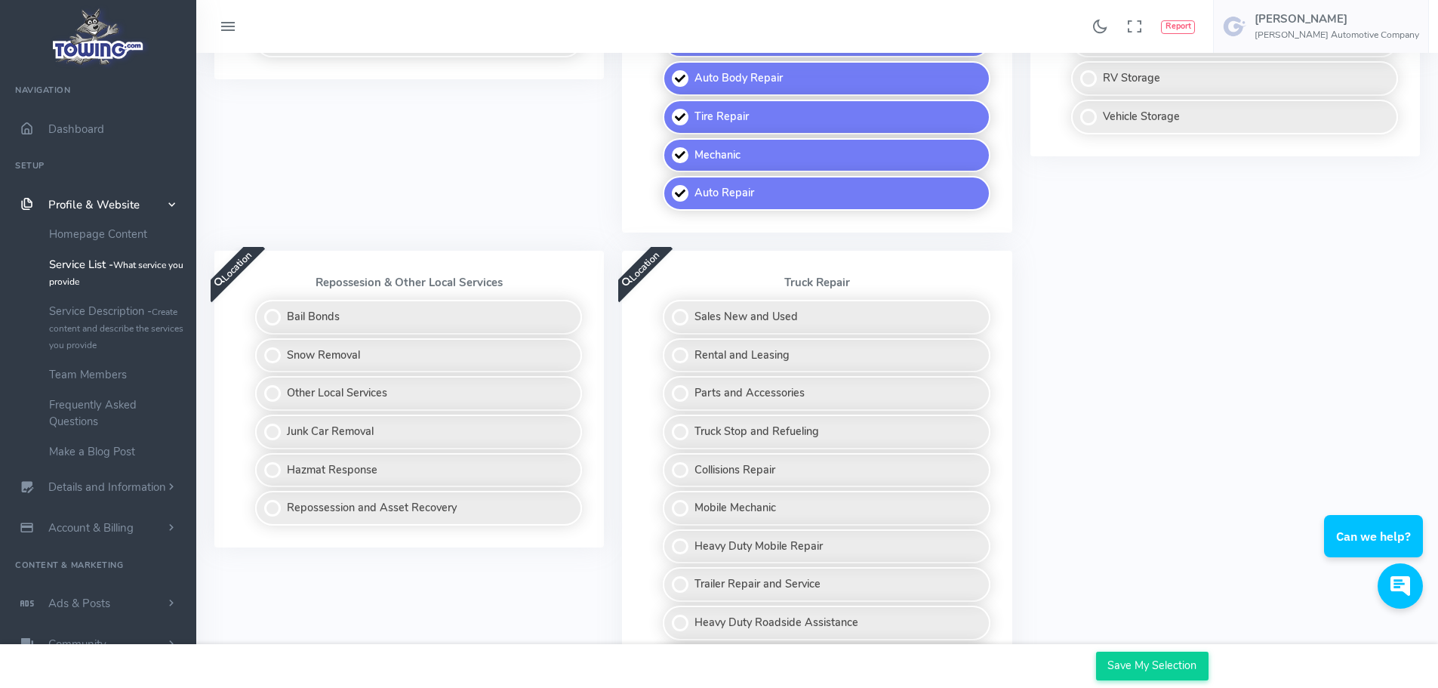
click at [411, 585] on div "Location Repossesion & Other Local Services Bail Bonds Snow Removal Other Local…" at bounding box center [409, 523] width 408 height 544
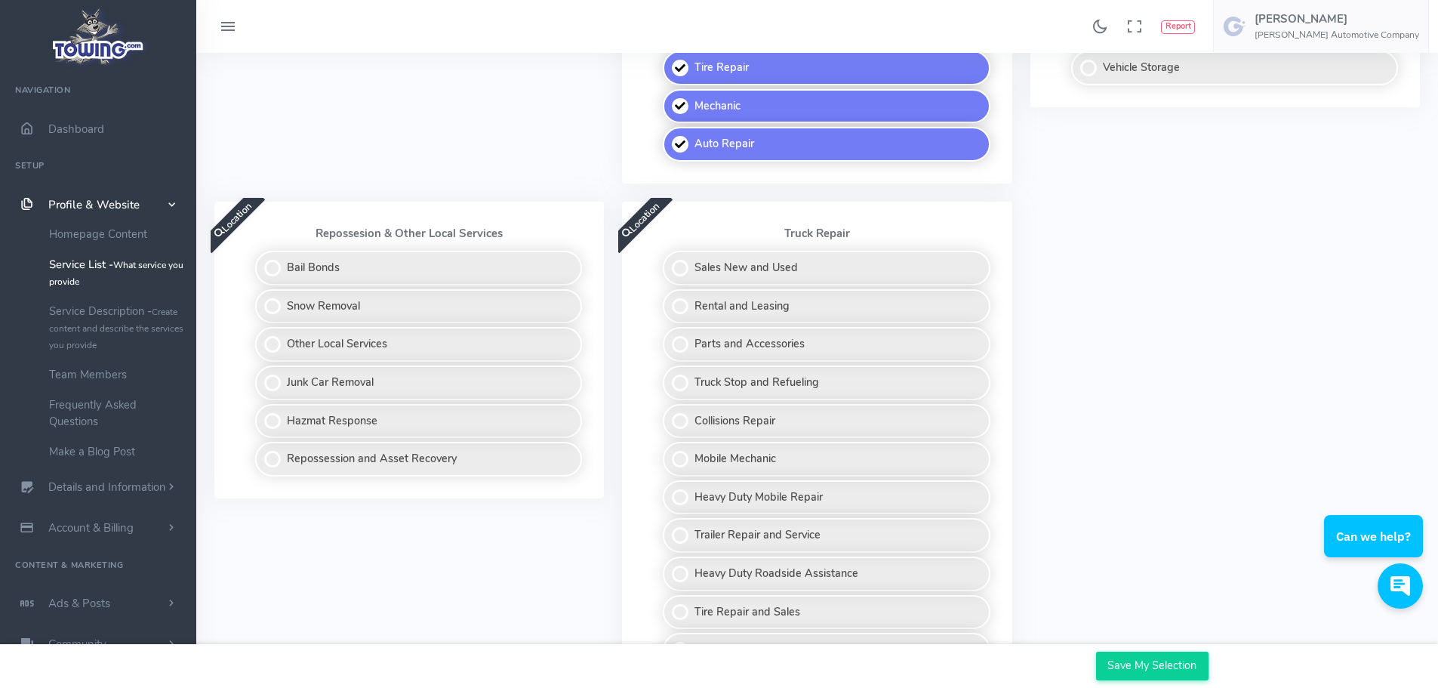
scroll to position [934, 0]
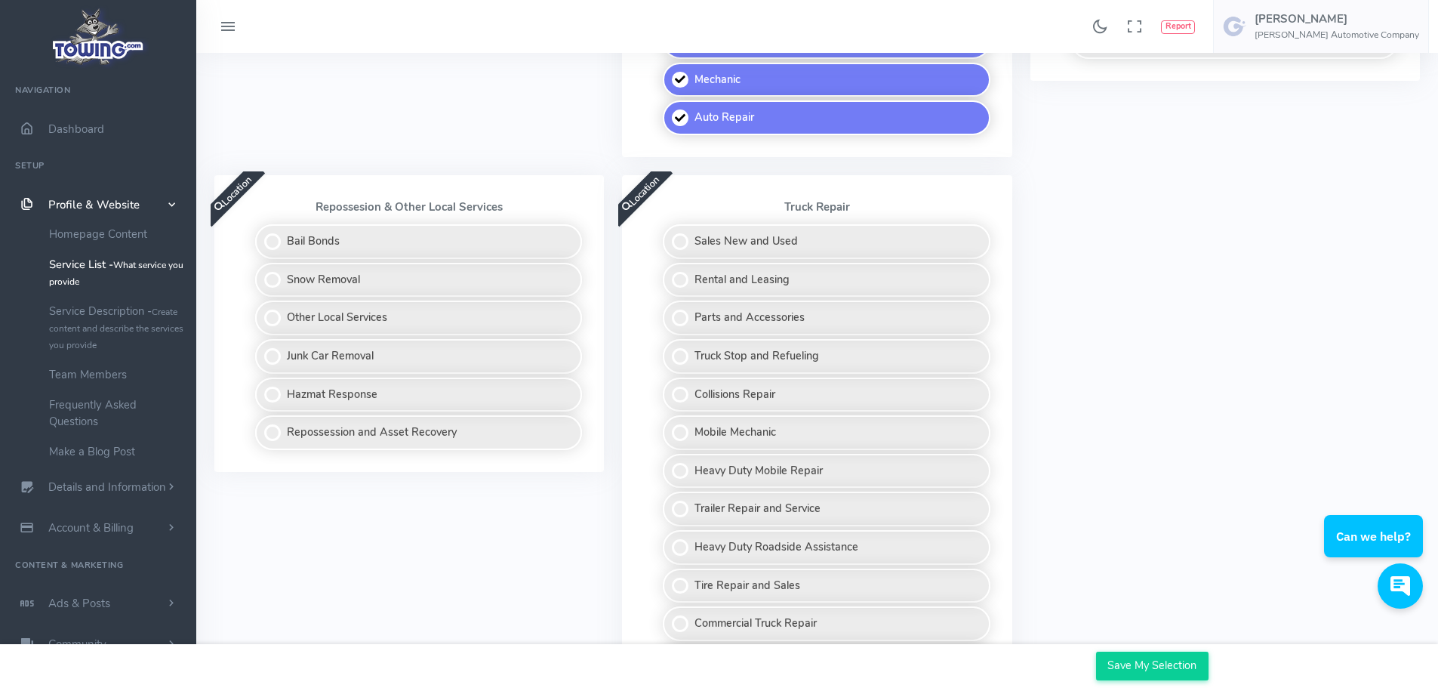
click at [411, 585] on div "Location Repossesion & Other Local Services Bail Bonds Snow Removal Other Local…" at bounding box center [409, 447] width 408 height 544
click at [409, 586] on div "Location Repossesion & Other Local Services Bail Bonds Snow Removal Other Local…" at bounding box center [409, 447] width 408 height 544
click at [1101, 444] on div "Location Light Duty Towing Light Duty Motorcycle Towing Local Towing Blocked Dr…" at bounding box center [816, 113] width 1223 height 1212
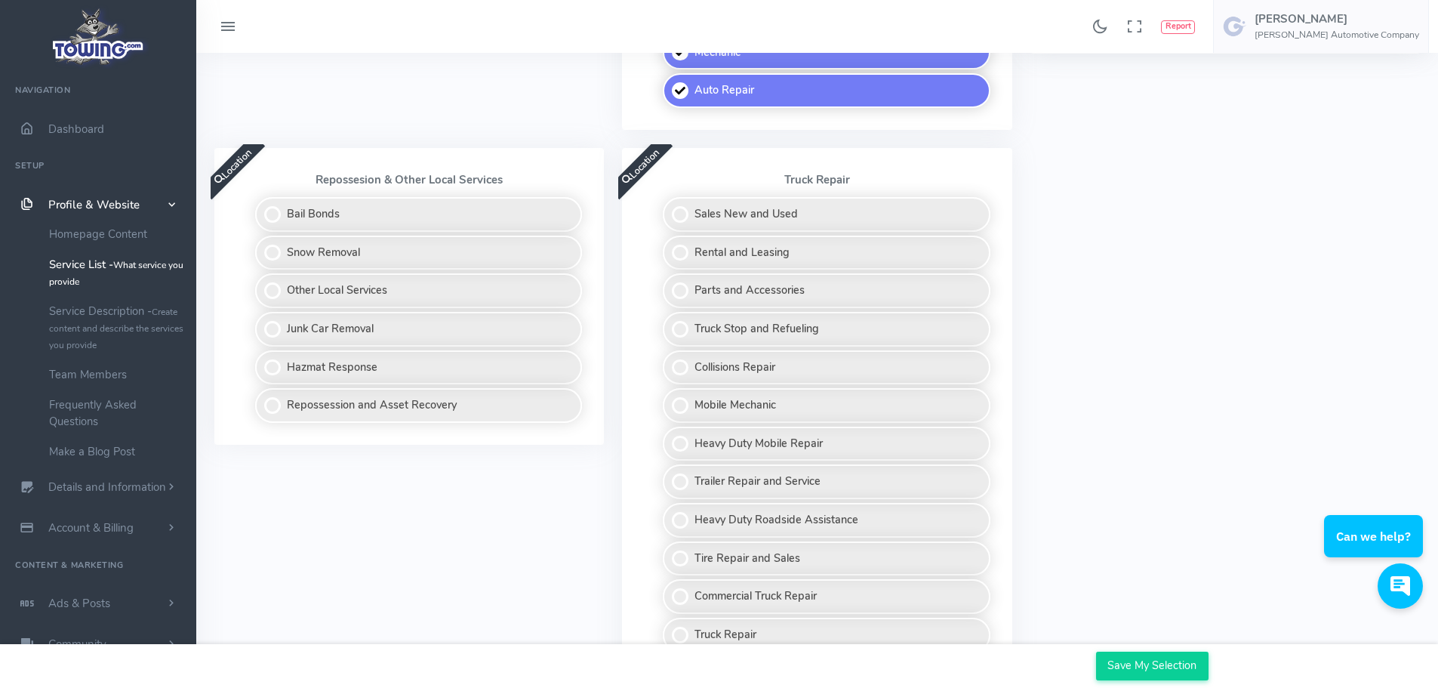
scroll to position [1010, 0]
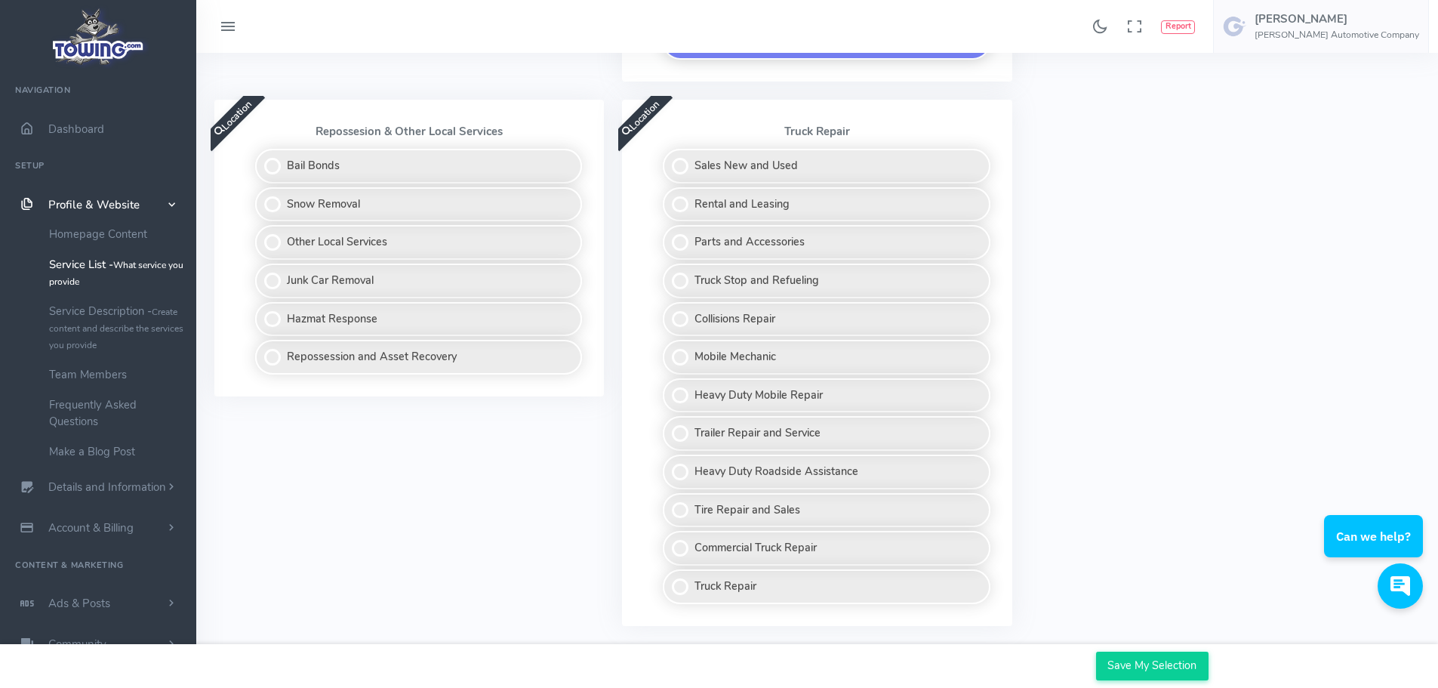
click at [524, 520] on div "Location Repossesion & Other Local Services Bail Bonds Snow Removal Other Local…" at bounding box center [409, 372] width 408 height 544
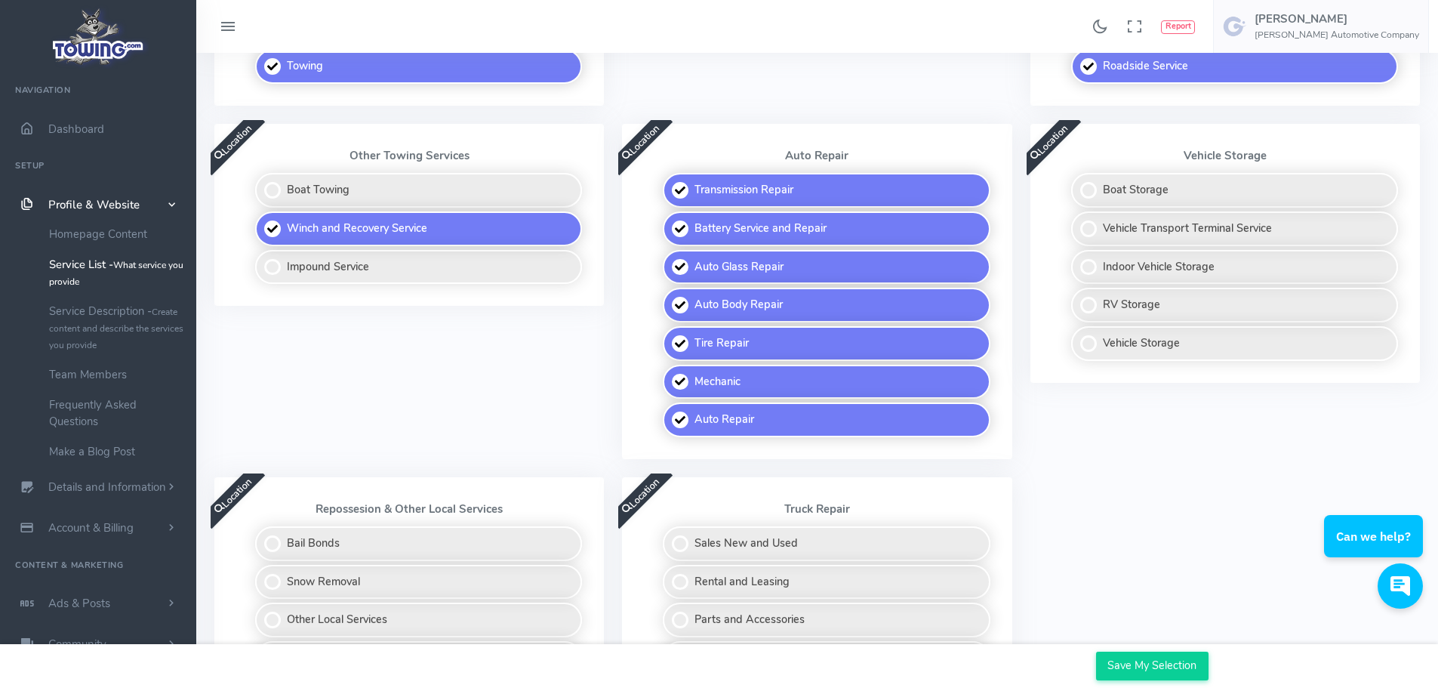
click at [368, 363] on div "Location Other Towing Services Boat Towing Winch and Recovery Service Impound S…" at bounding box center [409, 300] width 408 height 353
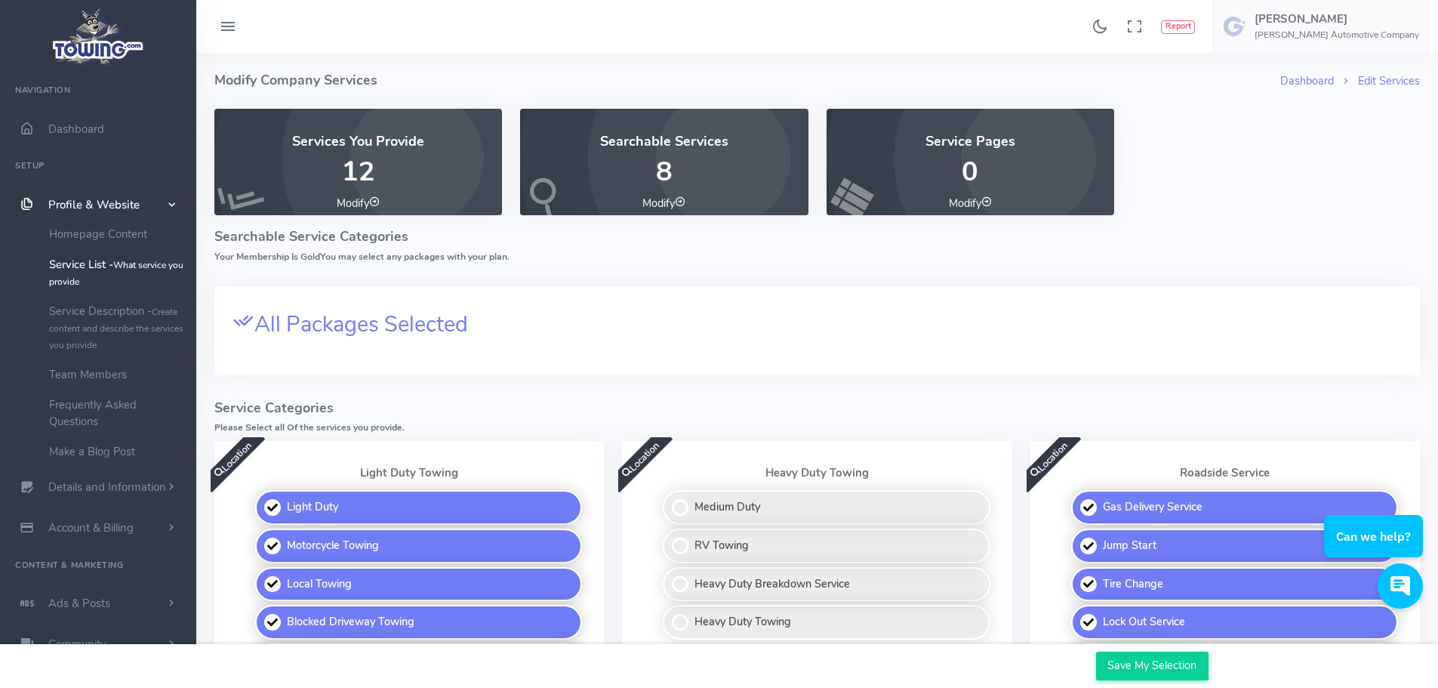
scroll to position [0, 0]
click at [503, 411] on h4 "Service Categories" at bounding box center [816, 408] width 1205 height 15
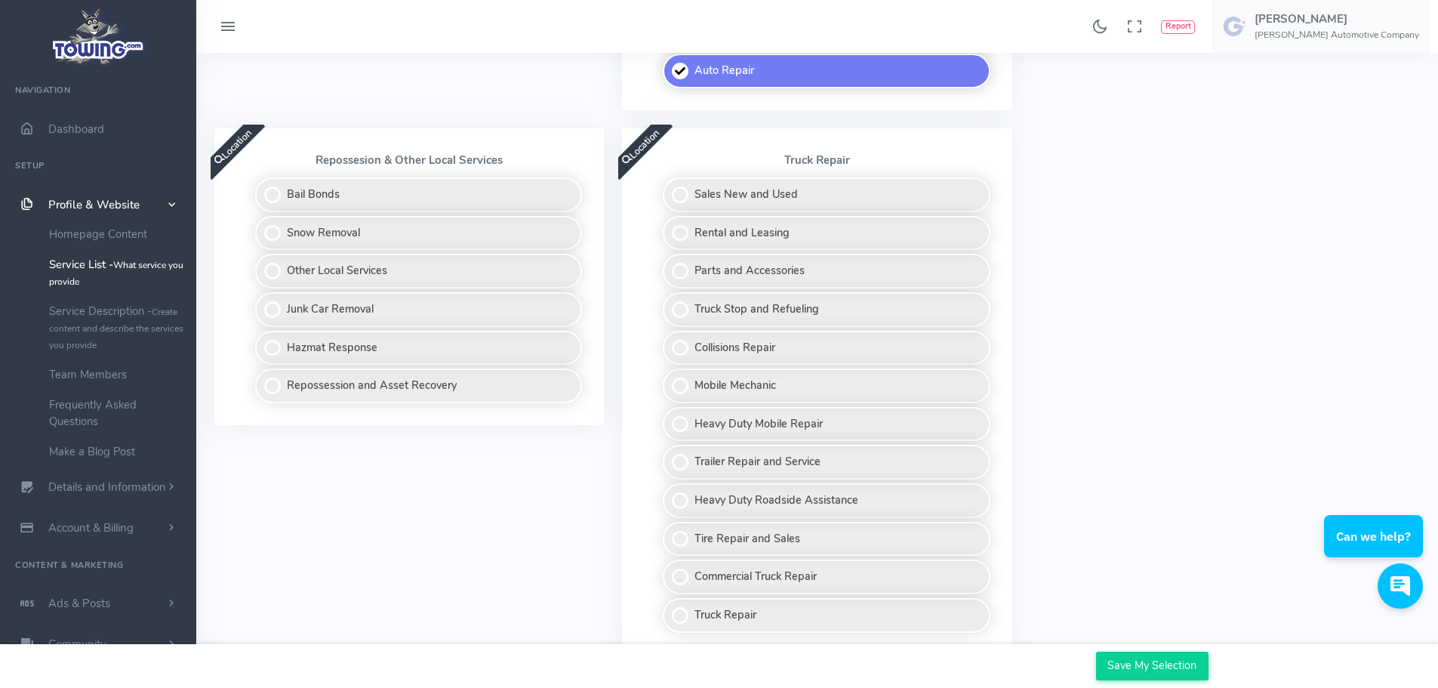
click at [1112, 438] on div "Location Light Duty Towing Light Duty Motorcycle Towing Local Towing Blocked Dr…" at bounding box center [816, 66] width 1223 height 1212
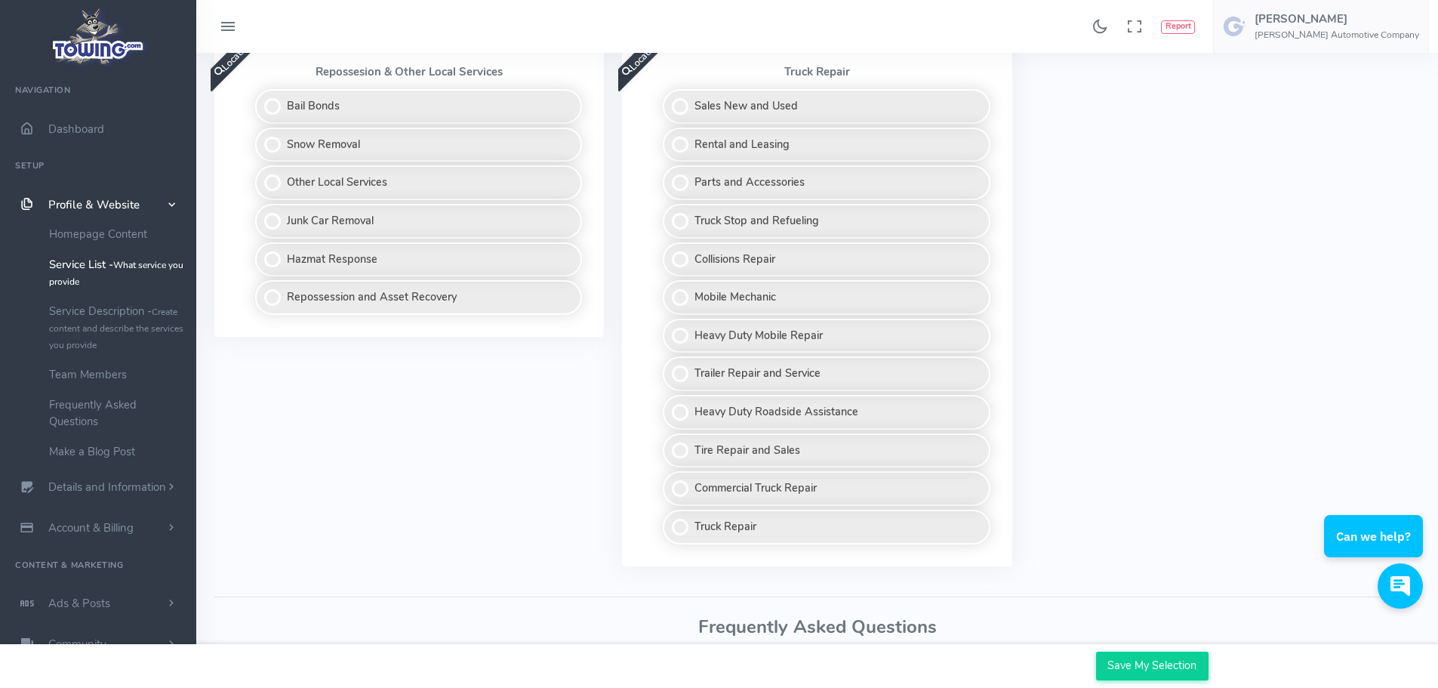
scroll to position [1161, 0]
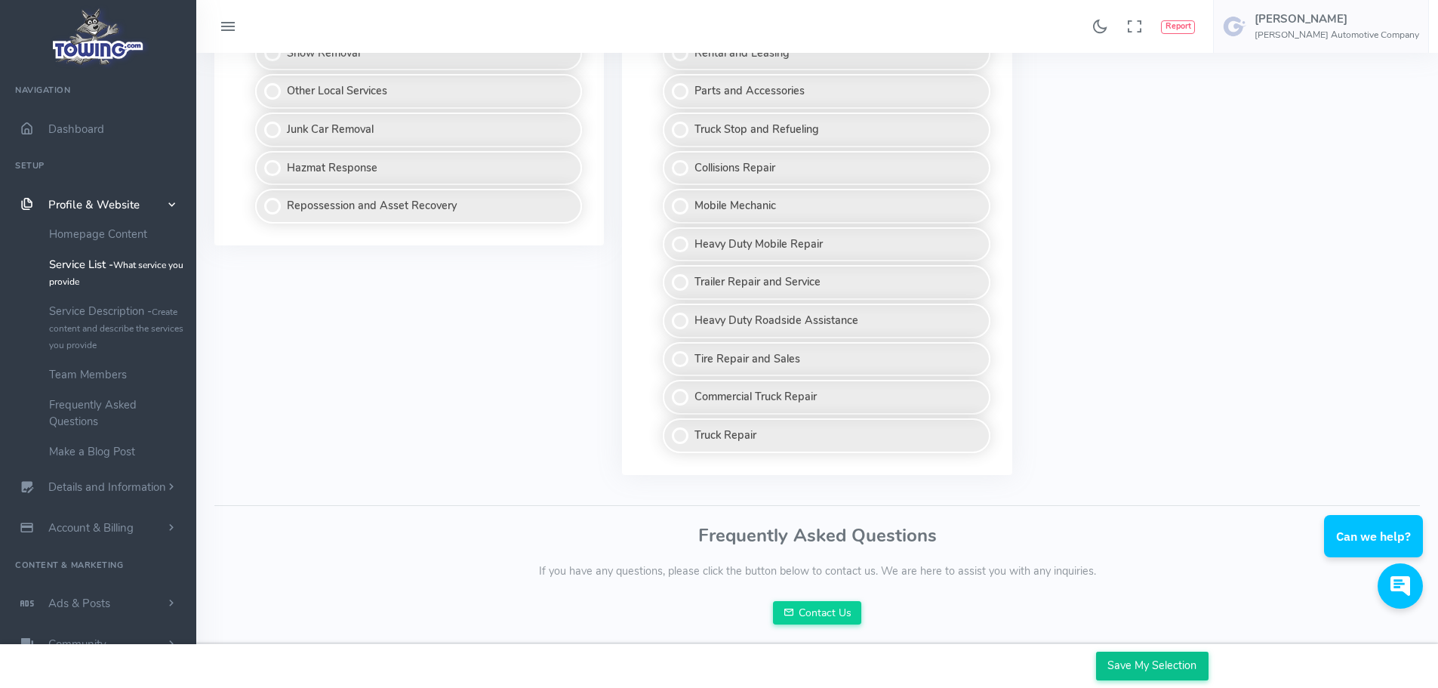
click at [1131, 668] on input "Save My Selection" at bounding box center [1152, 665] width 112 height 29
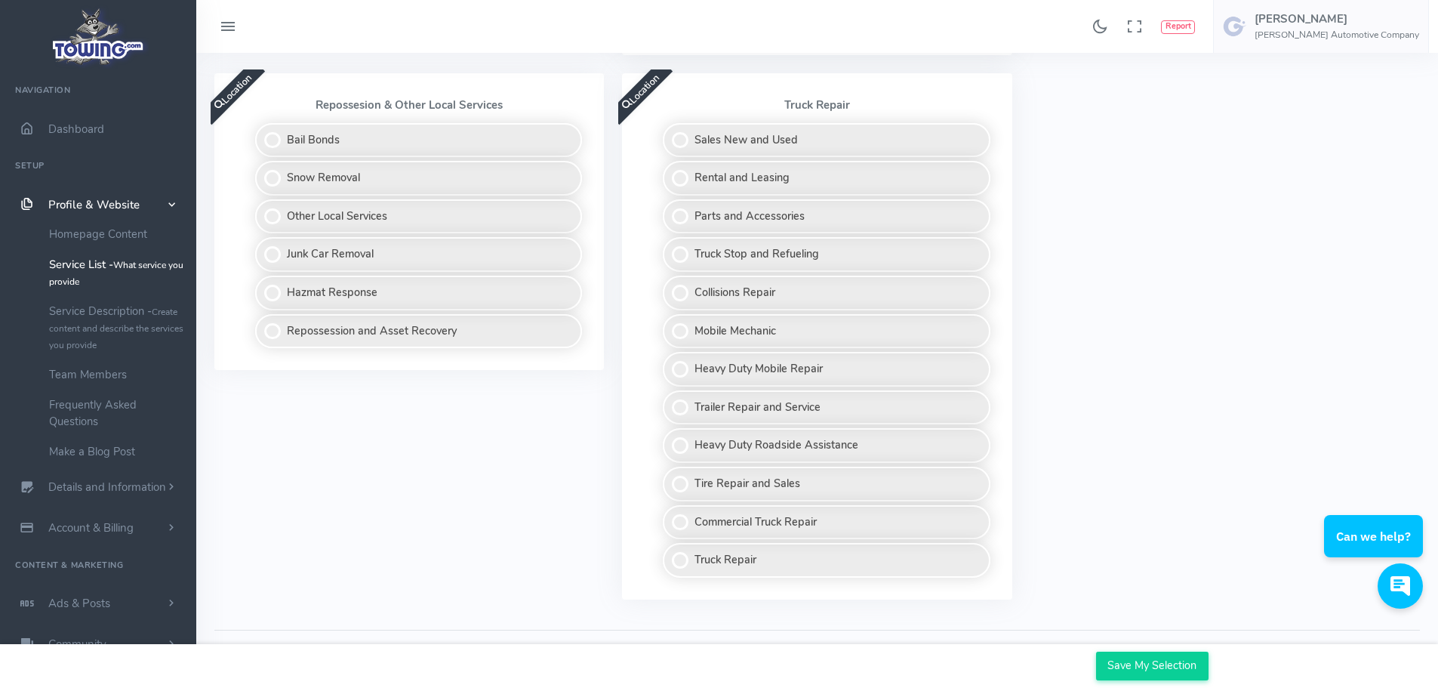
scroll to position [981, 0]
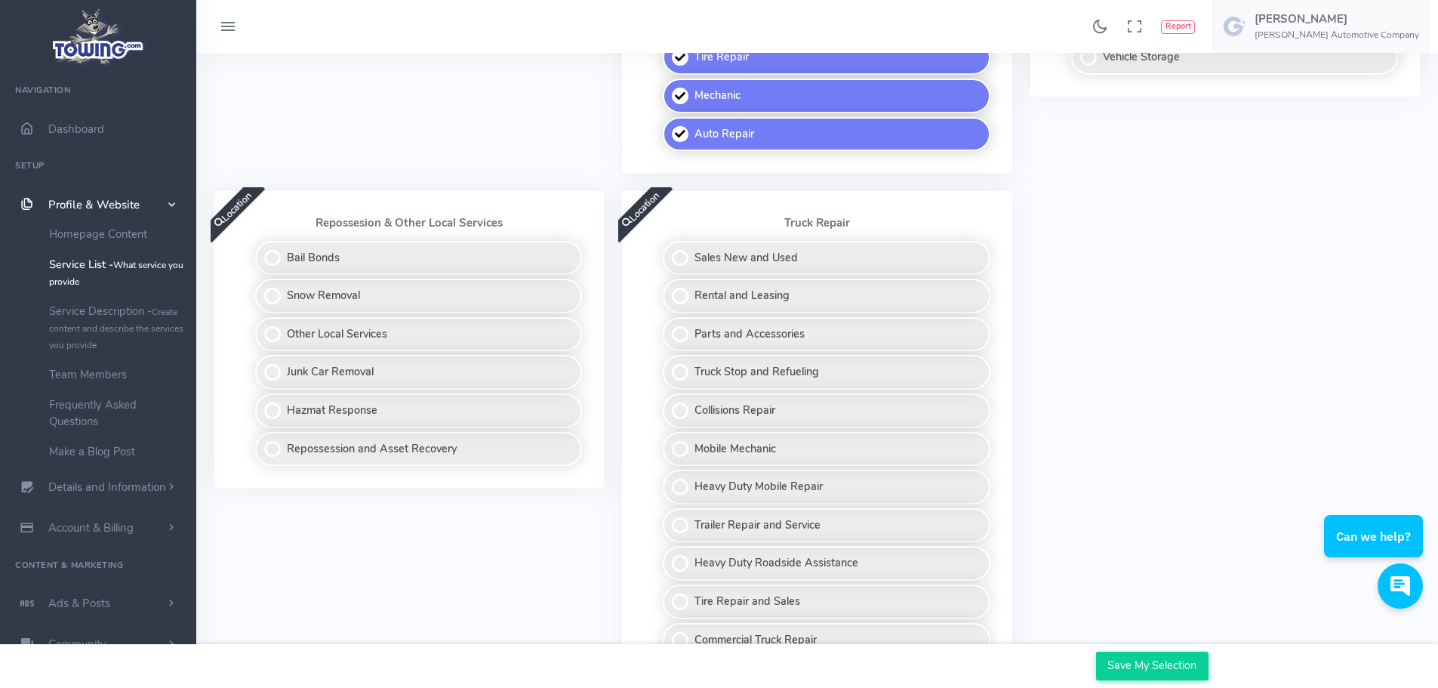
click at [1172, 437] on div "Location Light Duty Towing Light Duty Motorcycle Towing Local Towing Blocked Dr…" at bounding box center [816, 129] width 1223 height 1212
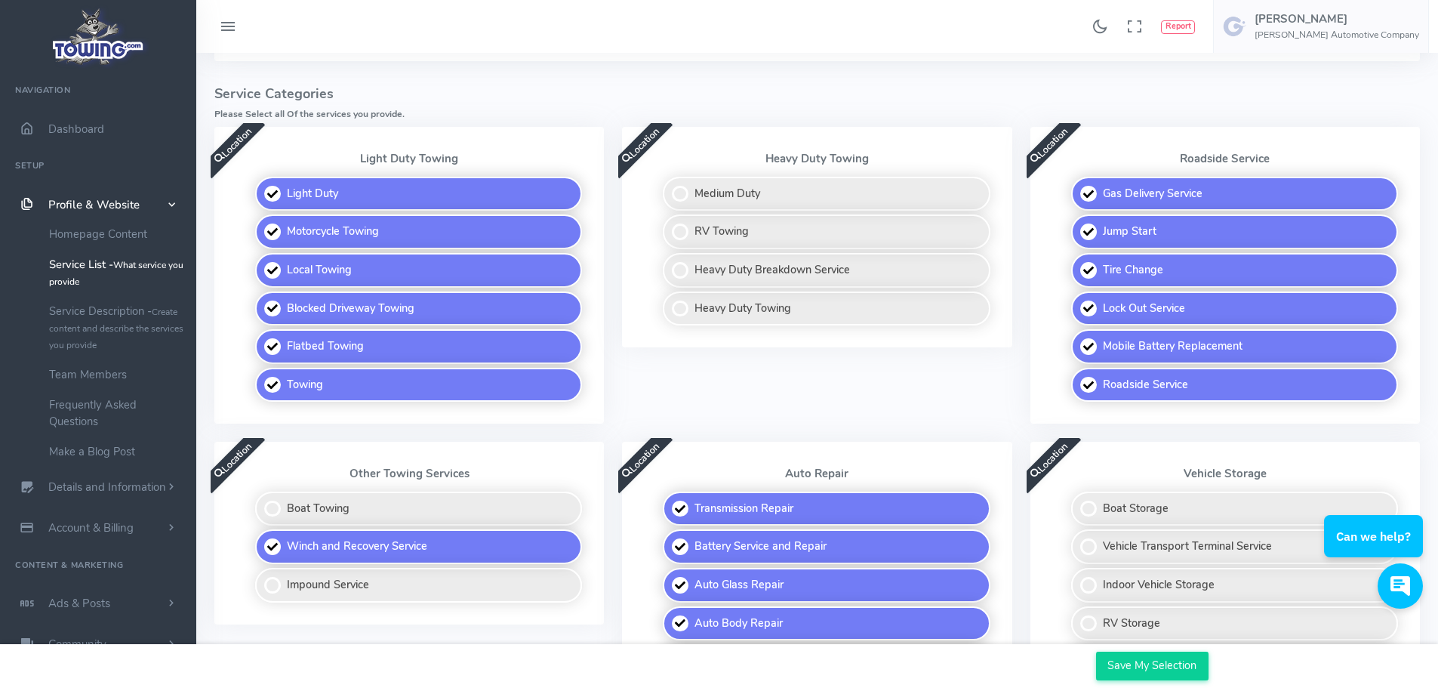
scroll to position [1057, 0]
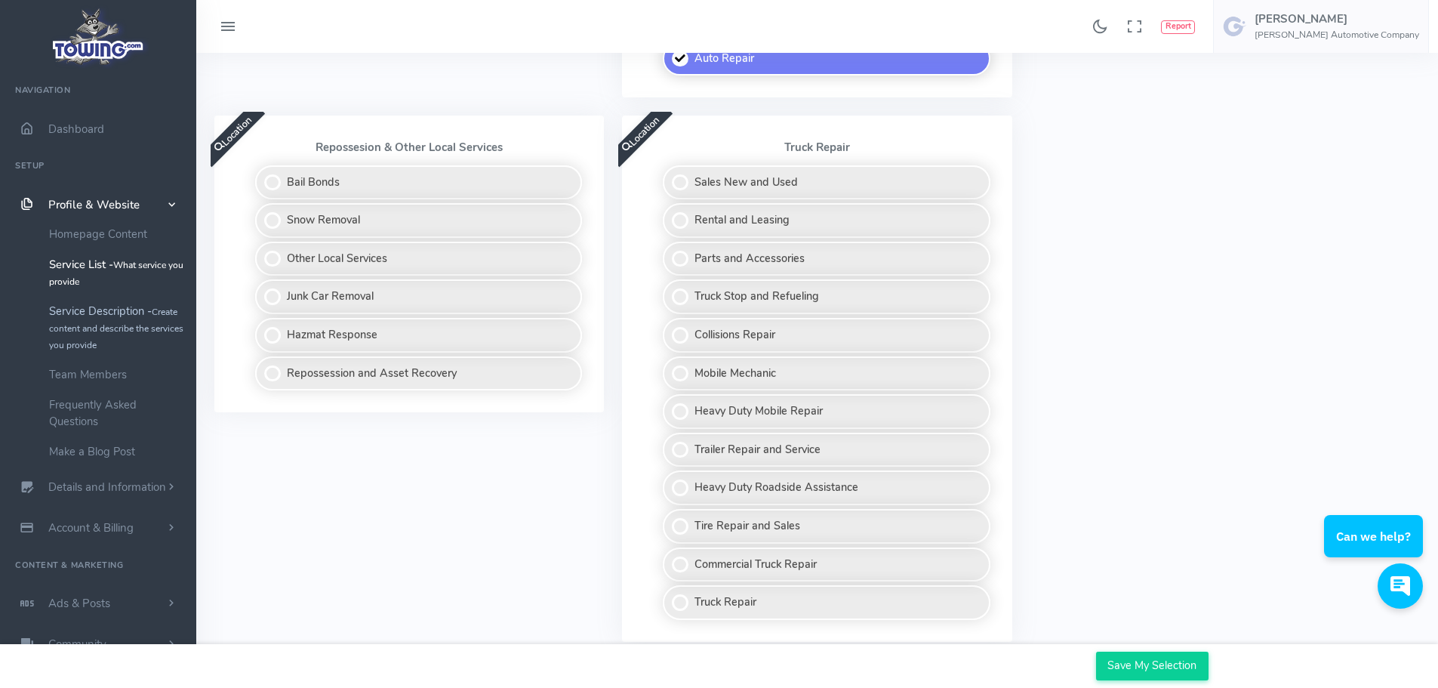
click at [110, 322] on small "Create content and describe the services you provide" at bounding box center [116, 328] width 134 height 45
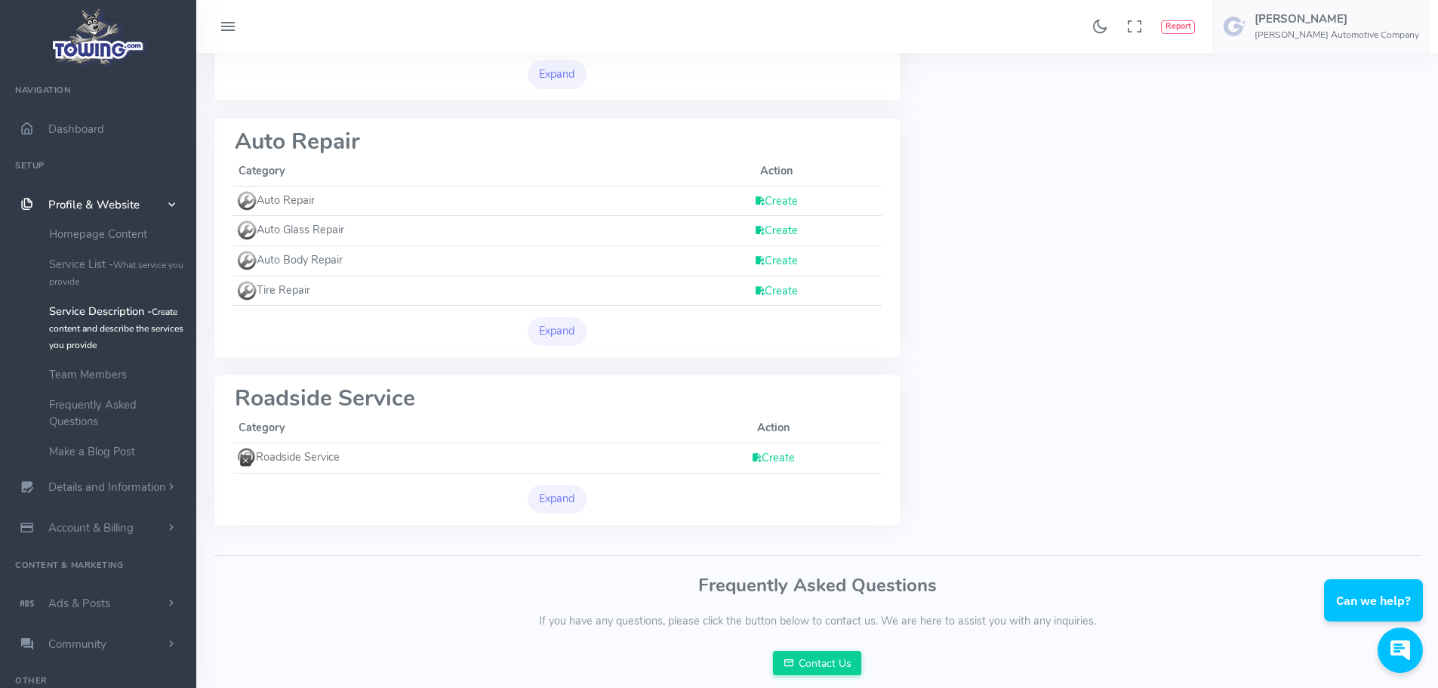
scroll to position [414, 0]
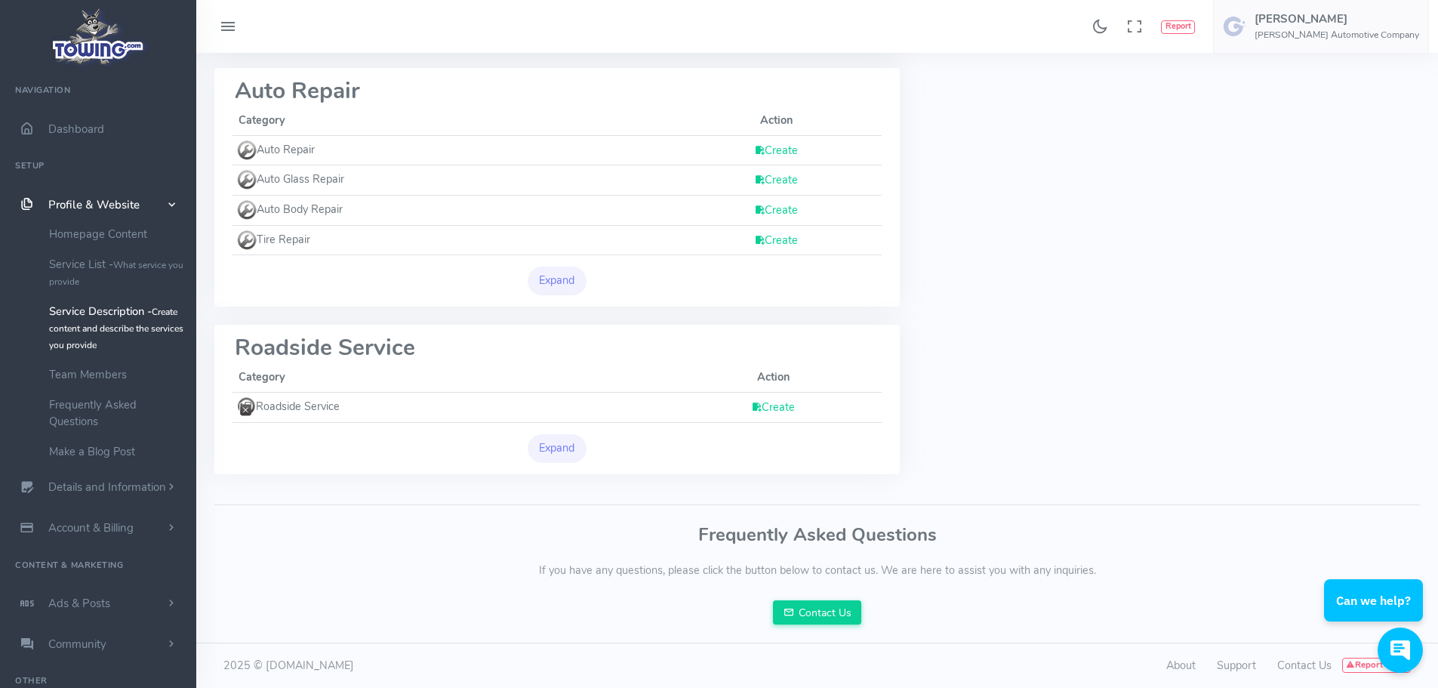
click at [961, 449] on div "Popular Services All Provided Services View Options Towing Category Action Towi…" at bounding box center [807, 155] width 1223 height 674
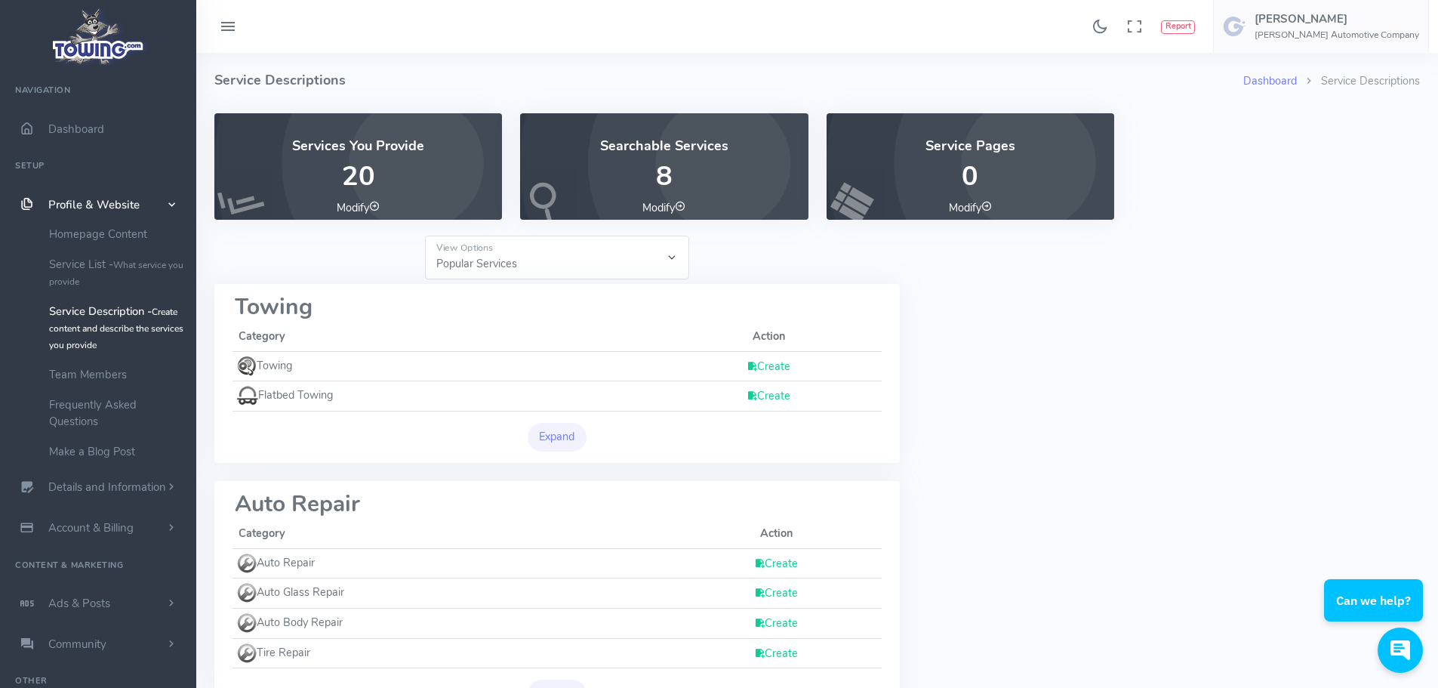
scroll to position [0, 0]
click at [77, 374] on link "Team Members" at bounding box center [117, 374] width 158 height 30
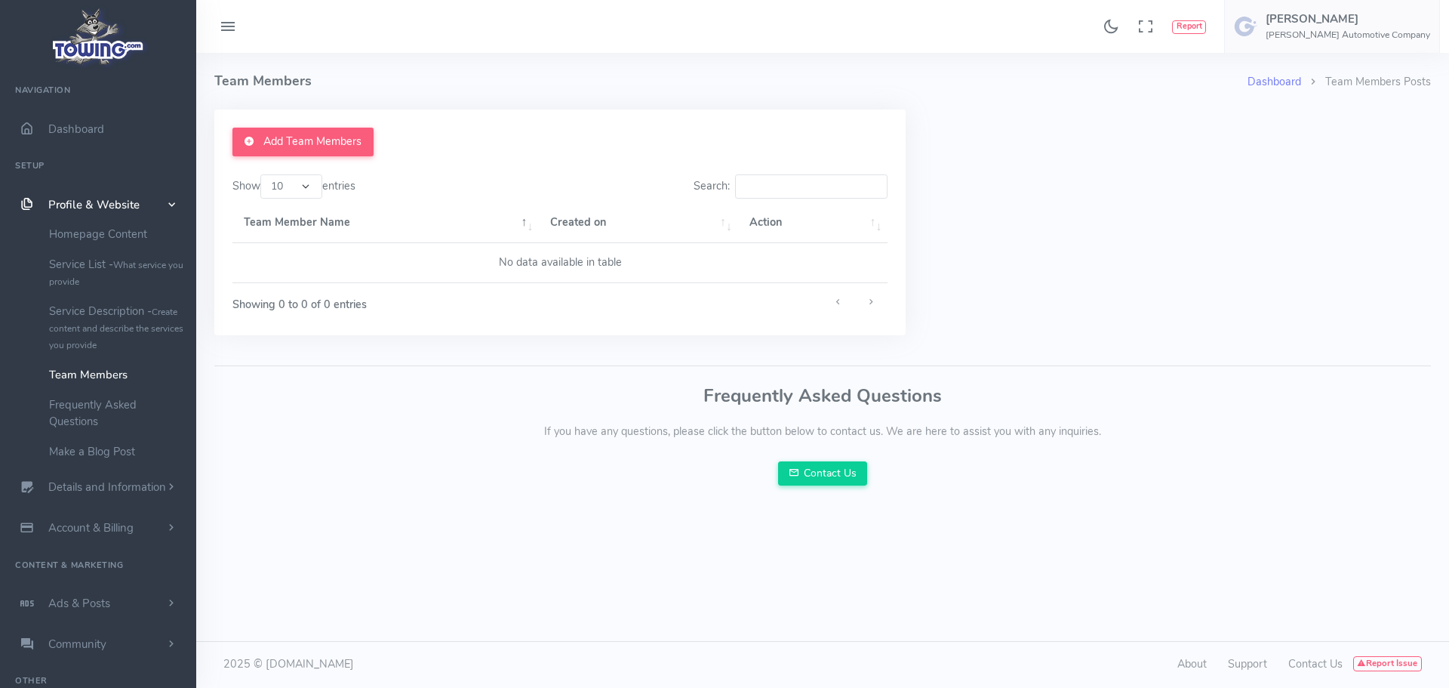
click at [406, 492] on div "Frequently Asked Questions If you have any questions, please click the button b…" at bounding box center [822, 440] width 1235 height 125
click at [989, 277] on div "Add Team Members Show 10 25 50 100 entries Search: Team Member Name Created on …" at bounding box center [813, 231] width 1235 height 244
click at [358, 429] on p "If you have any questions, please click the button below to contact us. We are …" at bounding box center [822, 431] width 1217 height 17
